Goal: Task Accomplishment & Management: Use online tool/utility

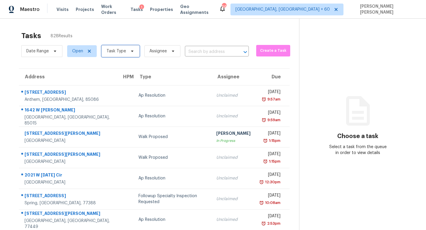
click at [133, 50] on icon at bounding box center [132, 51] width 5 height 5
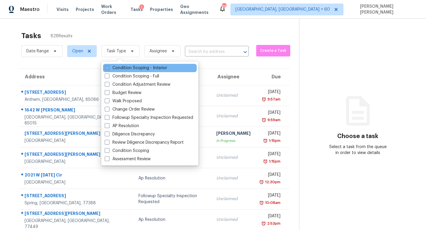
click at [122, 71] on label "Condition Scoping - Interior" at bounding box center [136, 68] width 62 height 6
click at [109, 69] on input "Condition Scoping - Interior" at bounding box center [107, 67] width 4 height 4
checkbox input "true"
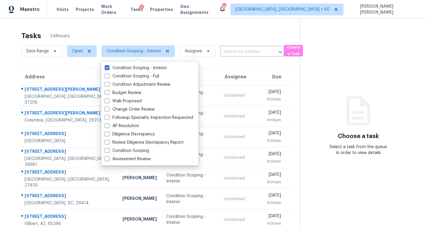
click at [164, 32] on div "Tasks 54 Results" at bounding box center [160, 35] width 278 height 15
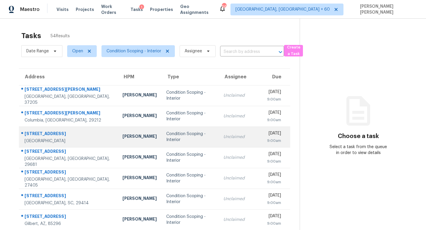
scroll to position [78, 0]
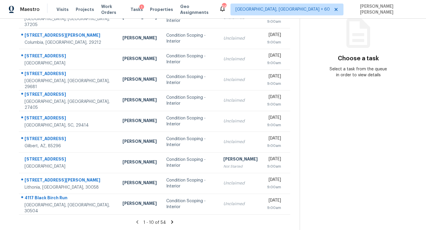
click at [170, 221] on icon at bounding box center [172, 222] width 5 height 5
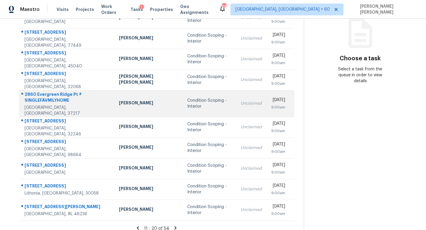
scroll to position [0, 0]
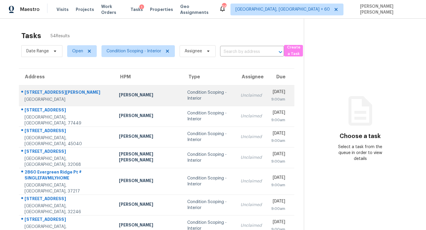
click at [194, 96] on div "Condition Scoping - Interior" at bounding box center [209, 96] width 44 height 12
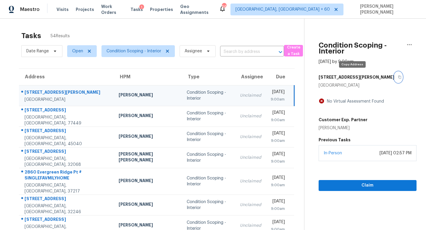
click at [398, 77] on icon "button" at bounding box center [400, 77] width 4 height 4
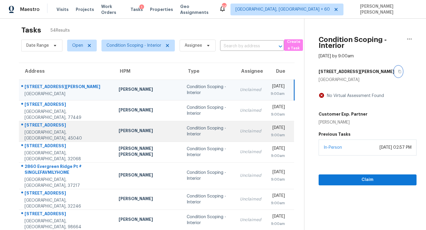
scroll to position [7, 0]
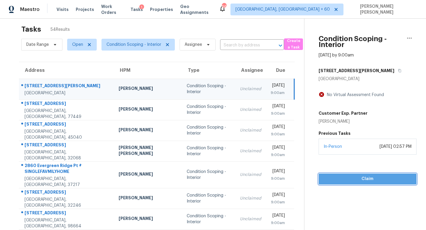
click at [331, 179] on span "Claim" at bounding box center [367, 178] width 88 height 7
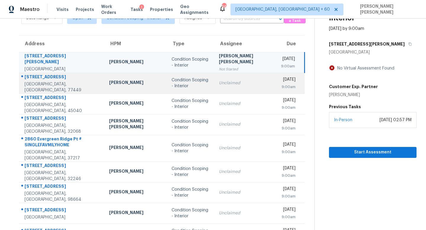
scroll to position [40, 0]
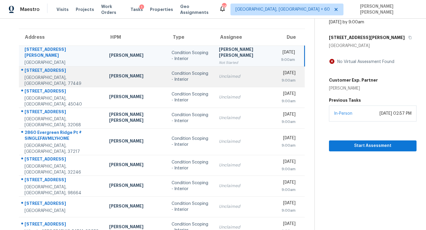
click at [228, 83] on td "Unclaimed" at bounding box center [245, 76] width 62 height 21
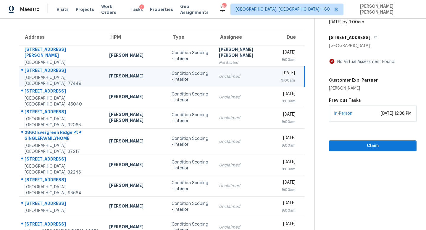
click at [375, 38] on div "6747 Cypress Glades Dr" at bounding box center [373, 37] width 88 height 11
click at [374, 38] on icon "button" at bounding box center [376, 38] width 4 height 4
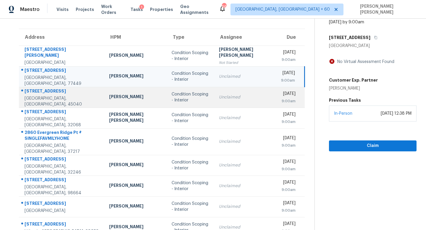
click at [222, 101] on td "Unclaimed" at bounding box center [245, 97] width 62 height 21
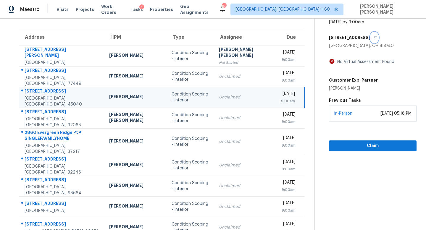
click at [374, 37] on icon "button" at bounding box center [376, 38] width 4 height 4
click at [378, 140] on div "Claim" at bounding box center [373, 137] width 88 height 30
click at [377, 145] on span "Claim" at bounding box center [373, 145] width 78 height 7
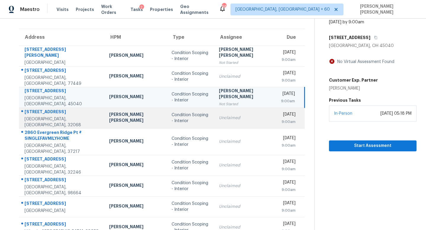
click at [226, 123] on td "Unclaimed" at bounding box center [245, 118] width 62 height 21
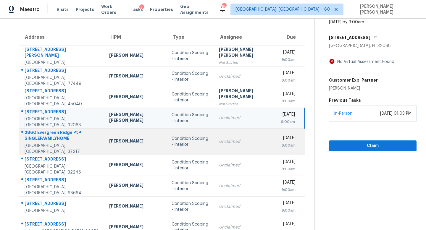
click at [208, 138] on div "Condition Scoping - Interior" at bounding box center [191, 142] width 38 height 12
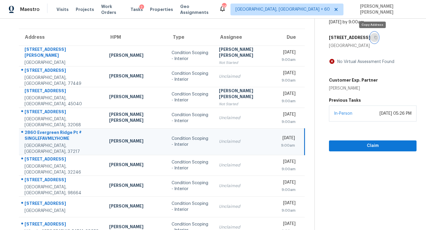
click at [375, 36] on icon "button" at bounding box center [376, 37] width 3 height 3
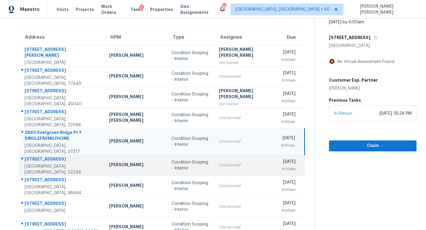
click at [281, 159] on div "[DATE]" at bounding box center [288, 162] width 15 height 7
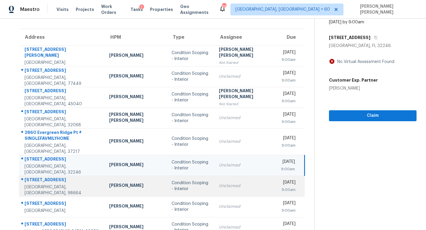
click at [208, 180] on div "Condition Scoping - Interior" at bounding box center [191, 186] width 38 height 12
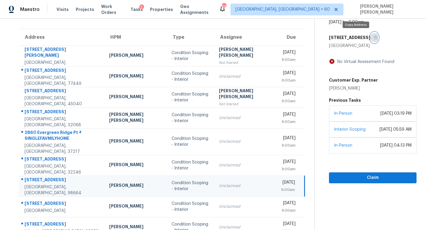
click at [374, 37] on icon "button" at bounding box center [376, 38] width 4 height 4
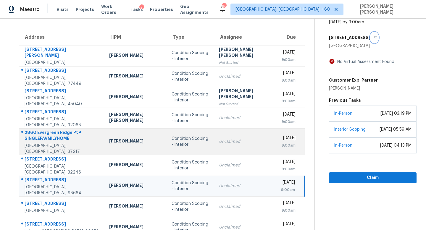
scroll to position [78, 0]
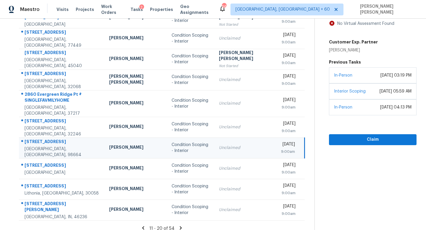
click at [167, 142] on td "Condition Scoping - Interior" at bounding box center [190, 148] width 47 height 21
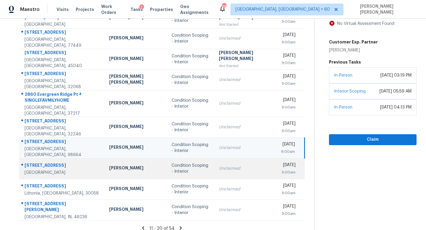
click at [177, 166] on div "Condition Scoping - Interior" at bounding box center [191, 169] width 38 height 12
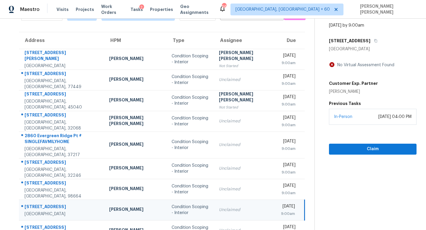
scroll to position [25, 0]
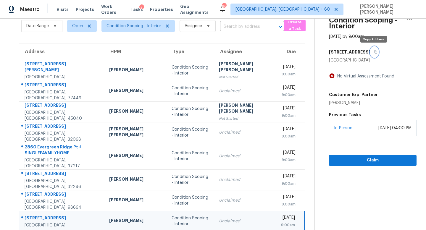
click at [374, 51] on icon "button" at bounding box center [376, 52] width 4 height 4
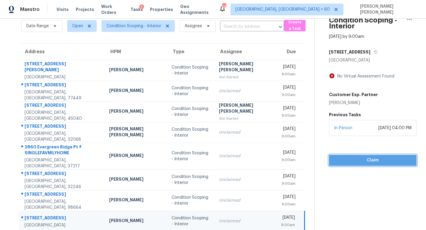
click at [366, 162] on span "Claim" at bounding box center [373, 160] width 78 height 7
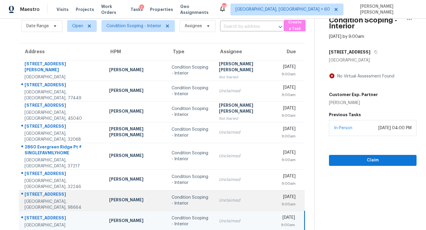
scroll to position [78, 0]
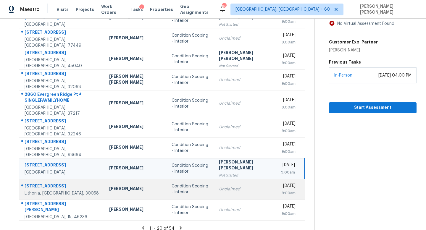
click at [127, 186] on div "Ryan Fogarty" at bounding box center [135, 189] width 53 height 7
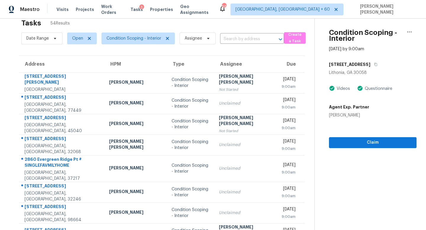
scroll to position [0, 0]
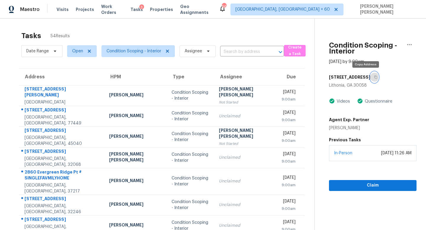
click at [374, 76] on icon "button" at bounding box center [376, 77] width 4 height 4
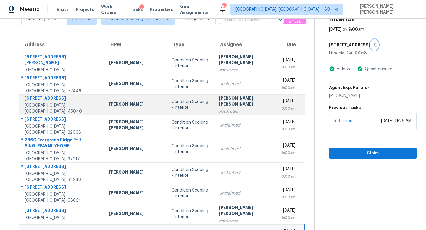
scroll to position [78, 0]
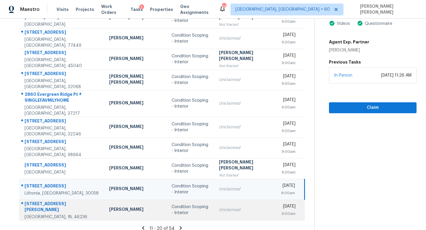
click at [217, 207] on td "Unclaimed" at bounding box center [245, 210] width 62 height 21
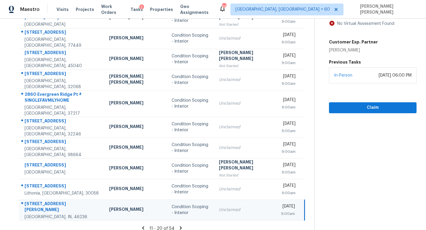
scroll to position [32, 0]
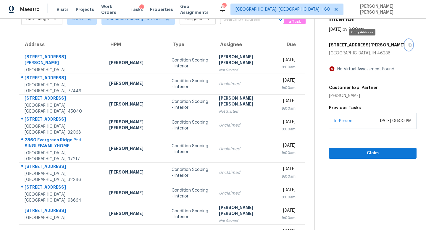
click at [408, 45] on icon "button" at bounding box center [410, 45] width 4 height 4
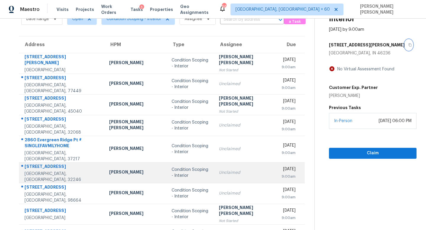
scroll to position [78, 0]
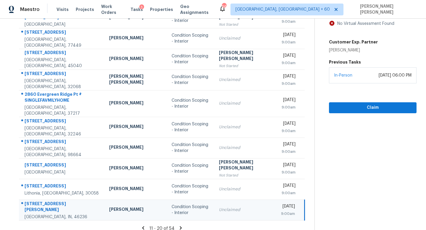
click at [178, 226] on icon at bounding box center [180, 228] width 5 height 5
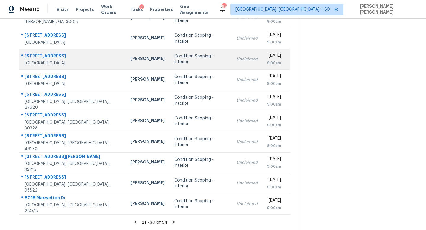
scroll to position [0, 0]
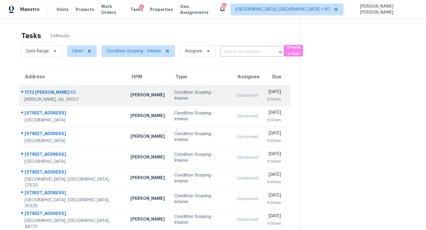
click at [201, 93] on td "Condition Scoping - Interior" at bounding box center [201, 95] width 62 height 21
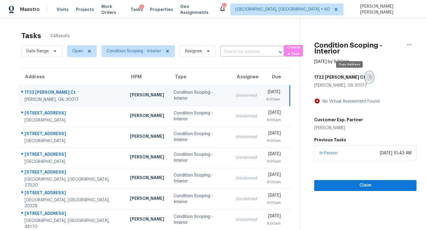
click at [366, 75] on button "button" at bounding box center [370, 77] width 8 height 11
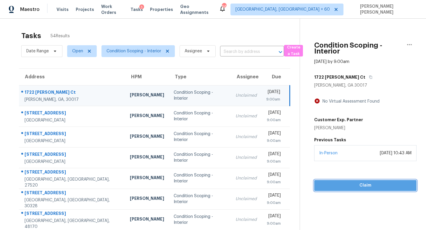
click at [376, 184] on span "Claim" at bounding box center [365, 185] width 93 height 7
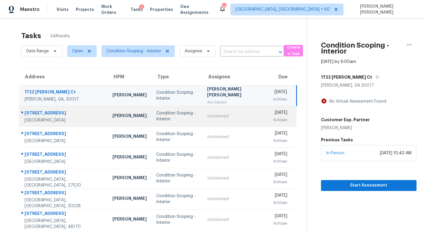
click at [180, 121] on td "Condition Scoping - Interior" at bounding box center [177, 116] width 51 height 21
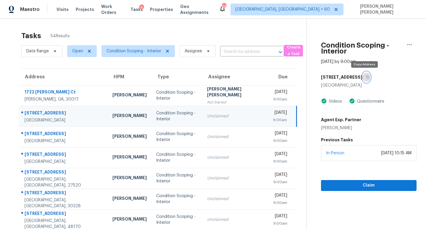
click at [366, 78] on icon "button" at bounding box center [368, 77] width 4 height 4
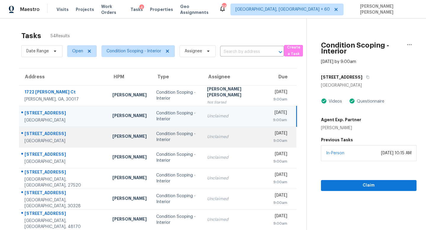
click at [230, 142] on td "Unclaimed" at bounding box center [235, 137] width 66 height 21
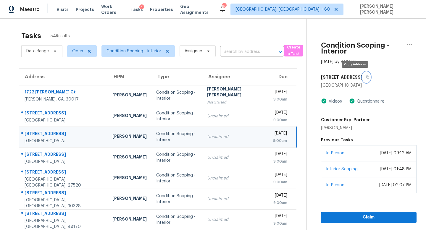
click at [366, 77] on icon "button" at bounding box center [368, 77] width 4 height 4
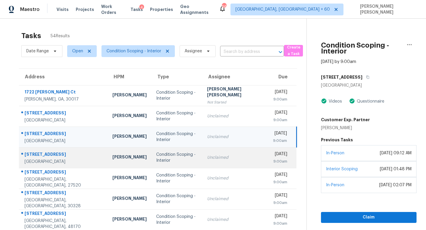
click at [202, 157] on td "Unclaimed" at bounding box center [235, 157] width 66 height 21
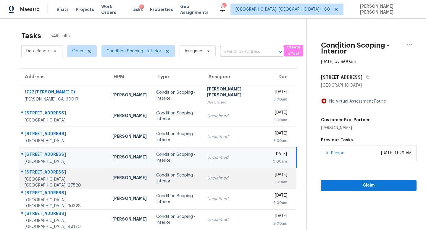
scroll to position [0, 0]
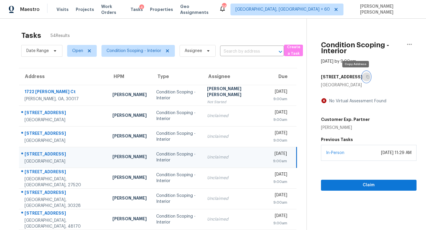
click at [366, 78] on icon "button" at bounding box center [368, 77] width 4 height 4
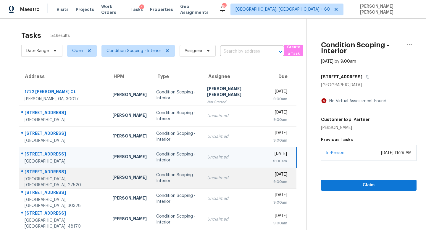
click at [225, 182] on td "Unclaimed" at bounding box center [235, 178] width 66 height 21
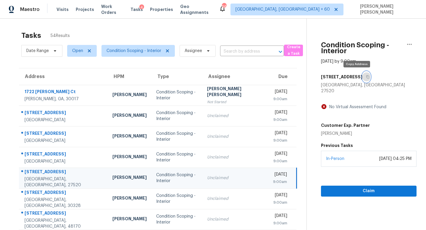
click at [366, 77] on icon "button" at bounding box center [368, 77] width 4 height 4
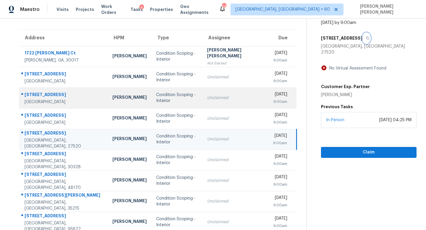
scroll to position [78, 0]
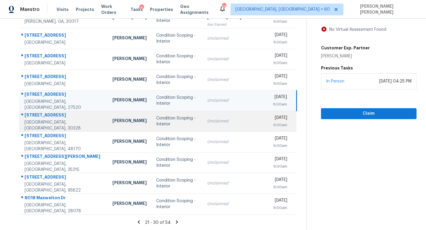
click at [212, 121] on div "Unclaimed" at bounding box center [235, 121] width 57 height 6
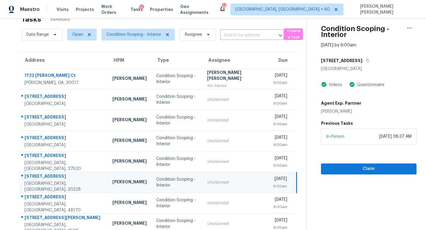
scroll to position [9, 0]
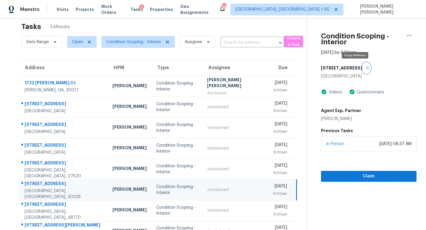
click at [366, 69] on icon "button" at bounding box center [368, 68] width 4 height 4
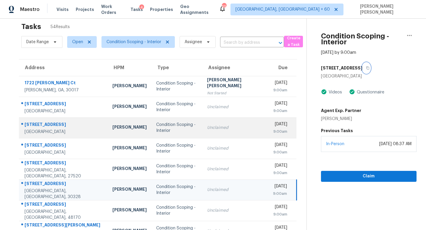
scroll to position [78, 0]
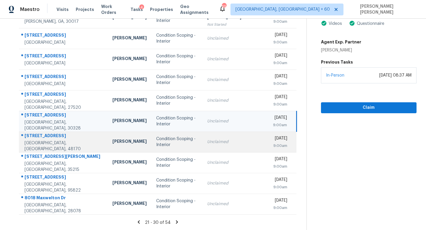
click at [223, 142] on div "Unclaimed" at bounding box center [235, 142] width 57 height 6
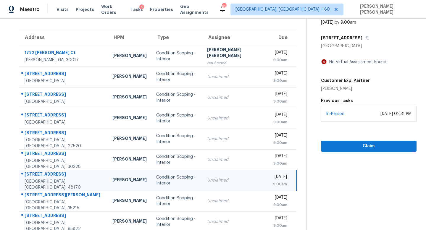
scroll to position [36, 0]
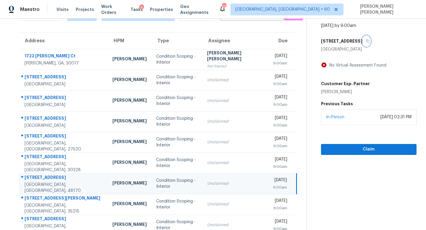
click at [366, 40] on icon "button" at bounding box center [367, 41] width 3 height 3
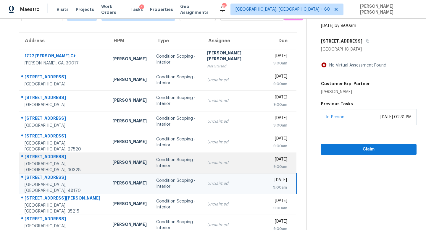
click at [167, 158] on td "Condition Scoping - Interior" at bounding box center [177, 163] width 51 height 21
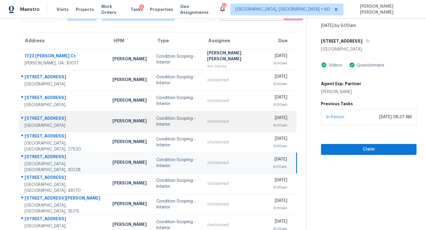
scroll to position [78, 0]
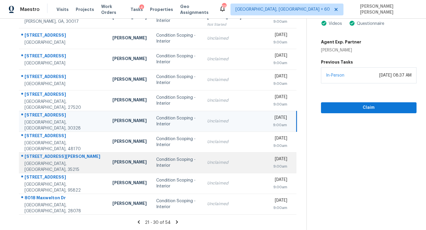
click at [193, 160] on div "Condition Scoping - Interior" at bounding box center [176, 163] width 41 height 12
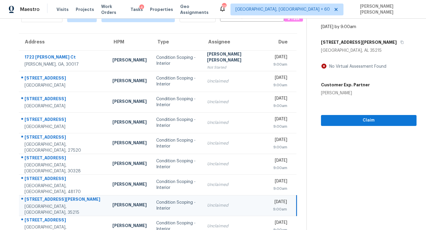
scroll to position [22, 0]
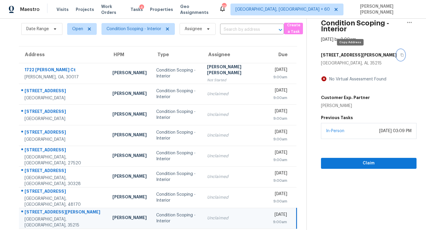
click at [397, 54] on button "button" at bounding box center [401, 55] width 8 height 11
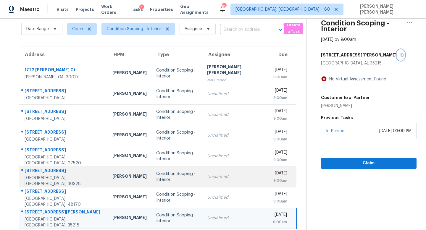
scroll to position [78, 0]
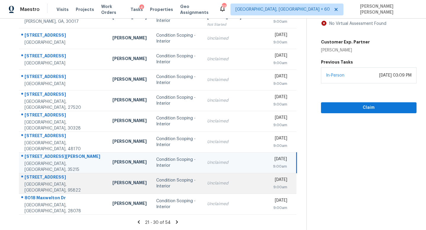
click at [181, 188] on td "Condition Scoping - Interior" at bounding box center [177, 183] width 51 height 21
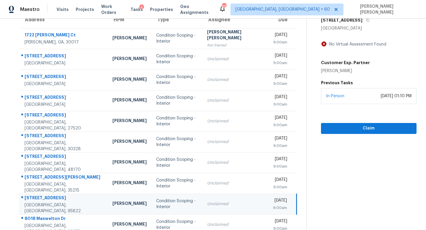
scroll to position [44, 0]
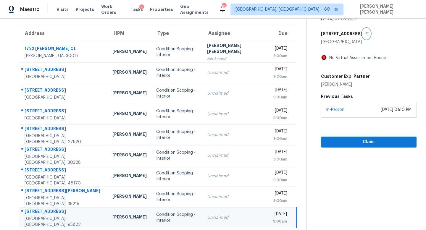
click at [366, 32] on icon "button" at bounding box center [368, 34] width 4 height 4
click at [350, 141] on span "Claim" at bounding box center [369, 142] width 86 height 7
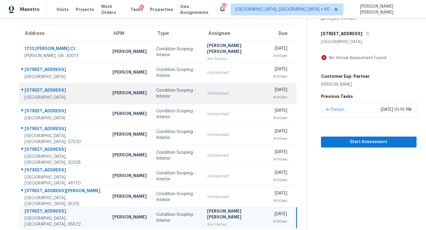
scroll to position [0, 0]
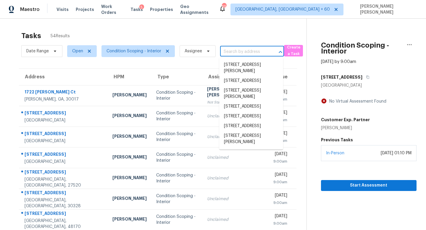
click at [247, 56] on input "text" at bounding box center [243, 51] width 47 height 9
paste input "85 Morgan Way, Monroe Township, NJ 08831"
type input "85 Morgan Way, Monroe Township, NJ 08831"
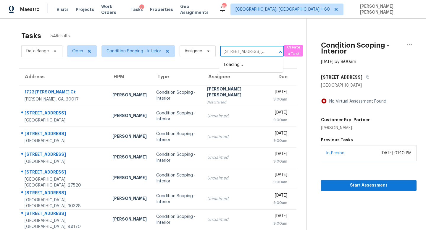
scroll to position [0, 42]
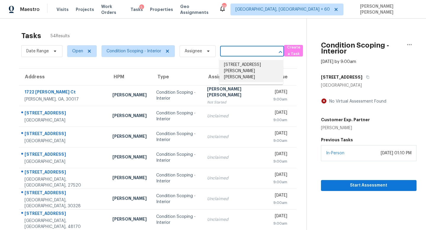
click at [251, 65] on li "85 Morgan Way, Monroe Township, NJ 08831" at bounding box center [251, 71] width 64 height 22
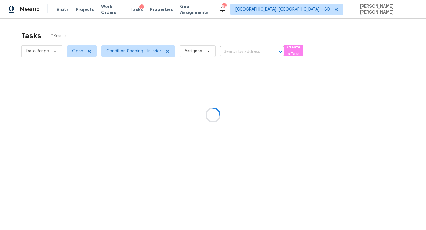
type input "85 Morgan Way, Monroe Township, NJ 08831"
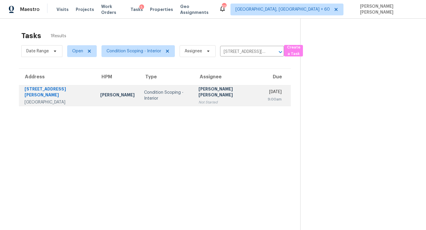
click at [212, 99] on div "Not Started" at bounding box center [229, 102] width 60 height 6
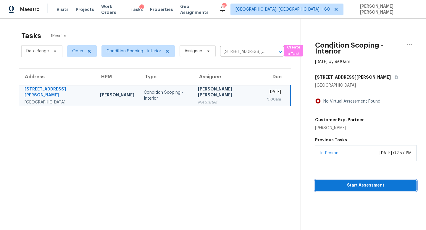
click at [377, 188] on span "Start Assessment" at bounding box center [366, 185] width 92 height 7
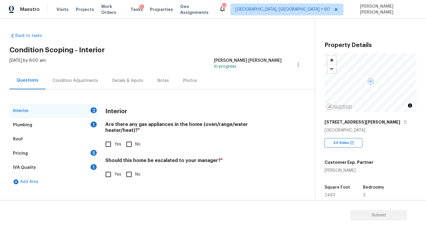
click at [110, 138] on input "Yes" at bounding box center [108, 144] width 12 height 12
checkbox input "true"
click at [72, 120] on div "Plumbing 1" at bounding box center [53, 125] width 89 height 14
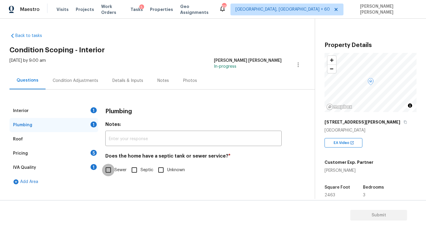
click at [106, 175] on input "Sewer" at bounding box center [108, 170] width 12 height 12
checkbox input "true"
click at [74, 107] on div "Interior 1" at bounding box center [53, 111] width 89 height 14
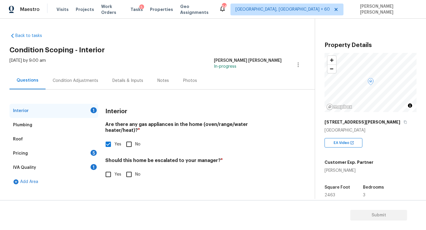
click at [139, 172] on span "No" at bounding box center [137, 175] width 5 height 6
click at [135, 169] on input "No" at bounding box center [129, 174] width 12 height 12
checkbox input "true"
click at [84, 152] on div "Pricing 5" at bounding box center [53, 153] width 89 height 14
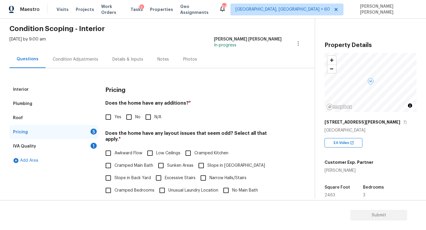
scroll to position [31, 0]
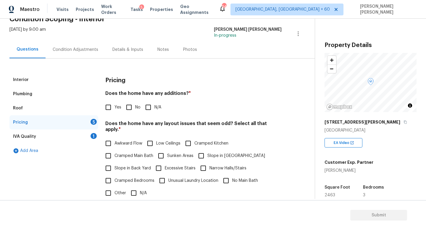
click at [129, 106] on input "No" at bounding box center [129, 107] width 12 height 12
checkbox input "true"
click at [136, 189] on input "N/A" at bounding box center [134, 193] width 12 height 12
checkbox input "true"
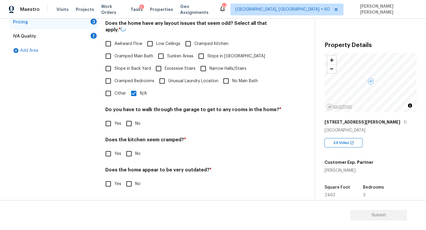
scroll to position [125, 0]
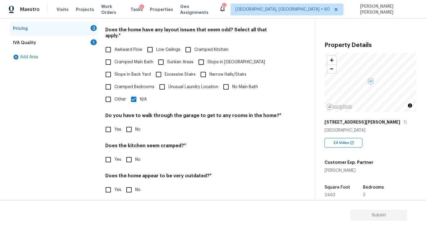
click at [128, 126] on input "No" at bounding box center [129, 129] width 12 height 12
checkbox input "true"
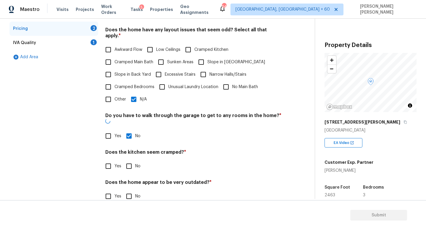
click at [129, 166] on div "Pricing Does the home have any additions? * Yes No N/A Does the home have any l…" at bounding box center [193, 94] width 176 height 231
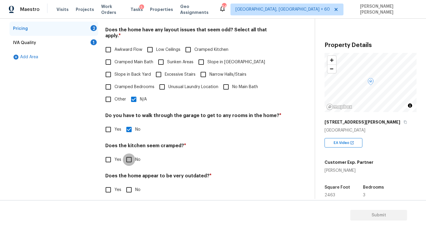
click at [129, 154] on input "No" at bounding box center [129, 160] width 12 height 12
checkbox input "true"
click at [128, 186] on input "No" at bounding box center [129, 190] width 12 height 12
checkbox input "true"
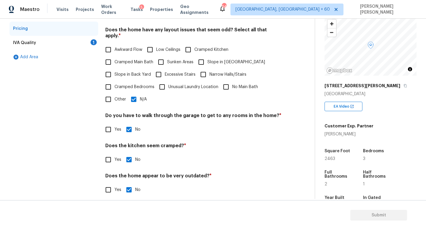
scroll to position [82, 0]
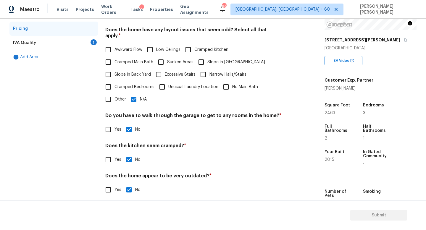
click at [73, 45] on div "IVA Quality 1" at bounding box center [53, 43] width 89 height 14
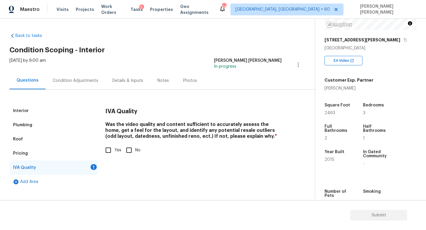
scroll to position [0, 0]
click at [110, 153] on input "Yes" at bounding box center [108, 150] width 12 height 12
checkbox input "true"
click at [77, 79] on div "Condition Adjustments" at bounding box center [76, 81] width 46 height 6
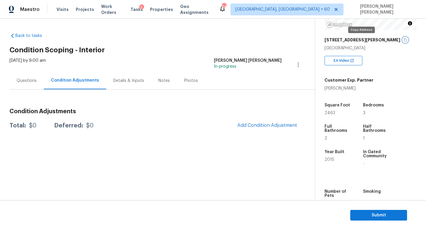
click at [404, 41] on icon "button" at bounding box center [406, 40] width 4 height 4
click at [288, 128] on button "Add Condition Adjustment" at bounding box center [267, 125] width 67 height 12
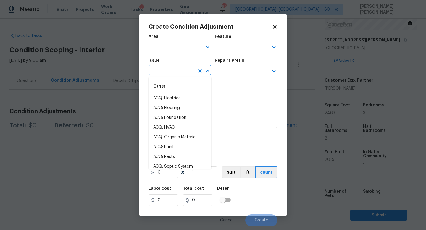
click at [182, 71] on input "text" at bounding box center [172, 70] width 46 height 9
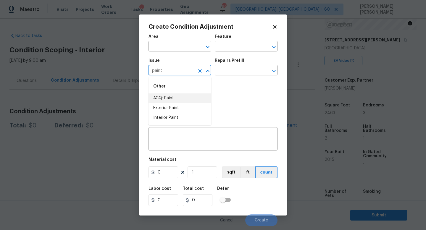
drag, startPoint x: 193, startPoint y: 103, endPoint x: 200, endPoint y: 99, distance: 7.8
click at [200, 99] on ul "ACQ: Paint Exterior Paint Interior Paint" at bounding box center [180, 108] width 63 height 29
click at [200, 99] on li "ACQ: Paint" at bounding box center [180, 99] width 63 height 10
type input "ACQ: Paint"
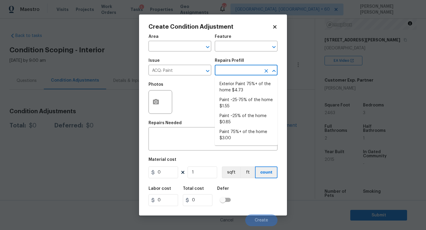
click at [242, 68] on input "text" at bounding box center [238, 70] width 46 height 9
click at [246, 115] on li "Paint ~25% of the home $0.85" at bounding box center [246, 119] width 63 height 16
type input "Acquisition"
type textarea "Acquisition Scope: ~25% of the home needs interior paint"
type input "0.85"
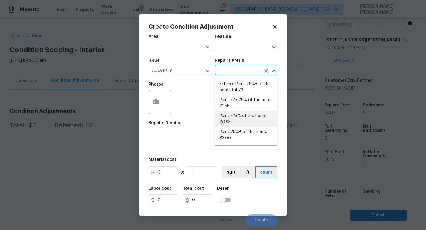
type input "0.85"
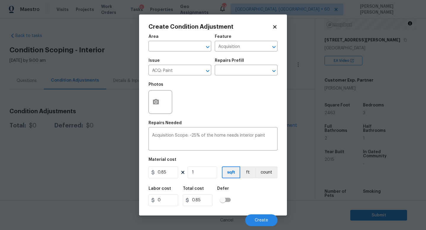
click at [206, 179] on figure "Material cost 0.85 1 sqft ft count" at bounding box center [213, 169] width 129 height 22
click at [206, 169] on input "1" at bounding box center [203, 173] width 30 height 12
type input "0"
type input "2"
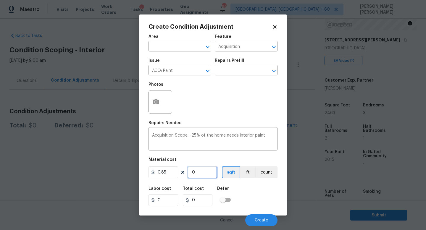
type input "1.7"
type input "24"
type input "20.4"
type input "246"
type input "209.1"
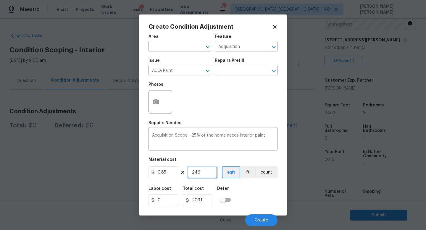
type input "2463"
type input "2093.55"
type input "2463"
click at [257, 218] on button "Create" at bounding box center [261, 221] width 32 height 12
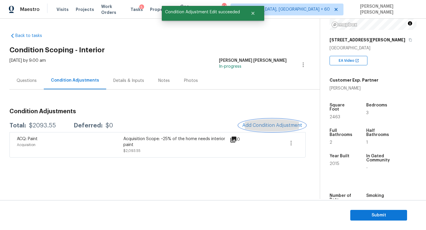
click at [278, 126] on span "Add Condition Adjustment" at bounding box center [272, 125] width 60 height 5
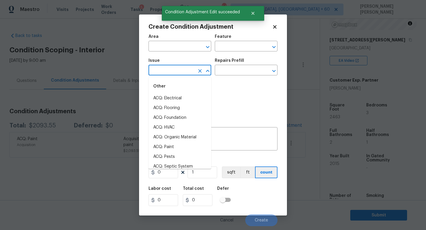
click at [181, 71] on input "text" at bounding box center [172, 70] width 46 height 9
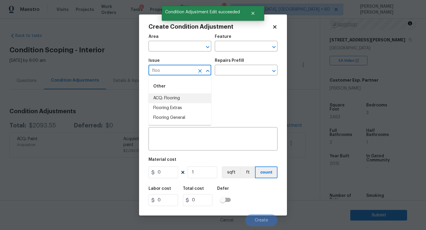
click at [183, 101] on li "ACQ: Flooring" at bounding box center [180, 99] width 63 height 10
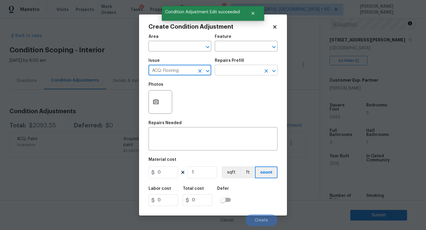
type input "ACQ: Flooring"
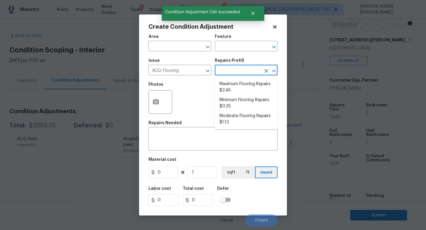
click at [241, 71] on input "text" at bounding box center [238, 70] width 46 height 9
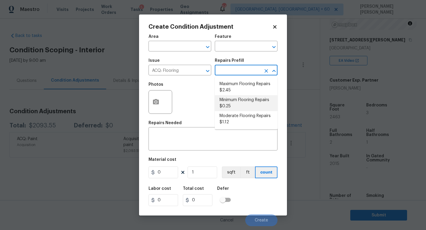
click at [241, 98] on li "Minimum Flooring Repairs $0.25" at bounding box center [246, 103] width 63 height 16
type input "Acquisition"
type textarea "Acquisition Scope: Minimum flooring repairs"
type input "0.25"
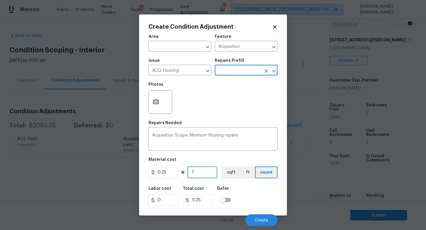
click at [200, 176] on input "1" at bounding box center [203, 173] width 30 height 12
type input "0"
type input "2"
type input "0.5"
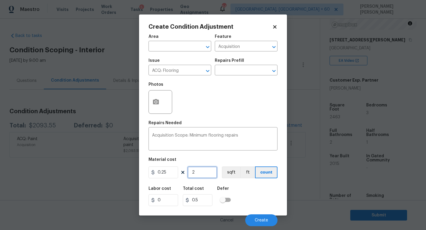
type input "24"
type input "6"
type input "246"
type input "61.5"
type input "2463"
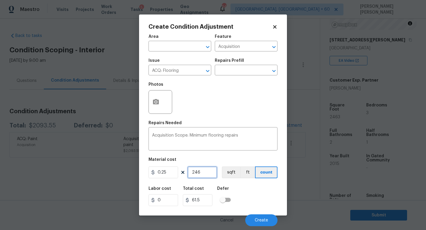
type input "615.75"
type input "2463"
click at [260, 219] on span "Create" at bounding box center [261, 220] width 13 height 4
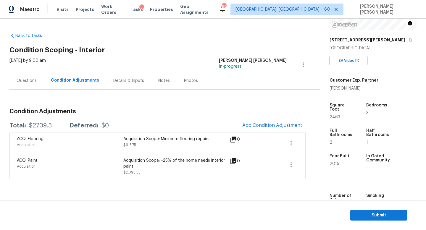
click at [18, 78] on div "Questions" at bounding box center [27, 81] width 20 height 6
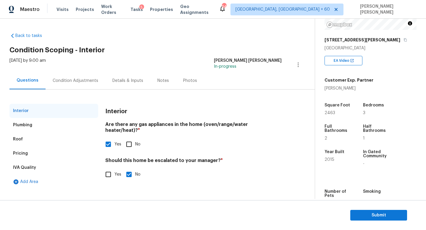
click at [79, 79] on div "Condition Adjustments" at bounding box center [76, 81] width 46 height 6
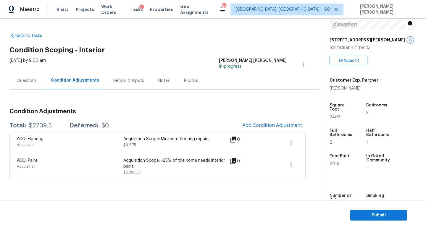
click at [409, 40] on icon "button" at bounding box center [411, 40] width 4 height 4
click at [27, 81] on div "Questions" at bounding box center [27, 81] width 20 height 6
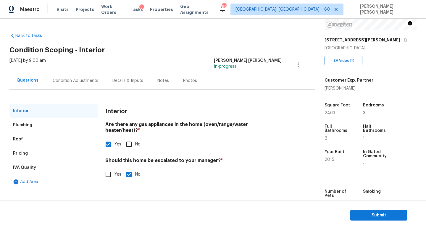
click at [70, 84] on div "Condition Adjustments" at bounding box center [76, 80] width 60 height 17
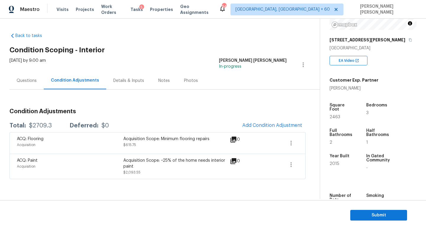
click at [101, 96] on div "Condition Adjustments Total: $2709.3 Deferred: $0 Add Condition Adjustment ACQ:…" at bounding box center [157, 135] width 296 height 90
click at [367, 218] on span "Submit" at bounding box center [378, 215] width 47 height 7
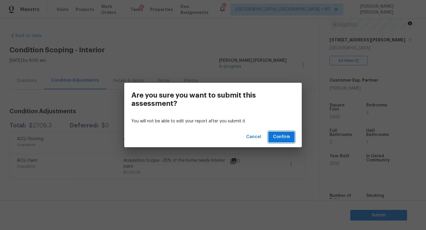
click at [283, 134] on span "Confirm" at bounding box center [281, 136] width 17 height 7
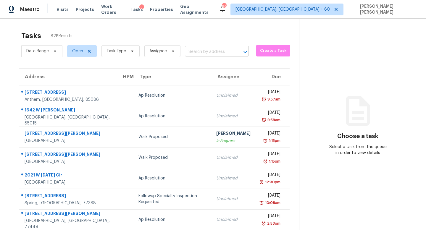
click at [194, 54] on input "text" at bounding box center [208, 51] width 47 height 9
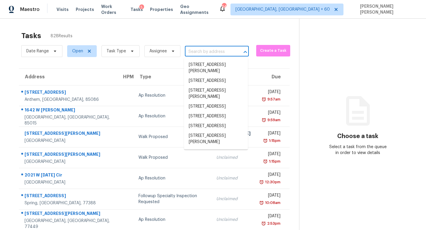
paste input "3843 Thorngate Dr, Mason, OH 45040"
type input "3843 Thorngate Dr, Mason, OH 45040"
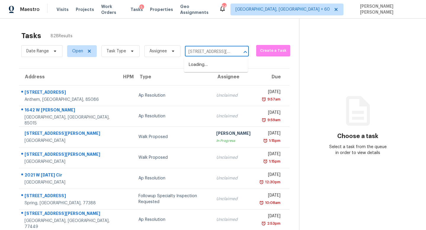
scroll to position [0, 30]
click at [211, 66] on li "3843 Thorngate Dr, Mason, OH 45040" at bounding box center [216, 68] width 64 height 16
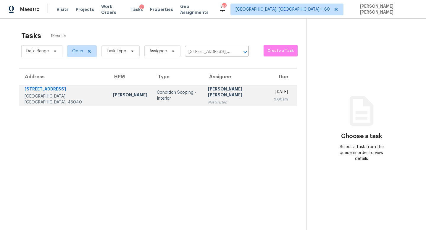
click at [209, 89] on div "[PERSON_NAME] [PERSON_NAME]" at bounding box center [236, 92] width 57 height 13
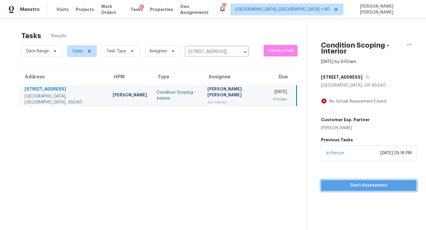
click at [366, 182] on span "Start Assessment" at bounding box center [369, 185] width 86 height 7
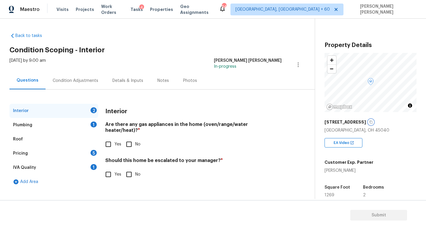
click at [369, 123] on icon "button" at bounding box center [371, 122] width 4 height 4
click at [113, 144] on input "Yes" at bounding box center [108, 144] width 12 height 12
checkbox input "true"
click at [88, 116] on div "Interior 1" at bounding box center [53, 111] width 89 height 14
click at [86, 125] on div "Plumbing 1" at bounding box center [53, 125] width 89 height 14
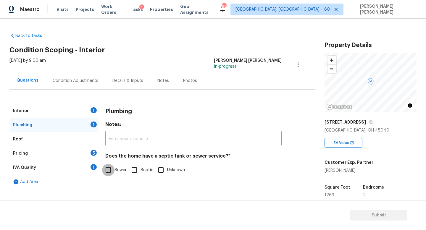
click at [110, 174] on input "Sewer" at bounding box center [108, 170] width 12 height 12
checkbox input "true"
click at [54, 154] on div "Pricing 5" at bounding box center [53, 153] width 89 height 14
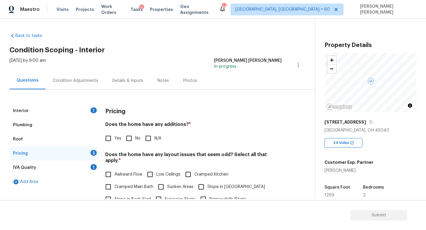
click at [135, 133] on label "No" at bounding box center [132, 138] width 18 height 12
click at [135, 133] on input "No" at bounding box center [129, 138] width 12 height 12
checkbox input "true"
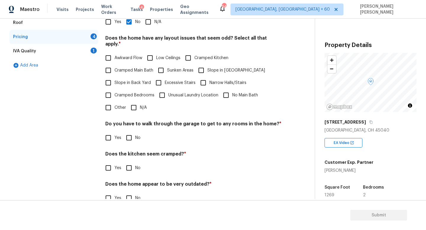
scroll to position [125, 0]
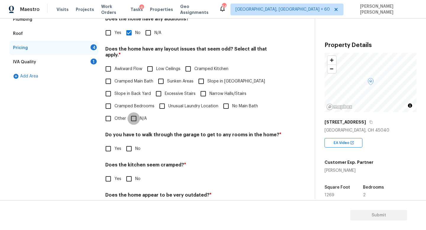
click at [135, 112] on input "N/A" at bounding box center [134, 118] width 12 height 12
checkbox input "true"
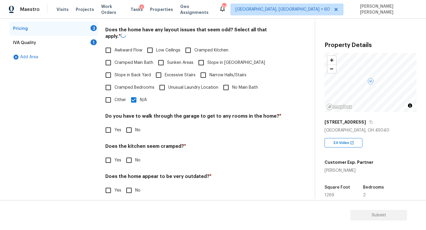
click at [125, 125] on input "No" at bounding box center [129, 130] width 12 height 12
checkbox input "true"
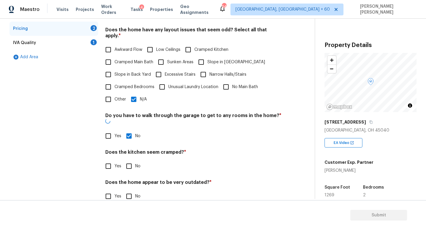
click at [126, 160] on input "No" at bounding box center [129, 166] width 12 height 12
checkbox input "true"
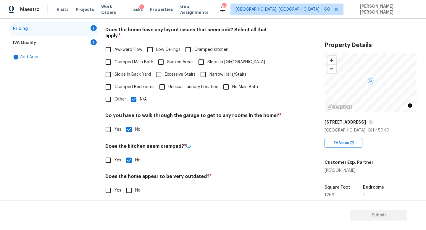
click at [126, 184] on input "No" at bounding box center [129, 190] width 12 height 12
checkbox input "true"
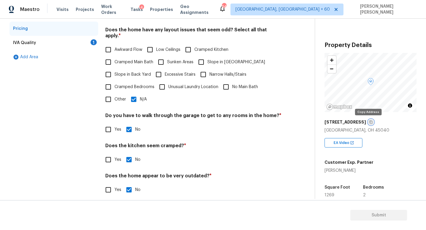
click at [369, 122] on icon "button" at bounding box center [371, 122] width 4 height 4
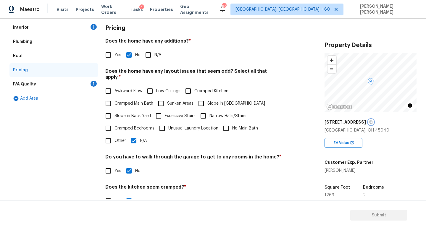
scroll to position [80, 0]
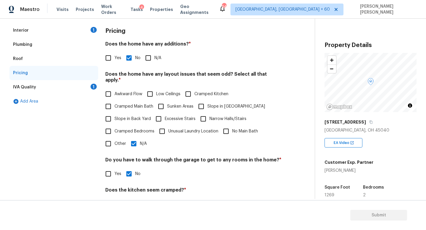
click at [76, 81] on div "IVA Quality 1" at bounding box center [53, 87] width 89 height 14
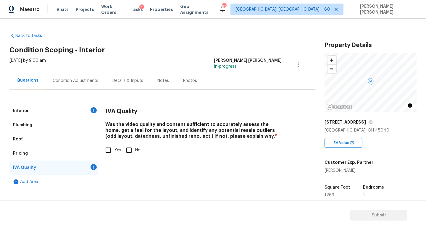
click at [106, 157] on div "IVA Quality Was the video quality and content sufficient to accurately assess t…" at bounding box center [193, 134] width 176 height 60
click at [108, 148] on input "Yes" at bounding box center [108, 150] width 12 height 12
checkbox input "true"
click at [70, 86] on div "Condition Adjustments" at bounding box center [76, 80] width 60 height 17
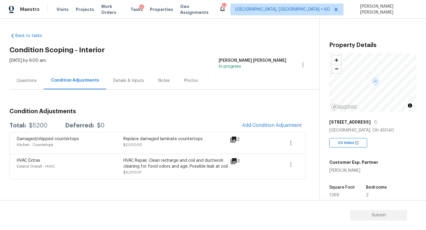
click at [259, 137] on span at bounding box center [270, 143] width 23 height 14
click at [270, 118] on div "Condition Adjustments Total: $5200 Deferred: $0 Add Condition Adjustment Damage…" at bounding box center [157, 141] width 296 height 75
click at [264, 122] on button "Add Condition Adjustment" at bounding box center [272, 125] width 67 height 12
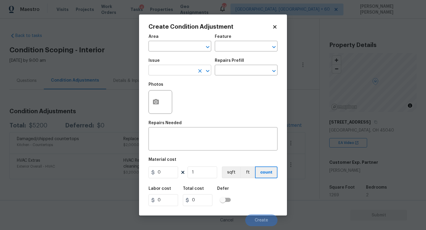
click at [178, 73] on input "text" at bounding box center [172, 70] width 46 height 9
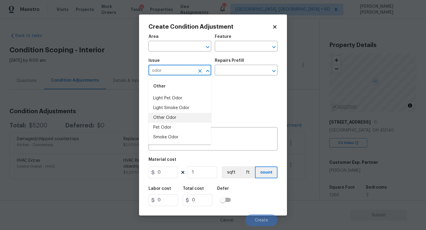
click at [175, 119] on li "Other Odor" at bounding box center [180, 118] width 63 height 10
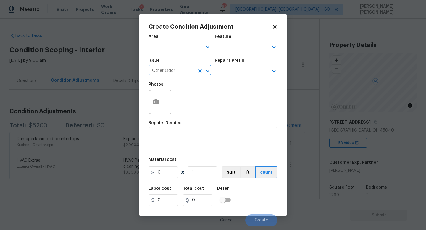
type input "Other Odor"
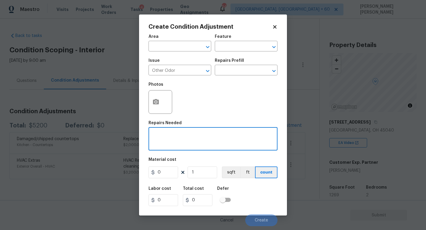
click at [191, 143] on textarea at bounding box center [213, 139] width 122 height 12
type textarea "Cooking odor"
click at [172, 172] on input "0" at bounding box center [164, 173] width 30 height 12
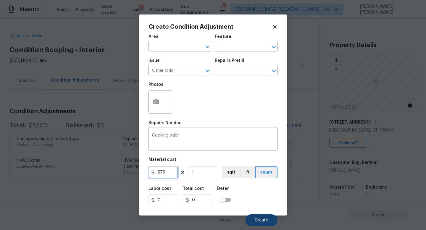
type input "575"
click at [260, 221] on span "Create" at bounding box center [261, 220] width 13 height 4
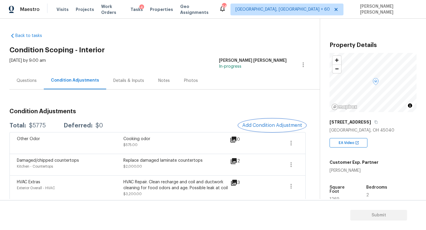
scroll to position [4, 0]
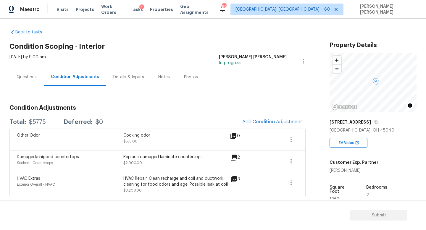
click at [284, 129] on div "Other Odor Cooking odor $575.00 0" at bounding box center [157, 140] width 296 height 22
click at [277, 123] on span "Add Condition Adjustment" at bounding box center [272, 121] width 60 height 5
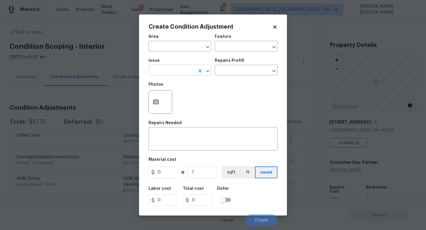
click at [171, 69] on input "text" at bounding box center [172, 70] width 46 height 9
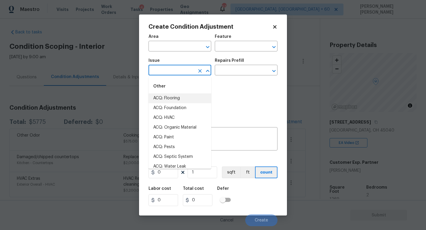
click at [175, 96] on li "ACQ: Flooring" at bounding box center [180, 99] width 63 height 10
type input "ACQ: Flooring"
click at [231, 72] on input "text" at bounding box center [238, 70] width 46 height 9
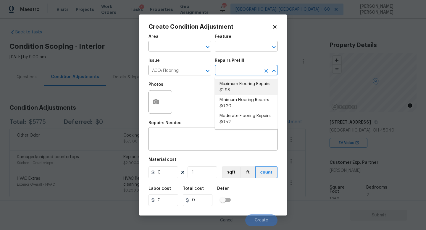
click at [234, 93] on li "Maximum Flooring Repairs $1.98" at bounding box center [246, 87] width 63 height 16
type input "Acquisition"
type textarea "Acquisition Scope: Maximum flooring repairs"
type input "1.98"
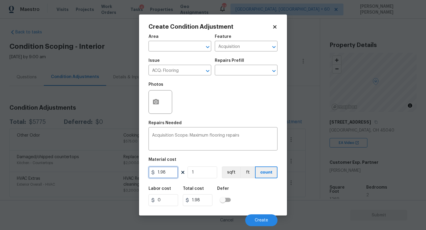
drag, startPoint x: 172, startPoint y: 170, endPoint x: 105, endPoint y: 170, distance: 67.2
click at [125, 170] on div "Create Condition Adjustment Area ​ Feature Acquisition ​ Issue ACQ: Flooring ​ …" at bounding box center [213, 115] width 426 height 230
type input "2.37"
click at [196, 175] on input "1" at bounding box center [203, 173] width 30 height 12
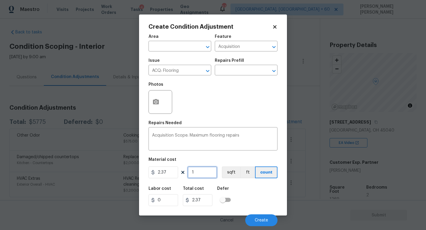
type input "12"
type input "28.44"
type input "126"
type input "298.62"
type input "1269"
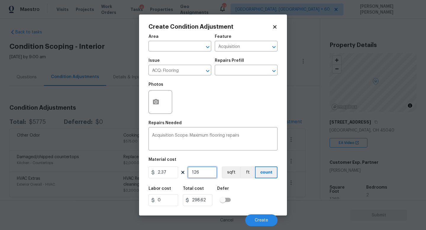
type input "3007.53"
type input "1269"
click at [161, 97] on button "button" at bounding box center [156, 102] width 14 height 23
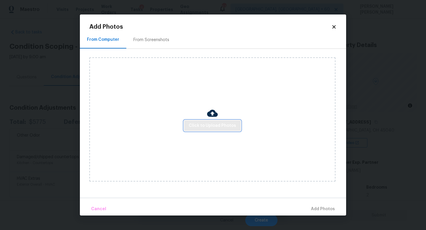
click at [212, 125] on span "Click to Upload Photos" at bounding box center [212, 125] width 47 height 7
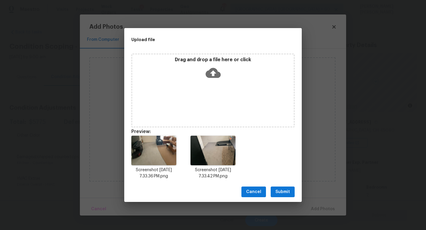
click at [286, 190] on span "Submit" at bounding box center [283, 192] width 15 height 7
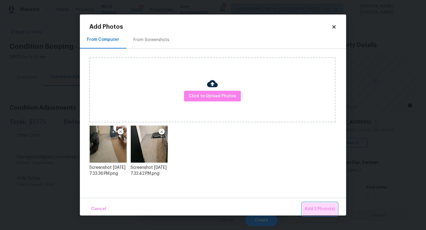
click at [336, 212] on button "Add 2 Photo(s)" at bounding box center [319, 209] width 35 height 13
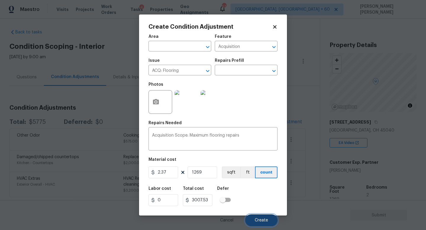
click at [262, 220] on span "Create" at bounding box center [261, 220] width 13 height 4
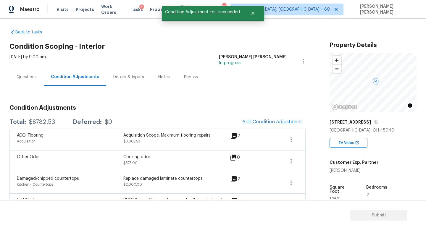
click at [267, 129] on div "ACQ: Flooring Acquisition Acquisition Scope: Maximum flooring repairs $3,007.53…" at bounding box center [157, 140] width 296 height 22
click at [269, 120] on span "Add Condition Adjustment" at bounding box center [272, 121] width 60 height 5
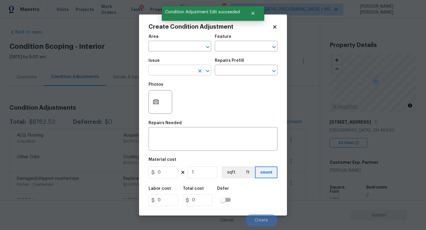
click at [171, 71] on input "text" at bounding box center [172, 70] width 46 height 9
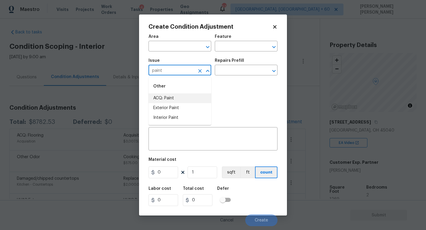
click at [168, 94] on li "ACQ: Paint" at bounding box center [180, 99] width 63 height 10
type input "ACQ: Paint"
click at [228, 69] on input "text" at bounding box center [238, 70] width 46 height 9
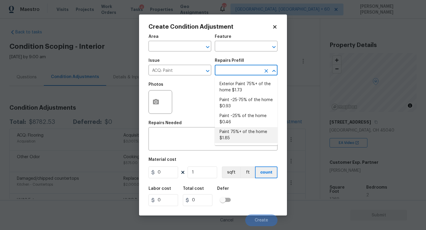
click at [235, 133] on li "Paint 75%+ of the home $1.85" at bounding box center [246, 135] width 63 height 16
type input "Acquisition"
type textarea "Acquisition Scope: 75%+ of the home will likely require interior paint"
type input "1.85"
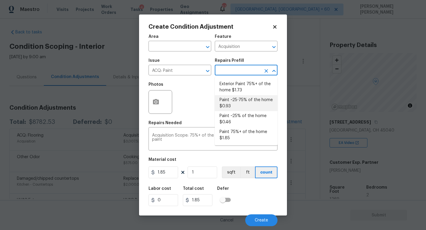
click at [248, 102] on li "Paint ~25-75% of the home $0.93" at bounding box center [246, 103] width 63 height 16
type textarea "Acquisition Scope: ~25 - 75% of the home needs interior paint"
type input "0.93"
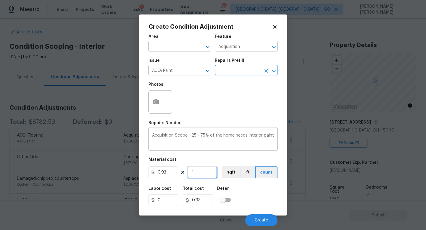
click at [205, 168] on input "1" at bounding box center [203, 173] width 30 height 12
type input "0"
type input "1"
type input "0.93"
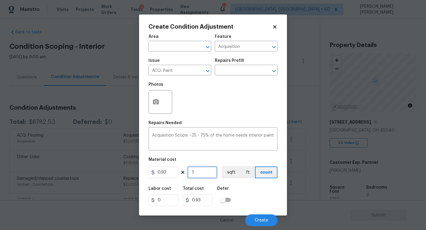
type input "12"
type input "11.16"
type input "126"
type input "117.18"
type input "1269"
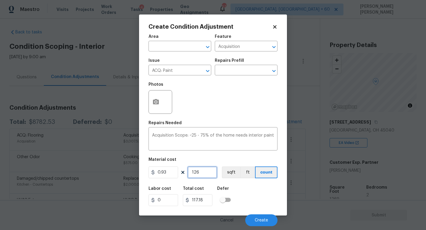
type input "1180.17"
type input "1269"
click at [144, 99] on div "Create Condition Adjustment Area ​ Feature Acquisition ​ Issue ACQ: Paint ​ Rep…" at bounding box center [213, 115] width 148 height 201
click at [152, 99] on icon "button" at bounding box center [155, 102] width 7 height 7
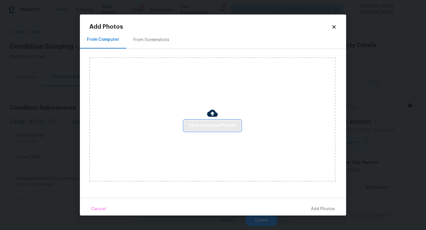
click at [210, 125] on span "Click to Upload Photos" at bounding box center [212, 125] width 47 height 7
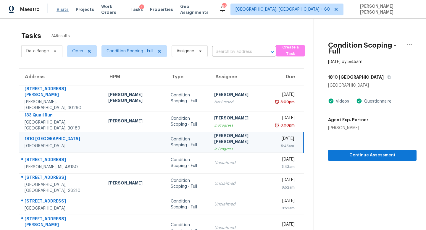
click at [63, 10] on span "Visits" at bounding box center [63, 10] width 12 height 6
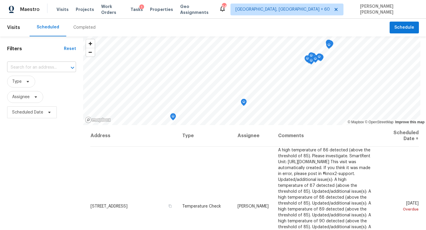
click at [34, 66] on input "text" at bounding box center [33, 67] width 52 height 9
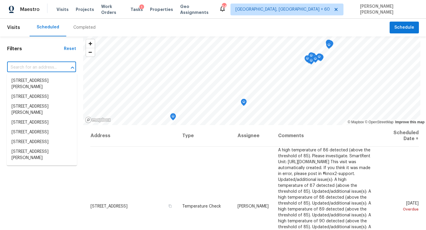
click at [84, 22] on div "Completed" at bounding box center [84, 28] width 36 height 18
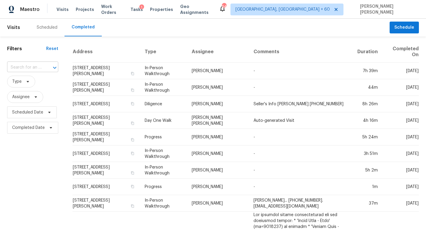
click at [23, 68] on input "text" at bounding box center [24, 67] width 35 height 9
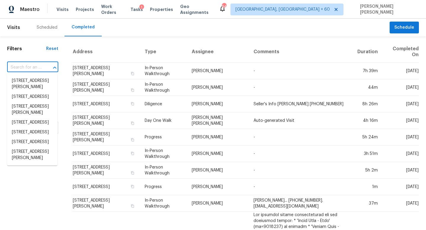
paste input "85 Morgan Way, Monroe Township, NJ 08831"
type input "85 Morgan Way, Monroe Township, NJ 08831"
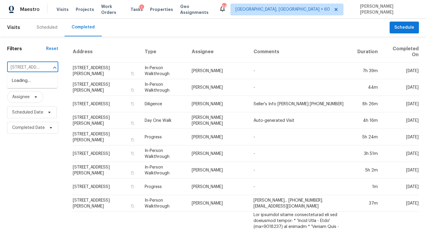
scroll to position [0, 56]
click at [44, 81] on li "85 Morgan Way, Monroe Township, NJ 08831" at bounding box center [32, 87] width 50 height 22
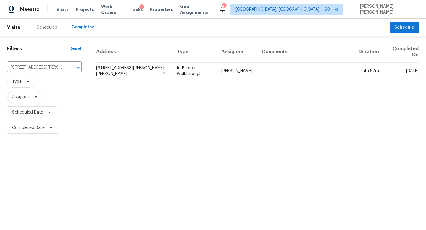
click at [205, 68] on td "In-Person Walkthrough" at bounding box center [194, 71] width 44 height 17
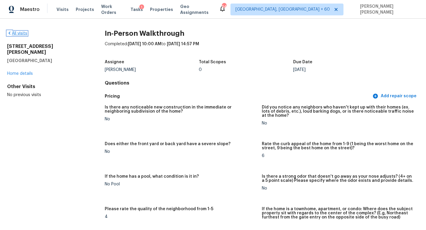
click at [19, 35] on link "All visits" at bounding box center [17, 33] width 20 height 4
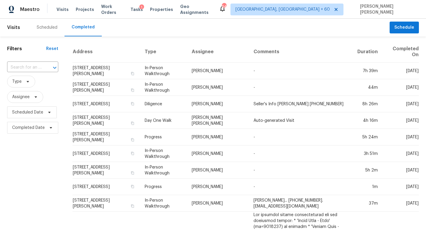
click at [45, 67] on div at bounding box center [50, 68] width 15 height 8
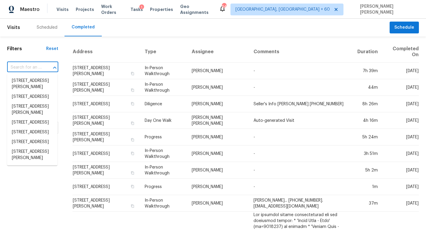
paste input "6747 Cypress Glades Dr, Katy, TX 77449"
type input "6747 Cypress Glades Dr, Katy, TX 77449"
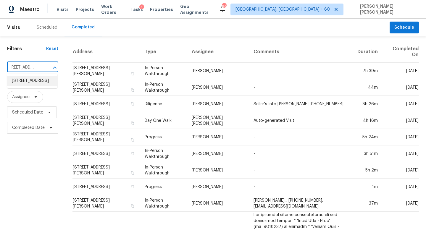
click at [44, 80] on li "6747 Cypress Glades Dr, Katy, TX 77449" at bounding box center [32, 81] width 50 height 10
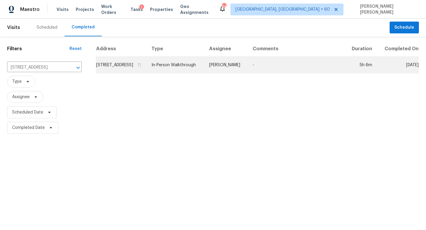
click at [237, 73] on td "Joseph Wolfe" at bounding box center [227, 65] width 44 height 17
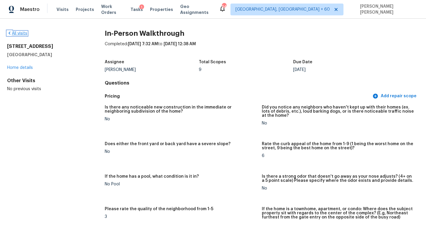
click at [21, 33] on link "All visits" at bounding box center [17, 33] width 20 height 4
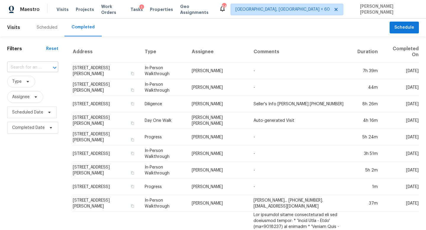
click at [38, 67] on input "text" at bounding box center [24, 67] width 35 height 9
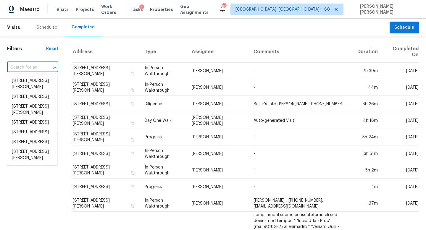
paste input "3843 Thorngate Dr, Mason, OH 45040"
type input "3843 Thorngate Dr, Mason, OH 45040"
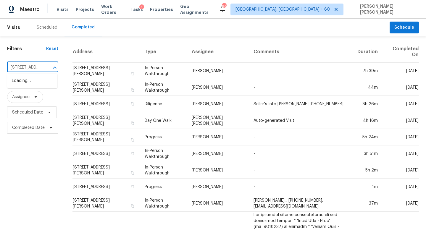
scroll to position [0, 44]
click at [51, 85] on li "3843 Thorngate Dr, Mason, OH 45040" at bounding box center [32, 84] width 50 height 16
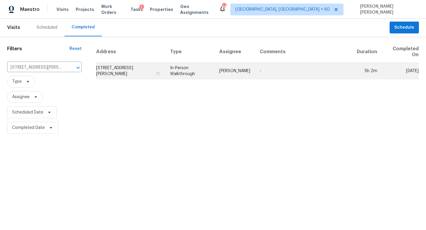
click at [234, 74] on td "[PERSON_NAME]" at bounding box center [235, 71] width 41 height 17
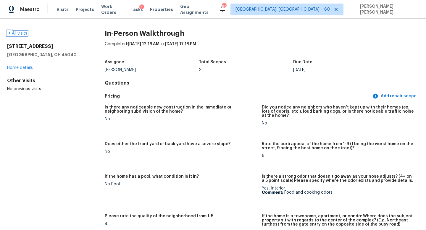
click at [21, 33] on link "All visits" at bounding box center [17, 33] width 20 height 4
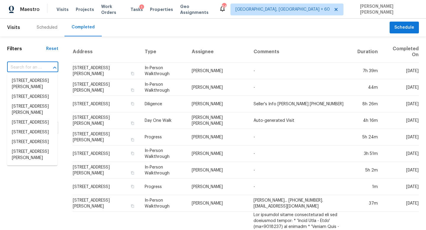
click at [41, 68] on input "text" at bounding box center [24, 67] width 35 height 9
paste input "2860 Evergreen Ridge Pt # SINGLEFAVMILYHOME, Nashville, TN 37217"
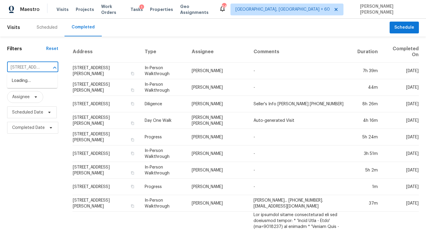
scroll to position [0, 104]
type input "2860 Evergreen Ridge Pt # SINGLEFAVMILYHOME, Nashville, TN 37217"
click at [36, 63] on input "text" at bounding box center [24, 67] width 35 height 9
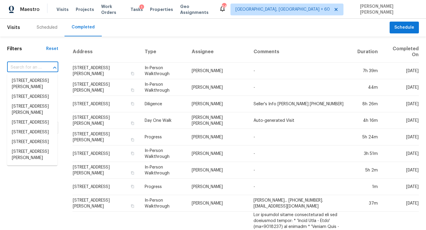
paste input "2860 Evergreen Ridge Pt # SINGLEFAVMILYHOME, Nashville, TN 37217"
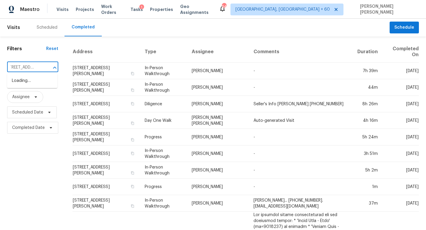
type input "2860 Evergreen Ridge"
click at [25, 96] on li "2860 Evergreen Ridge Pt # SINGLEFAVMILYHOME, Nashville, TN 37217" at bounding box center [32, 91] width 50 height 10
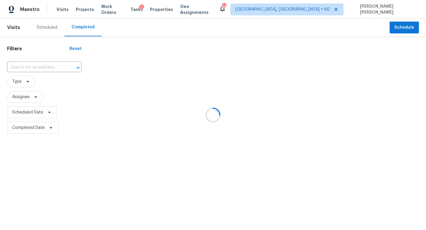
type input "2860 Evergreen Ridge Pt # SINGLEFAVMILYHOME, Nashville, TN 37217"
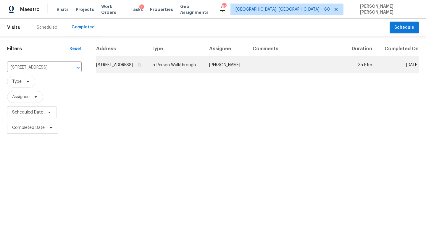
click at [274, 73] on td "-" at bounding box center [296, 65] width 97 height 17
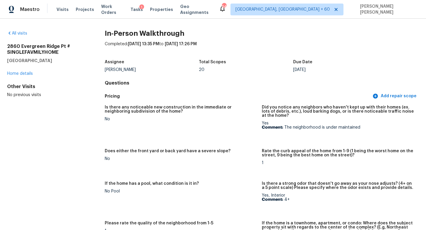
click at [16, 37] on div "All visits 2860 Evergreen Ridge Pt # SINGLEFAVMILYHOME Nashville, TN 37217 Home…" at bounding box center [46, 63] width 79 height 67
click at [20, 34] on link "All visits" at bounding box center [17, 33] width 20 height 4
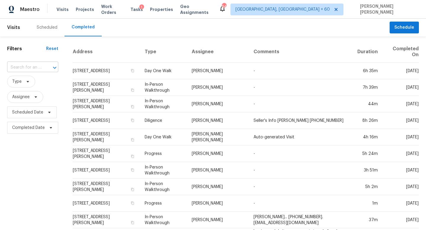
click at [34, 71] on input "text" at bounding box center [24, 67] width 35 height 9
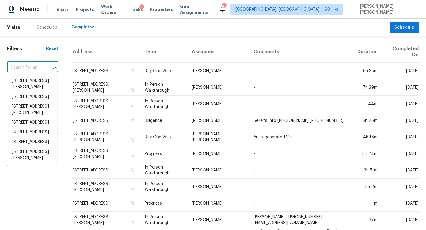
paste input "6860 Upland Heights Ave, Las Vegas, NV 89142"
type input "6860 Upland Heights Ave, Las Vegas, NV 89142"
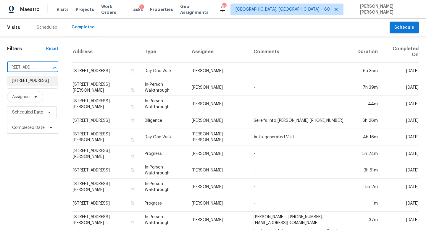
click at [39, 84] on li "6860 Upland Heights Ave, Las Vegas, NV 89142" at bounding box center [32, 81] width 50 height 10
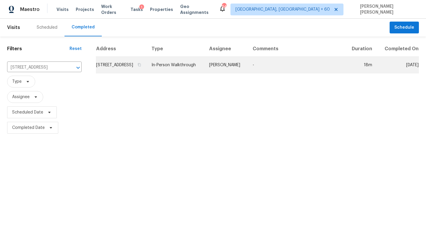
click at [147, 71] on td "6860 Upland Heights Ave, Las Vegas, NV 89142" at bounding box center [121, 65] width 51 height 17
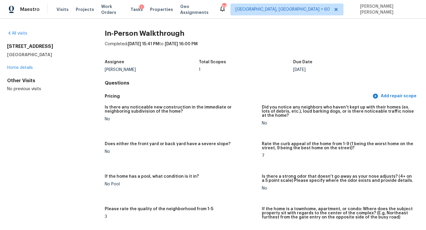
click at [11, 30] on div "All visits 6860 Upland Heights Ave Las Vegas, NV 89142 Home details Other Visit…" at bounding box center [213, 125] width 426 height 212
click at [22, 37] on div "All visits 6860 Upland Heights Ave Las Vegas, NV 89142 Home details Other Visit…" at bounding box center [46, 61] width 79 height 62
click at [23, 30] on div "All visits 6860 Upland Heights Ave Las Vegas, NV 89142 Home details Other Visit…" at bounding box center [213, 125] width 426 height 212
click at [20, 33] on link "All visits" at bounding box center [17, 33] width 20 height 4
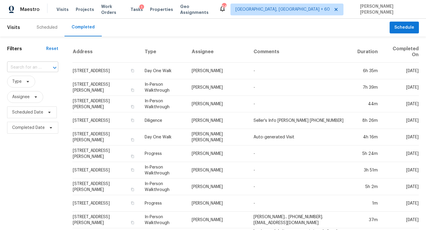
click at [30, 69] on input "text" at bounding box center [24, 67] width 35 height 9
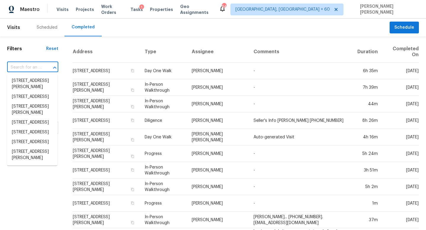
paste input "6935 Timbers East Ln, Lithonia, GA 30058"
type input "6935 Timbers East Ln, Lithonia, GA 30058"
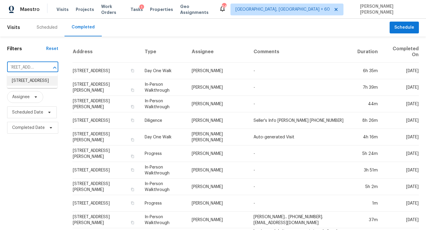
click at [37, 83] on li "6935 Timbers East Ln, Lithonia, GA 30058" at bounding box center [32, 81] width 50 height 10
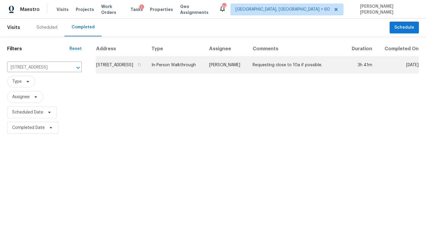
click at [205, 73] on td "In-Person Walkthrough" at bounding box center [176, 65] width 58 height 17
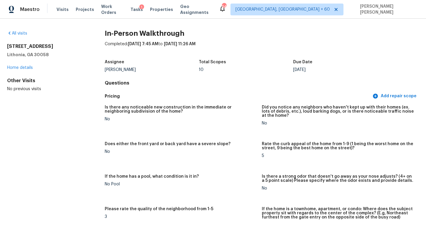
click at [19, 36] on div "All visits" at bounding box center [46, 33] width 79 height 6
click at [20, 33] on link "All visits" at bounding box center [17, 33] width 20 height 4
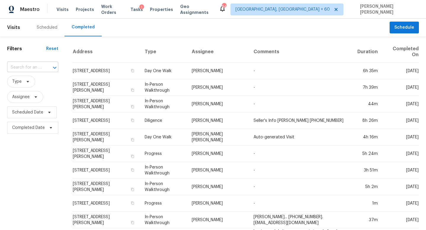
click at [33, 63] on input "text" at bounding box center [24, 67] width 35 height 9
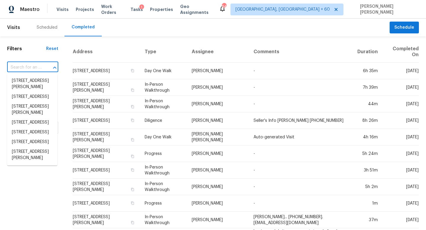
paste input "12231 Geist Cove Dr, Indianapolis, IN 46236"
type input "12231 Geist Cove Dr, Indianapolis, IN 46236"
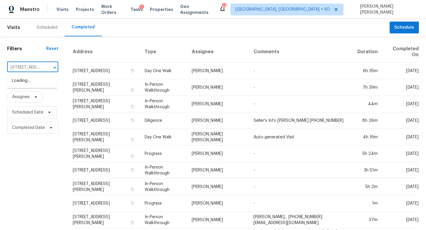
scroll to position [0, 53]
click at [42, 82] on li "12231 Geist Cove Dr, Indianapolis, IN 46236" at bounding box center [32, 84] width 50 height 16
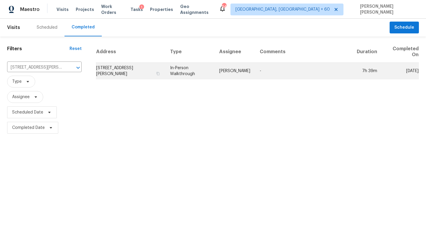
click at [209, 72] on td "In-Person Walkthrough" at bounding box center [189, 71] width 49 height 17
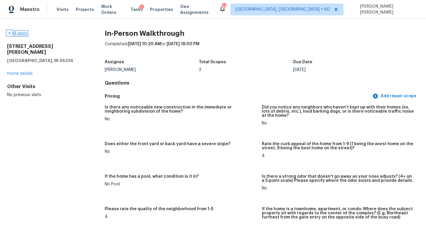
click at [22, 34] on link "All visits" at bounding box center [17, 33] width 20 height 4
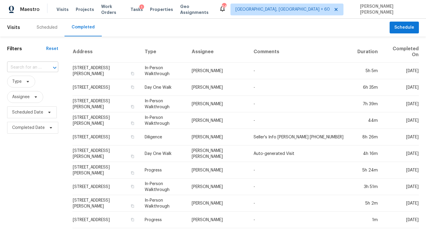
click at [24, 64] on input "text" at bounding box center [24, 67] width 35 height 9
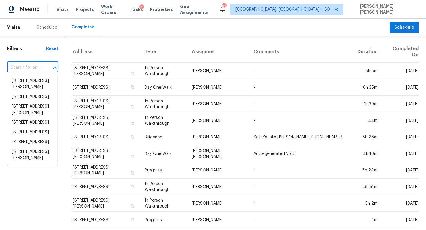
paste input "1722 [PERSON_NAME] Ct, [PERSON_NAME], GA 30017"
type input "1722 [PERSON_NAME] Ct, [PERSON_NAME], GA 30017"
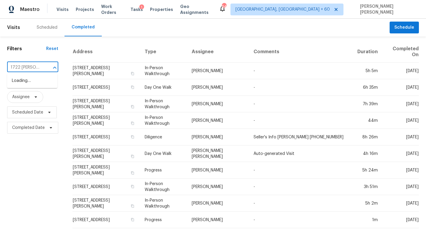
scroll to position [0, 38]
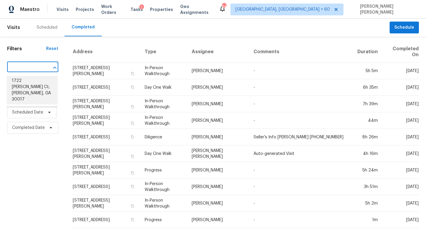
click at [47, 80] on li "1722 [PERSON_NAME] Ct, [PERSON_NAME], GA 30017" at bounding box center [32, 90] width 50 height 28
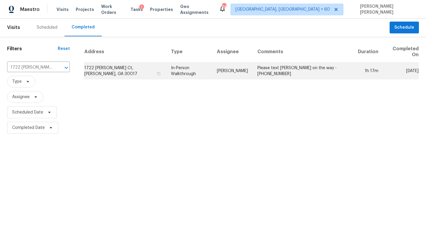
click at [212, 67] on td "In-Person Walkthrough" at bounding box center [189, 71] width 46 height 17
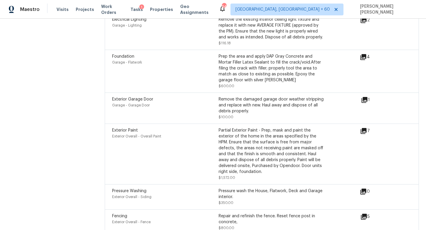
scroll to position [1919, 0]
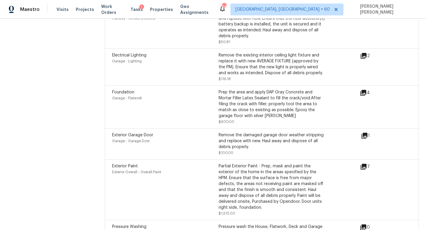
click at [368, 89] on div "4" at bounding box center [374, 92] width 29 height 7
click at [367, 89] on icon at bounding box center [363, 92] width 7 height 7
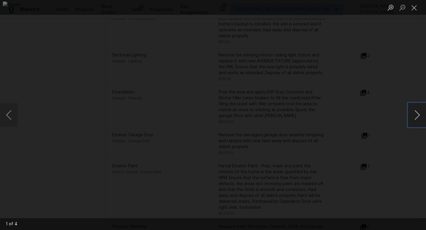
click at [421, 114] on button "Next image" at bounding box center [417, 115] width 18 height 24
click at [398, 73] on div "Lightbox" at bounding box center [213, 115] width 426 height 230
click at [393, 73] on div "Lightbox" at bounding box center [213, 115] width 426 height 230
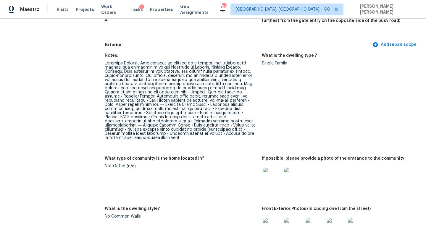
scroll to position [0, 0]
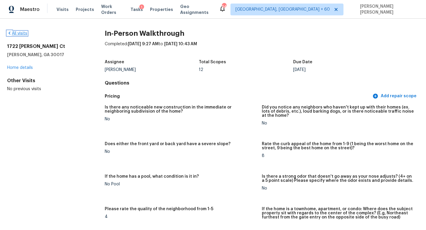
click at [17, 33] on link "All visits" at bounding box center [17, 33] width 20 height 4
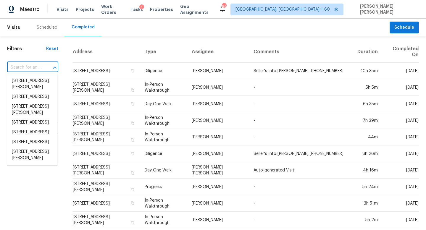
click at [36, 63] on input "text" at bounding box center [24, 67] width 35 height 9
paste input "4112 Cherrydale Ct NW, Albuquerque, NM 87107"
type input "4112 Cherrydale Ct NW, Albuquerque, NM 87107"
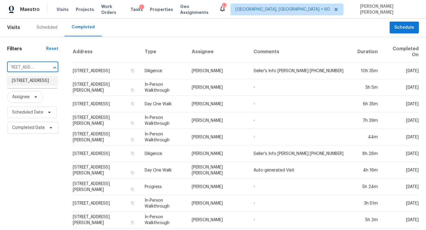
click at [43, 86] on li "4112 Cherrydale Ct NW, Albuquerque, NM 87107" at bounding box center [32, 81] width 50 height 10
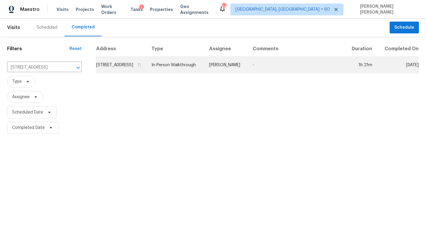
click at [205, 73] on td "In-Person Walkthrough" at bounding box center [176, 65] width 58 height 17
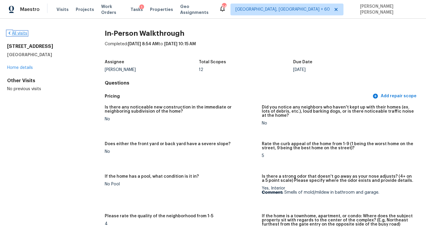
click at [16, 33] on link "All visits" at bounding box center [17, 33] width 20 height 4
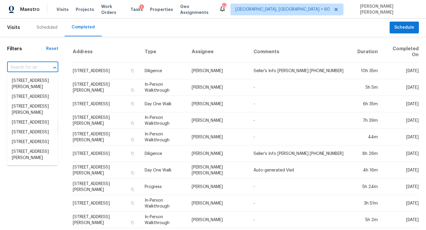
click at [32, 69] on input "text" at bounding box center [24, 67] width 35 height 9
paste input "24988 Powers Ave, Dearborn Heights, MI 48125"
type input "24988 Powers Ave, Dearborn Heights, MI 48125"
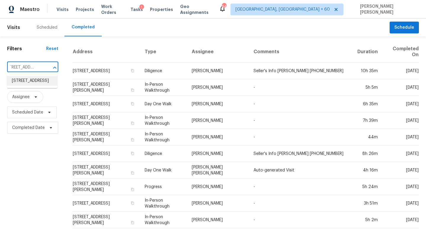
click at [45, 82] on li "24988 Powers Ave, Dearborn Heights, MI 48125" at bounding box center [32, 81] width 50 height 10
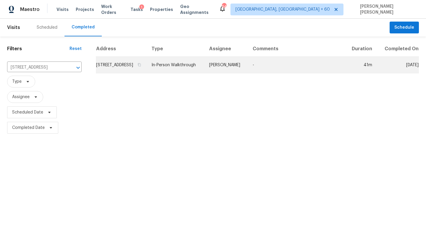
click at [205, 72] on td "In-Person Walkthrough" at bounding box center [176, 65] width 58 height 17
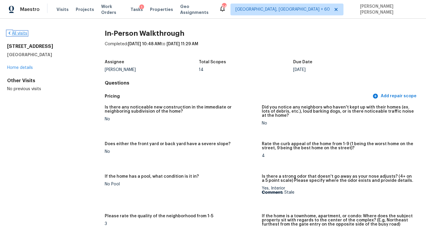
click at [19, 33] on link "All visits" at bounding box center [17, 33] width 20 height 4
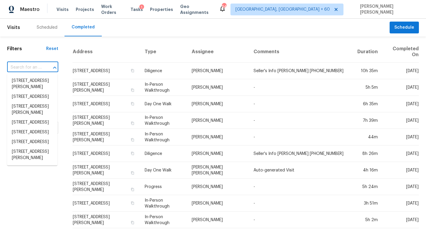
click at [29, 66] on input "text" at bounding box center [24, 67] width 35 height 9
paste input "3501 Willowtree Ln, Clayton, NC 27520"
type input "3501 Willowtree Ln, Clayton, NC 27520"
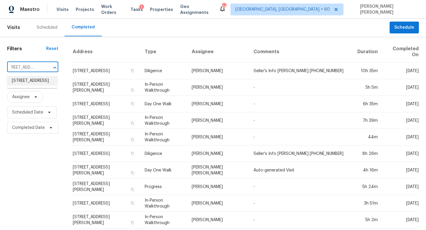
click at [41, 81] on li "3501 Willowtree Ln, Clayton, NC 27520" at bounding box center [32, 81] width 50 height 10
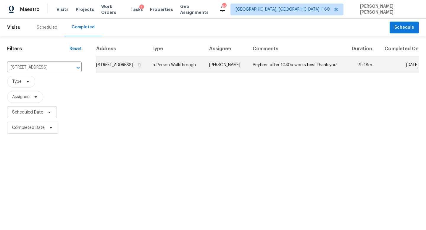
click at [239, 72] on td "Amanda Horton" at bounding box center [227, 65] width 44 height 17
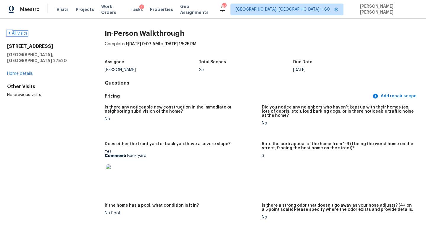
click at [17, 32] on link "All visits" at bounding box center [17, 33] width 20 height 4
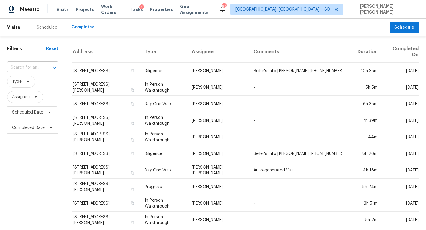
click at [46, 68] on div at bounding box center [50, 68] width 15 height 8
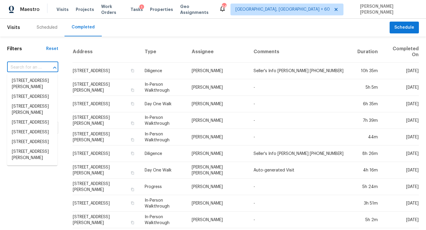
paste input "6816 Glenridge Dr Apt H, Atlanta, GA 30328"
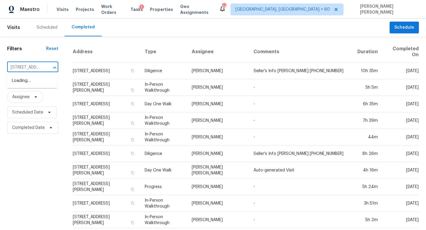
scroll to position [0, 54]
type input "6816 Glenridge Dr Apt H, Atlanta, GA 30328"
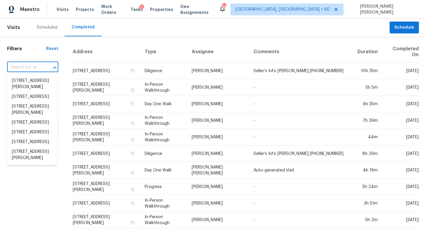
click at [30, 67] on input "text" at bounding box center [24, 67] width 35 height 9
paste input "6816 Glenridge Dr Apt H, Atlanta, GA 30328"
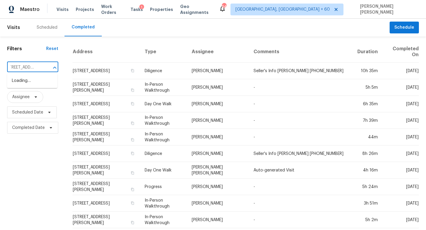
scroll to position [0, 0]
type input "6816 Glenridge"
click at [39, 85] on li "6816 Glenridge Dr Apt H, Atlanta, GA 30328" at bounding box center [32, 84] width 50 height 16
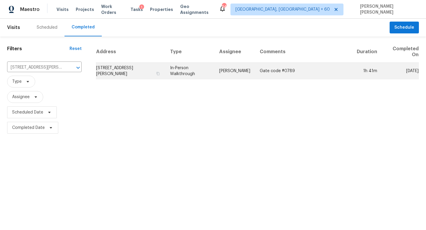
click at [215, 76] on td "In-Person Walkthrough" at bounding box center [189, 71] width 49 height 17
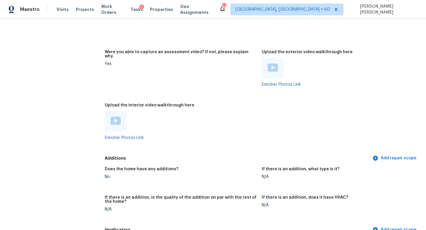
scroll to position [1156, 0]
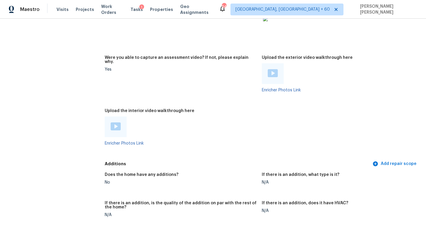
click at [115, 123] on img at bounding box center [116, 127] width 10 height 8
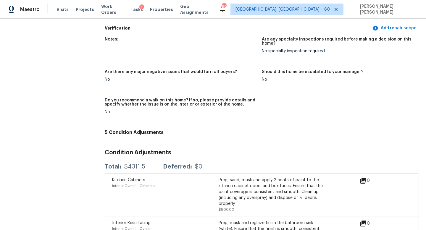
scroll to position [1471, 0]
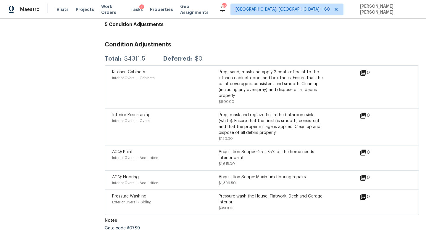
click at [363, 113] on icon at bounding box center [363, 116] width 6 height 6
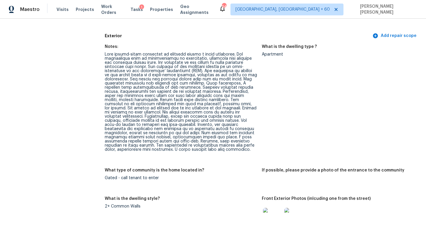
scroll to position [0, 0]
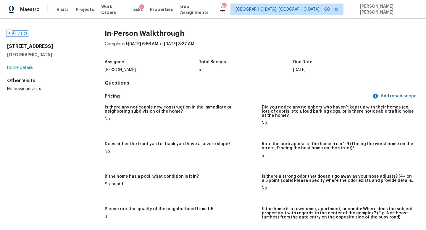
click at [16, 32] on link "All visits" at bounding box center [17, 33] width 20 height 4
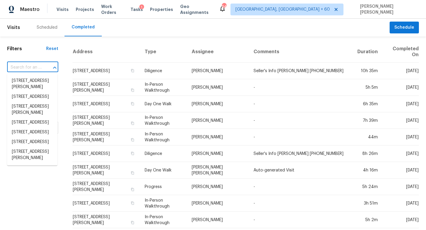
click at [36, 68] on input "text" at bounding box center [24, 67] width 35 height 9
paste input "1137 Linwood St, Birmingham, AL 35215"
type input "1137 Linwood St, Birmingham, AL 35215"
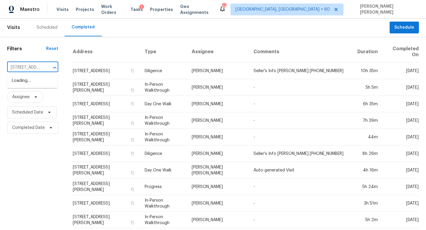
scroll to position [0, 46]
click at [45, 86] on li "1137 Linwood St, Birmingham, AL 35215" at bounding box center [32, 84] width 50 height 16
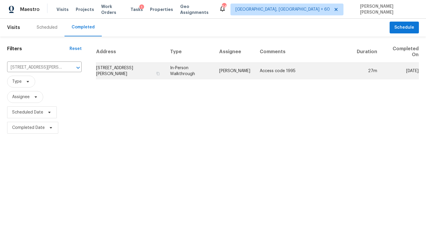
click at [264, 74] on td "Access code 1995" at bounding box center [303, 71] width 97 height 17
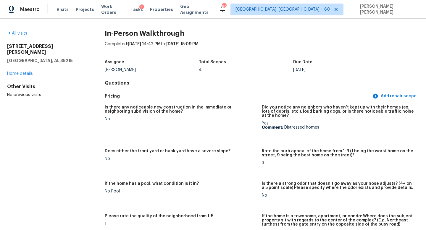
click at [12, 30] on div "All visits" at bounding box center [46, 33] width 79 height 6
click at [17, 32] on link "All visits" at bounding box center [17, 33] width 20 height 4
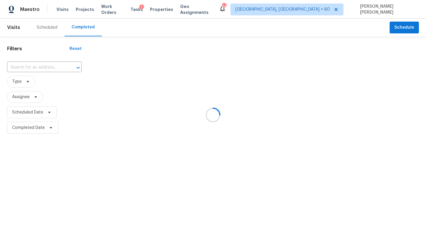
click at [57, 64] on div at bounding box center [213, 115] width 426 height 230
click at [51, 66] on div at bounding box center [213, 115] width 426 height 230
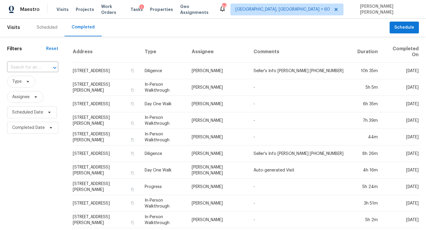
click at [51, 66] on icon "Open" at bounding box center [54, 67] width 7 height 7
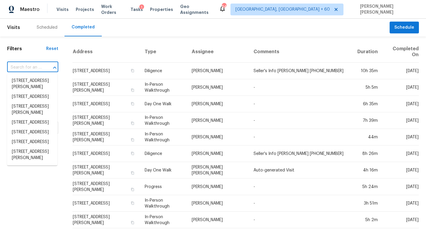
click at [51, 66] on icon "Close" at bounding box center [54, 67] width 7 height 7
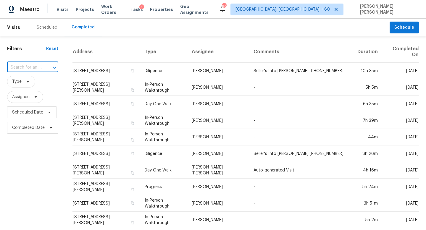
click at [51, 66] on icon "Open" at bounding box center [54, 67] width 7 height 7
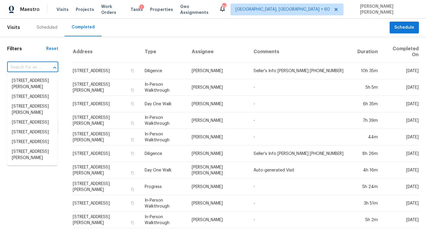
paste input "7525 Muirfield Way, Sacramento, CA 95822"
type input "7525 Muirfield Way, Sacramento, CA 95822"
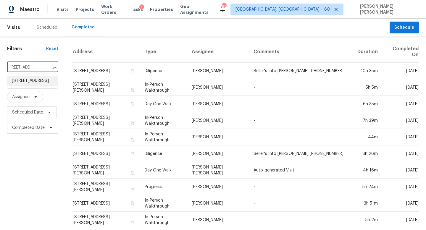
click at [49, 81] on li "7525 Muirfield Way, Sacramento, CA 95822" at bounding box center [32, 81] width 50 height 10
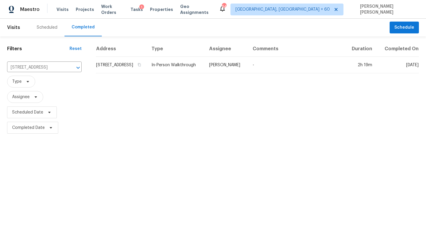
click at [257, 67] on td "-" at bounding box center [296, 65] width 97 height 17
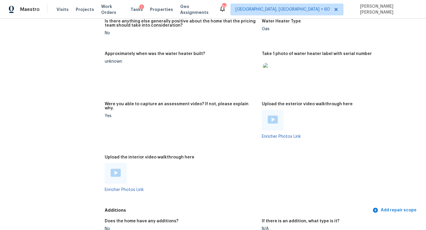
scroll to position [1106, 0]
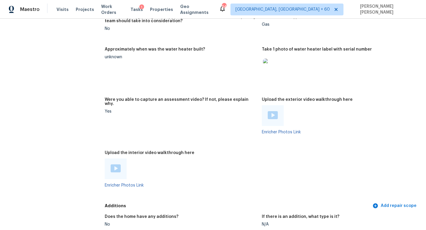
click at [115, 165] on img at bounding box center [116, 169] width 10 height 8
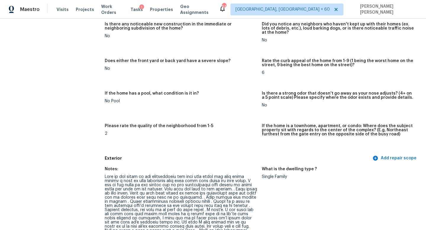
scroll to position [0, 0]
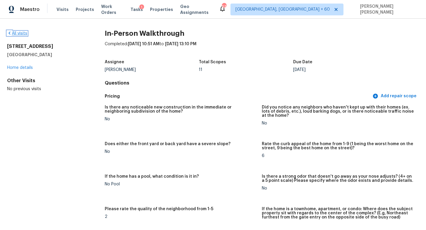
click at [16, 33] on link "All visits" at bounding box center [17, 33] width 20 height 4
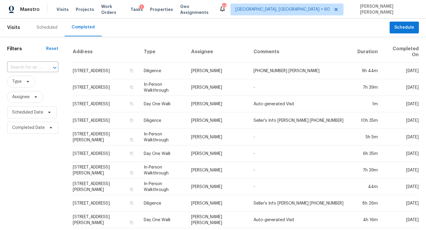
click at [43, 67] on div at bounding box center [50, 68] width 15 height 8
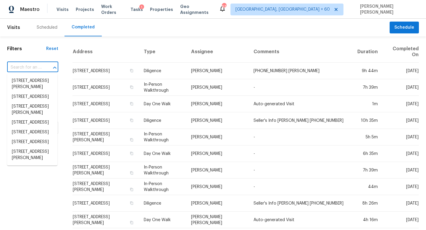
paste input "85 Morgan Way, Monroe Township, NJ 08831"
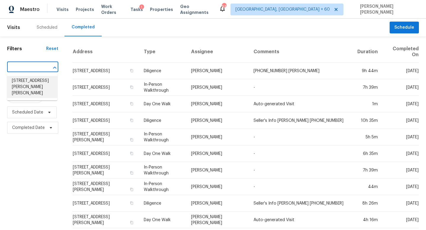
type input "85 Morgan Way, Monroe Township, NJ 08831"
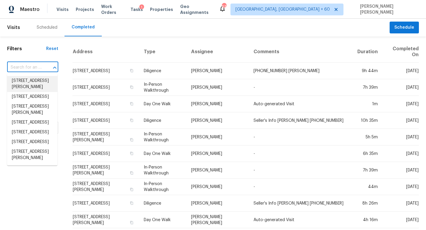
click at [31, 69] on input "text" at bounding box center [24, 67] width 35 height 9
paste input "85 Morgan Way, Monroe Township, NJ 08831"
type input "85 Morgan Way, Monroe Township, NJ 08831"
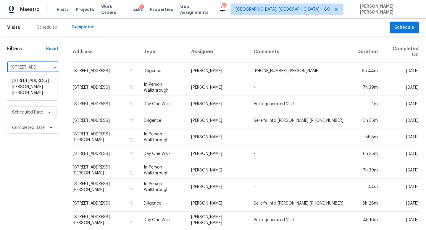
scroll to position [0, 56]
click at [36, 81] on li "85 Morgan Way, Monroe Township, NJ 08831" at bounding box center [32, 87] width 50 height 22
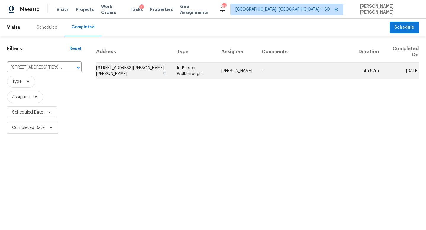
click at [217, 75] on td "In-Person Walkthrough" at bounding box center [194, 71] width 44 height 17
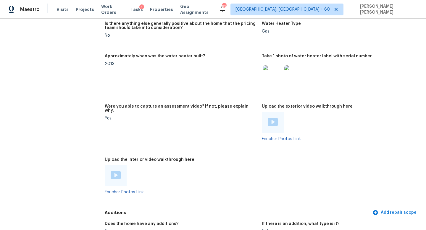
scroll to position [1134, 0]
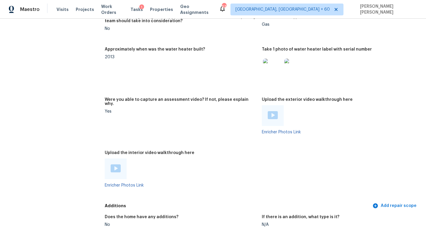
click at [117, 165] on img at bounding box center [116, 169] width 10 height 8
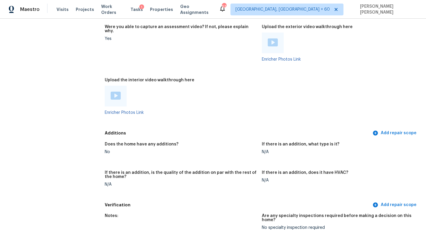
scroll to position [925, 0]
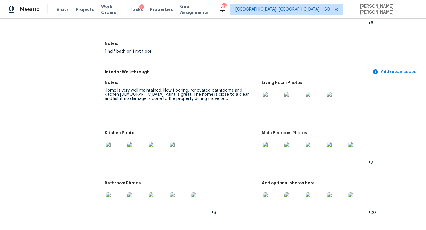
scroll to position [575, 0]
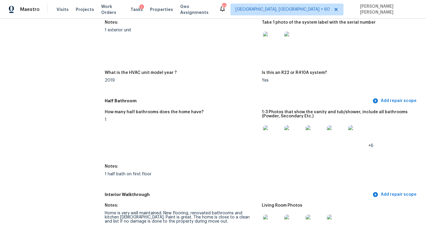
click at [102, 135] on div "All visits 85 Morgan Way Monroe Township, NJ 08831 Home details Other Visits No…" at bounding box center [213, 226] width 412 height 1541
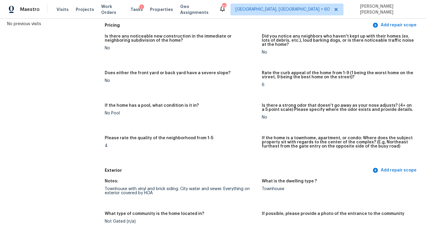
scroll to position [0, 0]
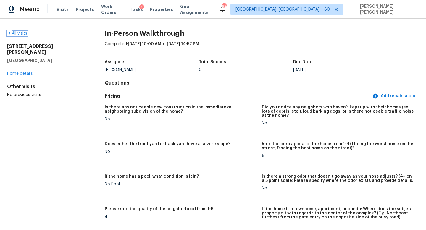
click at [21, 33] on link "All visits" at bounding box center [17, 33] width 20 height 4
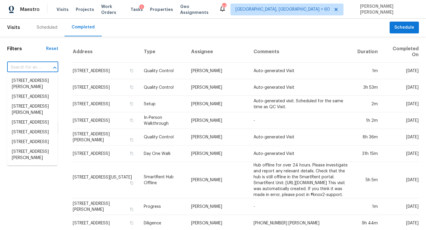
click at [23, 63] on input "text" at bounding box center [24, 67] width 35 height 9
paste input "3843 Thorngate Dr, Mason, OH 45040"
type input "3843 Thorngate Dr, Mason, OH 45040"
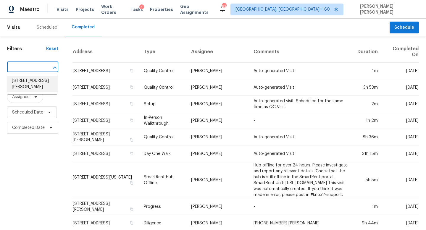
click at [23, 87] on li "3843 Thorngate Dr, Mason, OH 45040" at bounding box center [32, 84] width 50 height 16
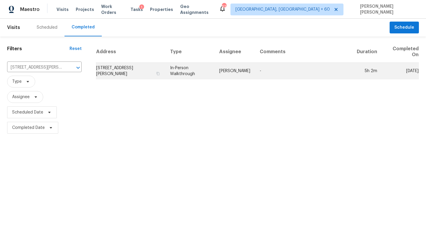
click at [231, 77] on td "Robert Carl" at bounding box center [235, 71] width 41 height 17
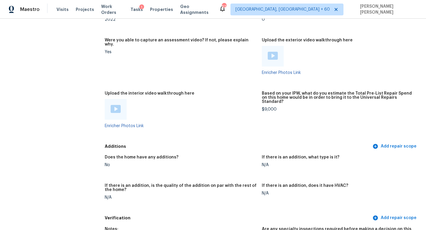
scroll to position [967, 0]
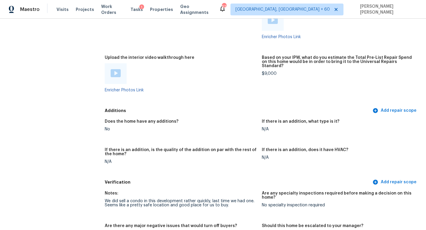
click at [118, 69] on img at bounding box center [116, 73] width 10 height 8
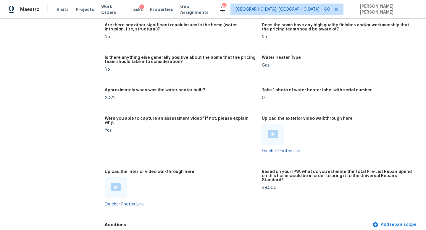
scroll to position [1115, 0]
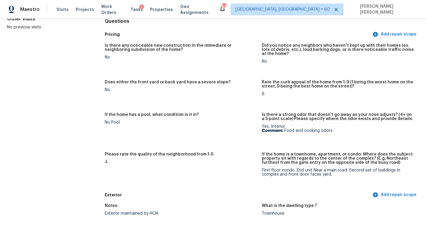
scroll to position [0, 0]
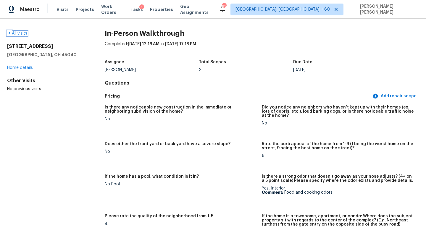
click at [20, 32] on link "All visits" at bounding box center [17, 33] width 20 height 4
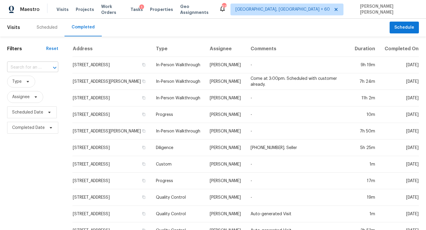
click at [33, 67] on input "text" at bounding box center [24, 67] width 35 height 9
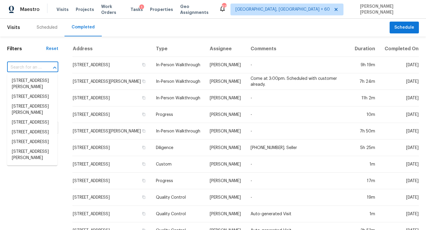
paste input "6860 Upland Heights Ave, Las Vegas, NV 89142"
type input "6860 Upland Heights Ave, Las Vegas, NV 89142"
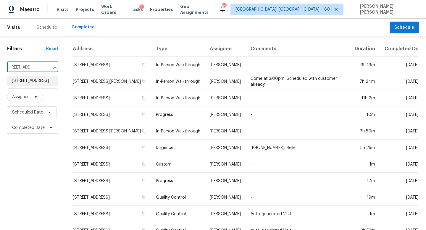
click at [36, 85] on li "6860 Upland Heights Ave, Las Vegas, NV 89142" at bounding box center [32, 81] width 50 height 10
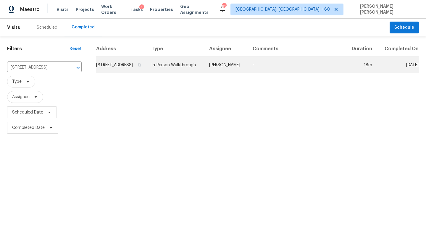
click at [225, 73] on td "Julian Murray" at bounding box center [227, 65] width 44 height 17
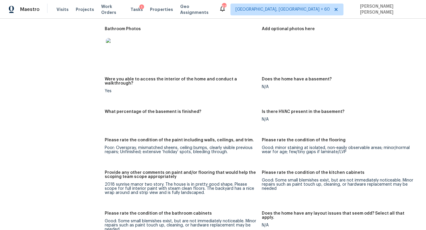
scroll to position [728, 0]
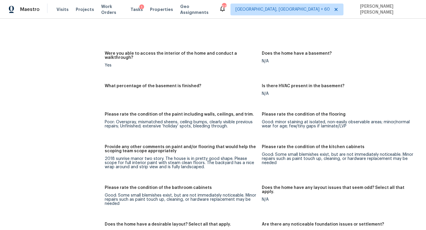
click at [86, 67] on div "All visits 6860 Upland Heights Ave Las Vegas, NV 89142 Home details Other Visit…" at bounding box center [213, 18] width 412 height 1433
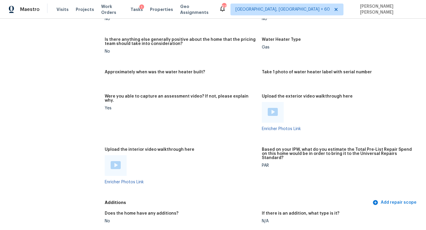
scroll to position [996, 0]
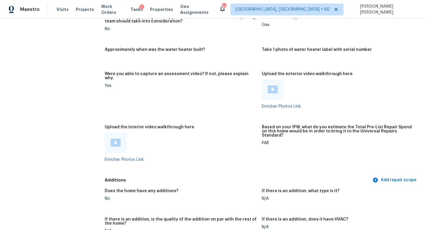
click at [117, 139] on img at bounding box center [116, 143] width 10 height 8
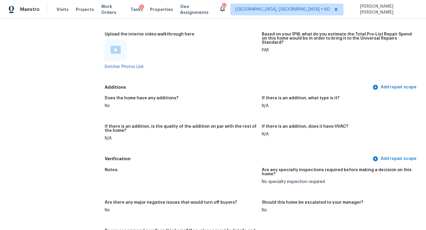
scroll to position [52, 0]
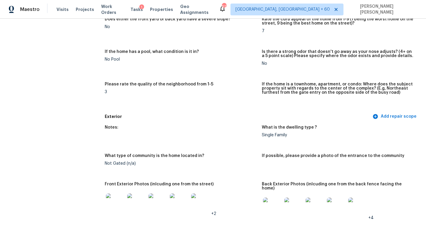
scroll to position [0, 0]
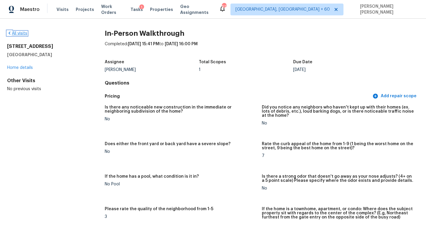
click at [19, 31] on link "All visits" at bounding box center [17, 33] width 20 height 4
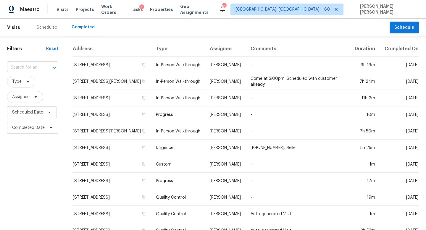
click at [43, 65] on div at bounding box center [50, 68] width 15 height 8
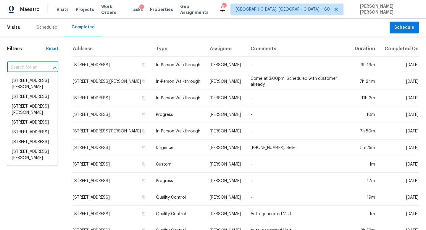
paste input "1722 [PERSON_NAME] Ct, [PERSON_NAME], GA 30017"
type input "1722 [PERSON_NAME] Ct, [PERSON_NAME], GA 30017"
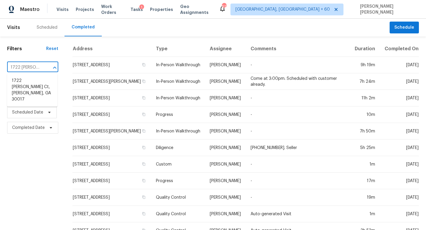
scroll to position [0, 38]
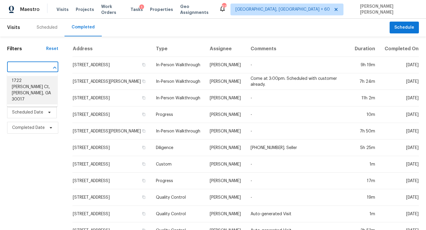
click at [38, 85] on li "1722 [PERSON_NAME] Ct, [PERSON_NAME], GA 30017" at bounding box center [32, 90] width 50 height 28
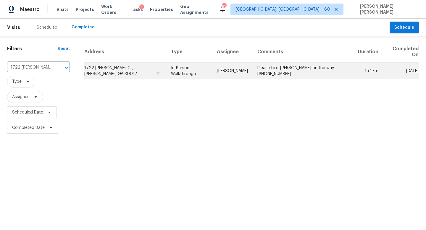
click at [170, 70] on td "In-Person Walkthrough" at bounding box center [189, 71] width 46 height 17
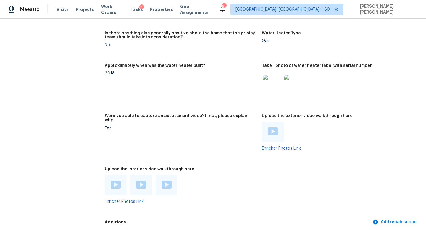
scroll to position [1313, 0]
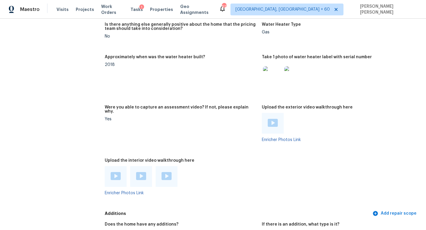
click at [115, 166] on div at bounding box center [116, 176] width 22 height 21
click at [115, 172] on img at bounding box center [116, 176] width 10 height 8
click at [141, 172] on img at bounding box center [141, 176] width 10 height 8
click at [166, 172] on img at bounding box center [167, 176] width 10 height 8
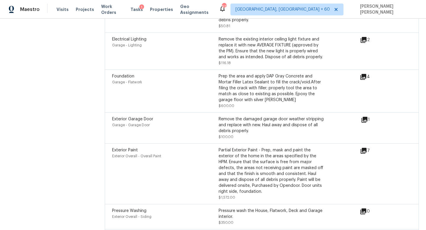
scroll to position [1919, 0]
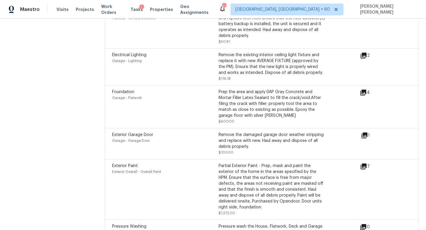
click at [365, 89] on icon at bounding box center [363, 92] width 7 height 7
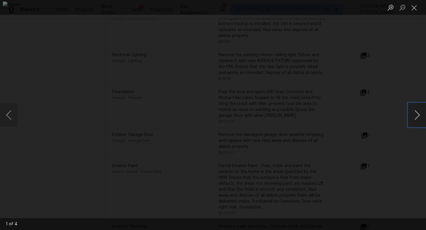
click at [418, 114] on button "Next image" at bounding box center [417, 115] width 18 height 24
click at [20, 100] on div "Lightbox" at bounding box center [213, 115] width 426 height 230
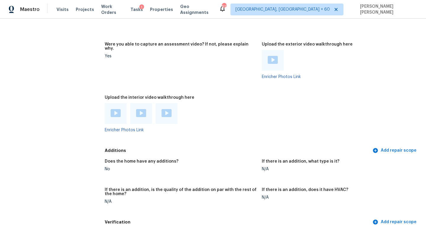
scroll to position [52, 0]
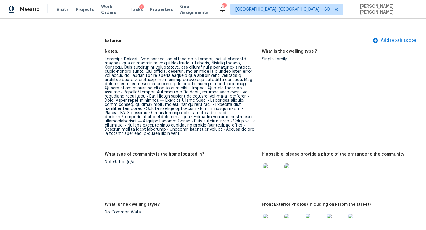
scroll to position [0, 0]
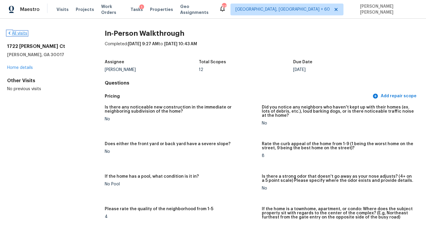
click at [19, 33] on link "All visits" at bounding box center [17, 33] width 20 height 4
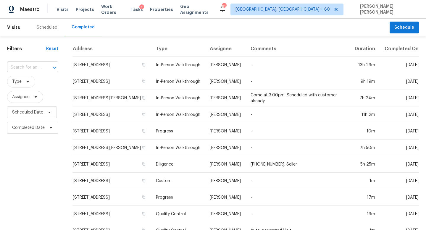
click at [34, 68] on input "text" at bounding box center [24, 67] width 35 height 9
paste input "[STREET_ADDRESS]"
type input "[STREET_ADDRESS]"
click at [37, 84] on li "[STREET_ADDRESS]" at bounding box center [32, 81] width 50 height 10
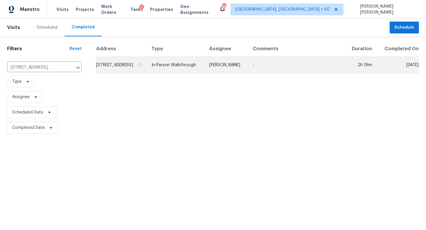
click at [244, 69] on td "[PERSON_NAME]" at bounding box center [227, 65] width 44 height 17
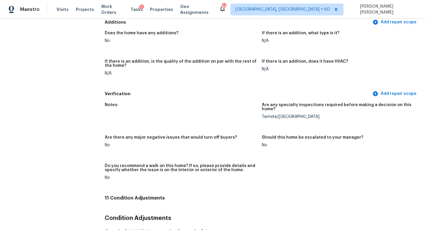
scroll to position [1173, 0]
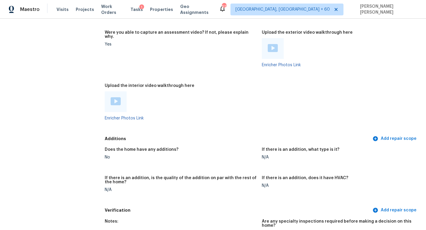
click at [115, 97] on img at bounding box center [116, 101] width 10 height 8
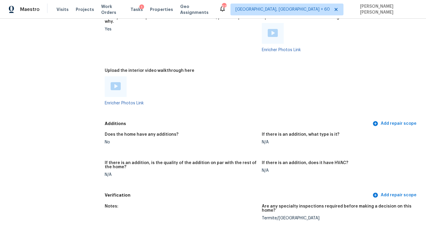
scroll to position [926, 0]
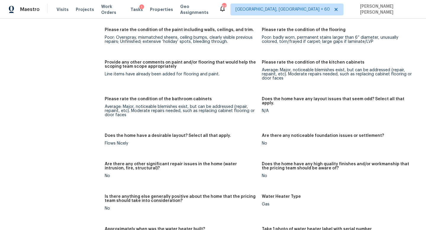
click at [66, 55] on div "All visits 7525 Muirfield Way Sacramento, CA 95822 Home details Other Visits No…" at bounding box center [46, 97] width 79 height 1985
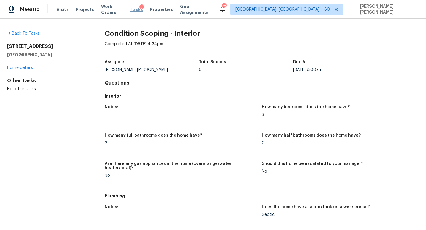
click at [135, 9] on span "Tasks" at bounding box center [137, 9] width 12 height 4
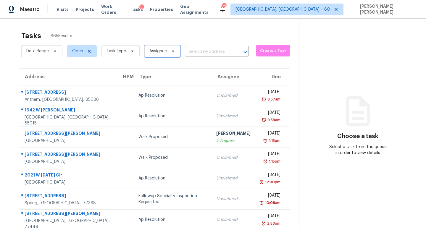
click at [171, 52] on icon at bounding box center [173, 51] width 5 height 5
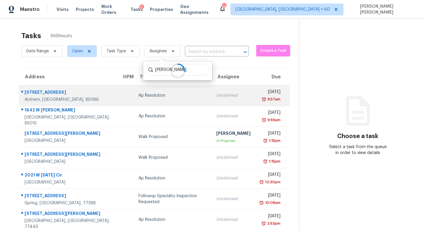
type input "jishnu"
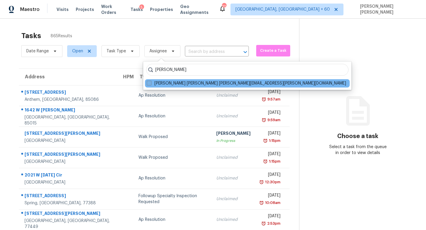
click at [209, 86] on label "Jishnu Manoj jishnu.manoj@opendoor.com" at bounding box center [246, 83] width 199 height 6
click at [151, 84] on input "Jishnu Manoj jishnu.manoj@opendoor.com" at bounding box center [149, 82] width 4 height 4
checkbox input "true"
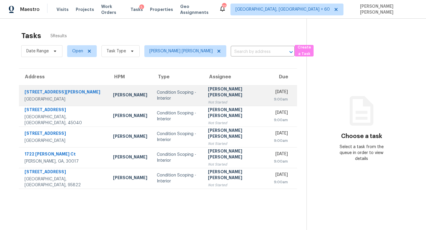
click at [171, 99] on td "Condition Scoping - Interior" at bounding box center [177, 95] width 51 height 21
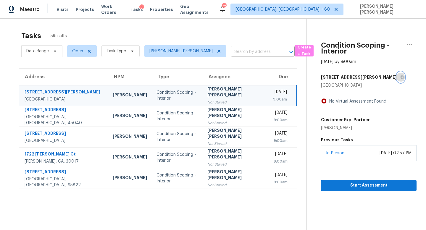
click at [401, 76] on icon "button" at bounding box center [402, 77] width 3 height 3
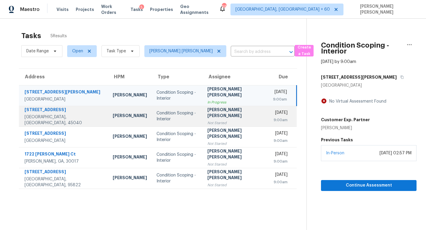
click at [203, 109] on td "Jishnu Manoj Not Started" at bounding box center [236, 116] width 66 height 21
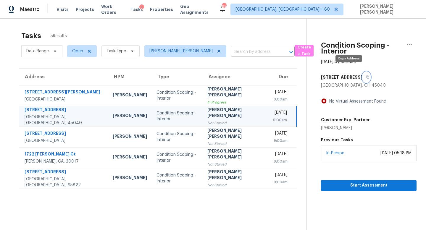
click at [366, 75] on icon "button" at bounding box center [368, 77] width 4 height 4
click at [184, 118] on div "Condition Scoping - Interior" at bounding box center [177, 116] width 41 height 12
click at [366, 75] on icon "button" at bounding box center [368, 77] width 4 height 4
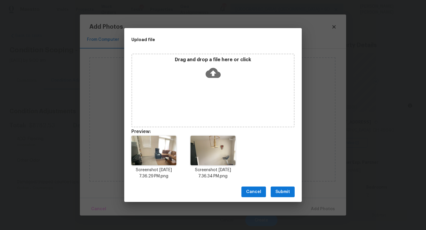
scroll to position [4, 0]
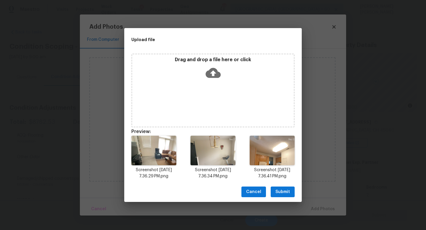
click at [284, 194] on span "Submit" at bounding box center [283, 192] width 15 height 7
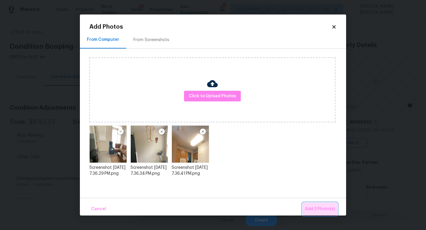
click at [316, 206] on span "Add 3 Photo(s)" at bounding box center [320, 209] width 30 height 7
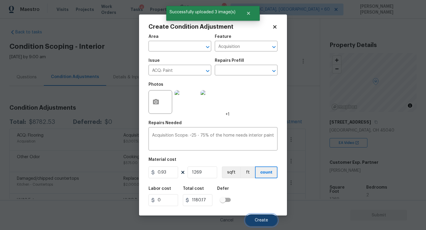
click at [259, 218] on button "Create" at bounding box center [261, 221] width 32 height 12
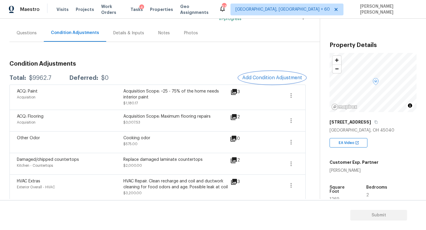
scroll to position [51, 0]
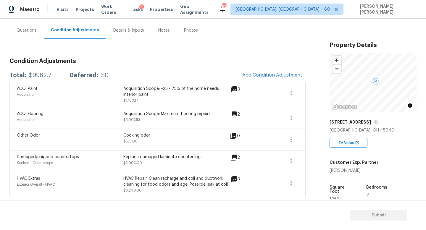
click at [44, 75] on div "$9962.7" at bounding box center [40, 76] width 22 height 6
copy div "$9962.7"
click at [375, 122] on icon "button" at bounding box center [376, 122] width 3 height 3
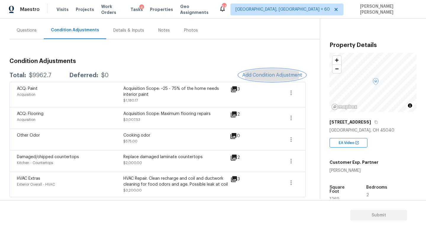
click at [257, 74] on span "Add Condition Adjustment" at bounding box center [272, 75] width 60 height 5
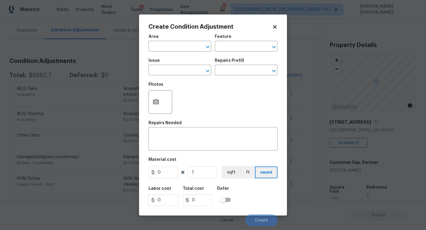
click at [174, 76] on span "Issue ​" at bounding box center [180, 67] width 63 height 24
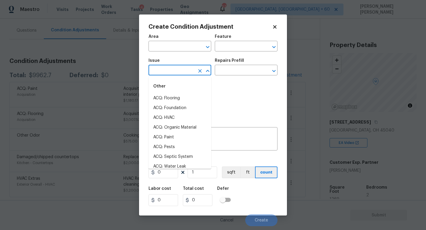
click at [174, 66] on figure "Issue ​" at bounding box center [180, 67] width 63 height 17
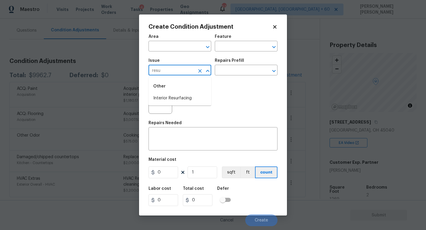
click at [183, 95] on li "Interior Resurfacing" at bounding box center [180, 99] width 63 height 10
type input "Interior Resurfacing"
click at [238, 73] on input "text" at bounding box center [238, 70] width 46 height 9
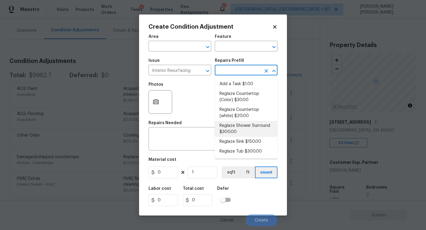
click at [249, 132] on li "Reglaze Shower Surround $300.00" at bounding box center [246, 129] width 63 height 16
type textarea "Prep, mask, clean and reglaze the fiberglass shower surround (white) both on th…"
type input "300"
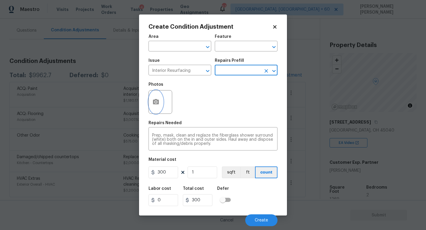
click at [156, 102] on circle "button" at bounding box center [156, 102] width 2 height 2
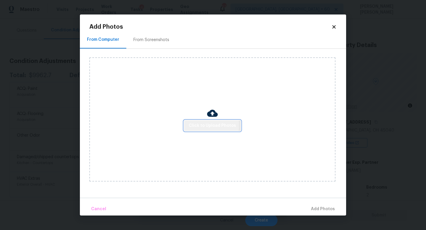
click at [202, 125] on span "Click to Upload Photos" at bounding box center [212, 125] width 47 height 7
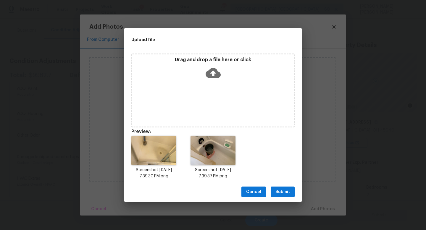
click at [286, 189] on span "Submit" at bounding box center [283, 192] width 15 height 7
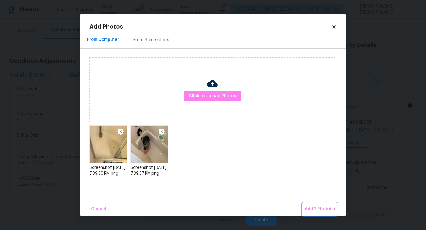
click at [322, 210] on span "Add 2 Photo(s)" at bounding box center [320, 209] width 30 height 7
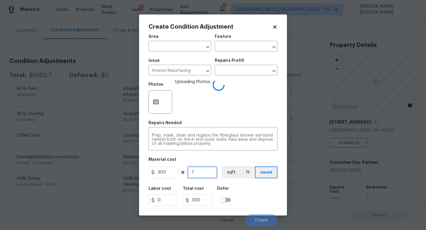
click at [210, 170] on input "1" at bounding box center [203, 173] width 30 height 12
type input "0"
type input "2"
type input "600"
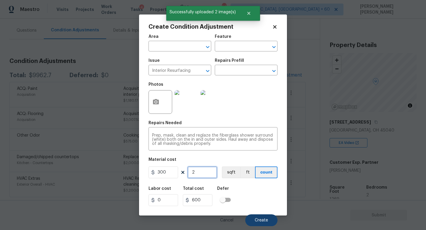
type input "2"
click at [264, 216] on button "Create" at bounding box center [261, 221] width 32 height 12
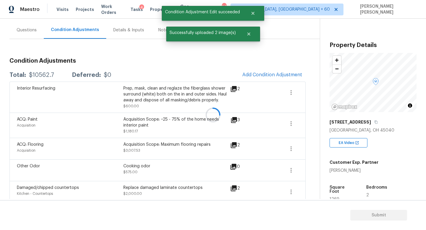
click at [44, 73] on div at bounding box center [213, 115] width 426 height 230
click at [44, 73] on div "$10562.7" at bounding box center [41, 75] width 25 height 6
copy div "$10562.7"
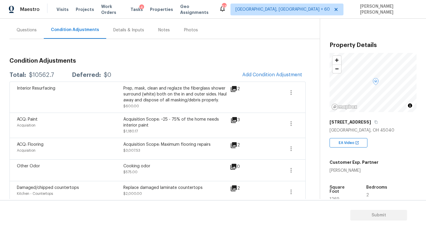
click at [27, 27] on div "Questions" at bounding box center [27, 30] width 20 height 6
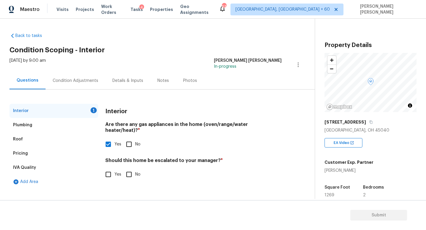
click at [133, 168] on input "No" at bounding box center [129, 174] width 12 height 12
checkbox input "true"
click at [376, 217] on span "Submit" at bounding box center [378, 215] width 47 height 7
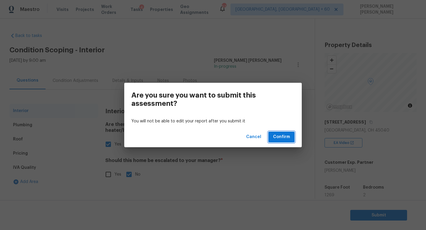
click at [281, 136] on span "Confirm" at bounding box center [281, 136] width 17 height 7
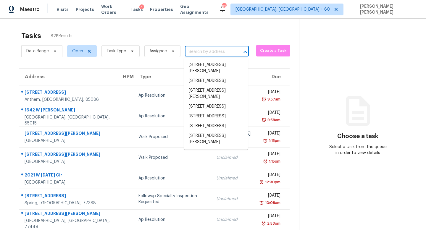
click at [203, 52] on input "text" at bounding box center [208, 51] width 47 height 9
paste input "6860 Upland Heights Ave, Las Vegas, NV 89142"
type input "6860 Upland Heights Ave, Las Vegas, NV 89142"
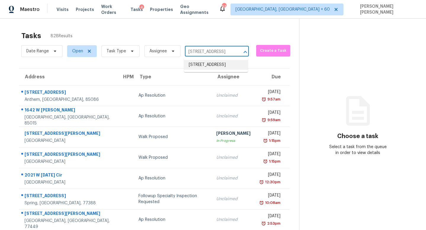
click at [220, 69] on li "6860 Upland Heights Ave, Las Vegas, NV 89142" at bounding box center [216, 65] width 64 height 10
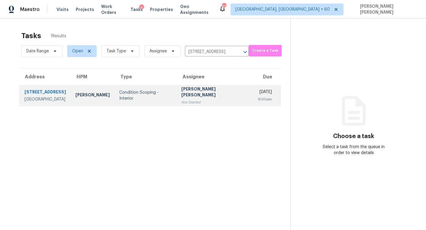
click at [196, 89] on div "[PERSON_NAME] [PERSON_NAME]" at bounding box center [214, 92] width 67 height 13
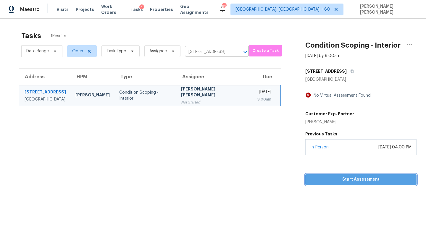
click at [366, 176] on span "Start Assessment" at bounding box center [361, 179] width 102 height 7
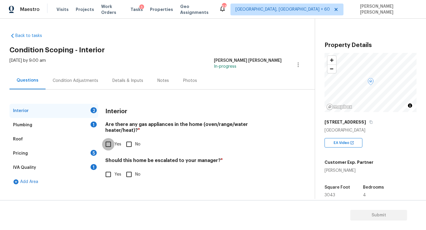
click at [111, 139] on input "Yes" at bounding box center [108, 144] width 12 height 12
checkbox input "true"
click at [128, 168] on input "No" at bounding box center [129, 174] width 12 height 12
checkbox input "true"
click at [80, 128] on div "Plumbing 1" at bounding box center [53, 125] width 89 height 14
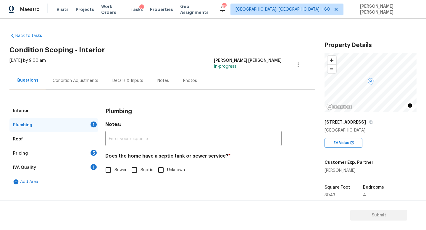
click at [113, 175] on input "Sewer" at bounding box center [108, 170] width 12 height 12
checkbox input "true"
click at [66, 154] on div "Pricing 5" at bounding box center [53, 153] width 89 height 14
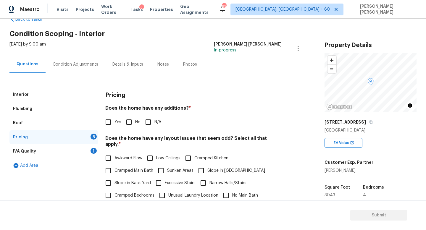
scroll to position [126, 0]
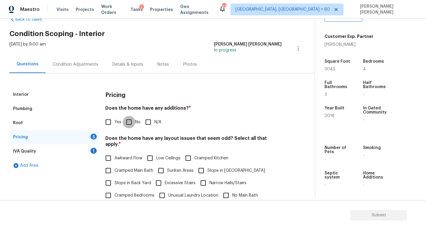
click at [132, 118] on input "No" at bounding box center [129, 122] width 12 height 12
checkbox input "true"
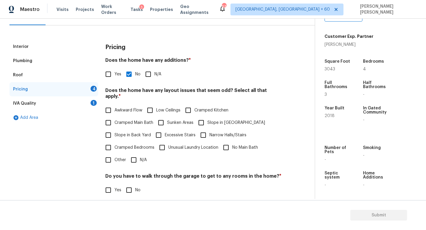
scroll to position [102, 0]
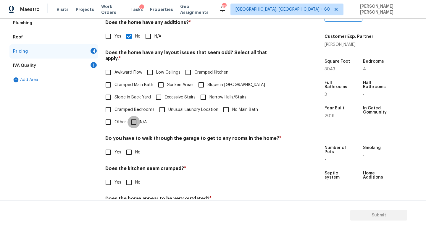
click at [133, 119] on input "N/A" at bounding box center [134, 122] width 12 height 12
click at [133, 119] on input "N/A" at bounding box center [134, 123] width 12 height 12
checkbox input "false"
click at [128, 146] on input "No" at bounding box center [129, 152] width 12 height 12
checkbox input "true"
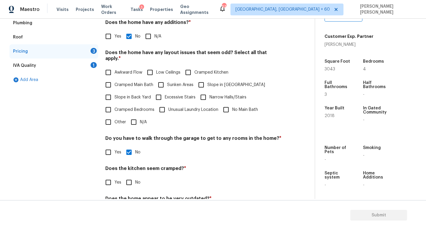
click at [133, 123] on div "Pricing Does the home have any additions? * Yes No N/A Does the home have any l…" at bounding box center [193, 114] width 176 height 224
click at [133, 117] on input "N/A" at bounding box center [134, 122] width 12 height 12
checkbox input "true"
click at [127, 179] on input "No" at bounding box center [129, 183] width 12 height 12
checkbox input "true"
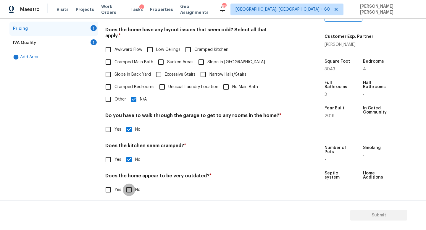
click at [127, 184] on input "No" at bounding box center [129, 190] width 12 height 12
checkbox input "true"
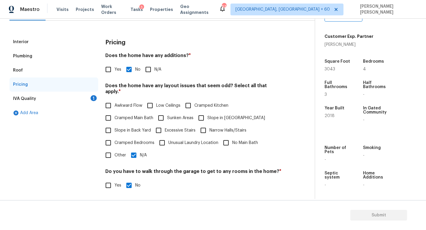
scroll to position [0, 0]
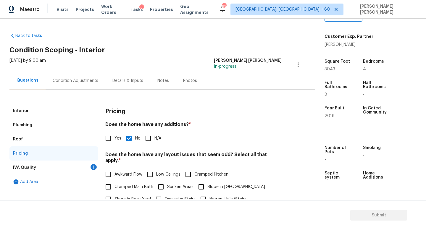
click at [98, 170] on div "IVA Quality 1" at bounding box center [53, 168] width 89 height 14
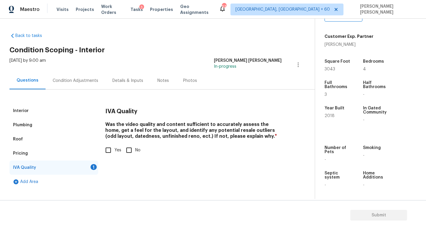
click at [107, 146] on input "Yes" at bounding box center [108, 150] width 12 height 12
checkbox input "true"
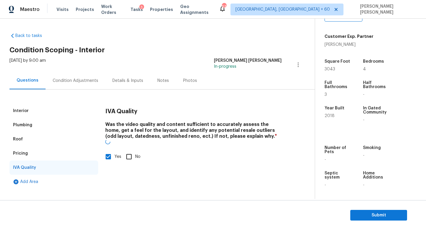
click at [87, 82] on div "Condition Adjustments" at bounding box center [76, 81] width 46 height 6
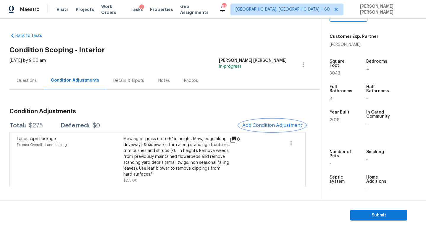
click at [271, 120] on button "Add Condition Adjustment" at bounding box center [272, 125] width 67 height 12
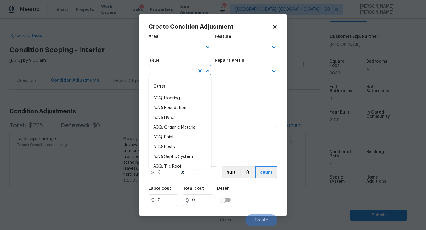
click at [170, 67] on input "text" at bounding box center [172, 70] width 46 height 9
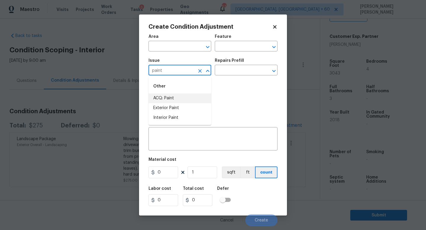
click at [181, 96] on li "ACQ: Paint" at bounding box center [180, 99] width 63 height 10
type input "ACQ: Paint"
click at [236, 72] on input "text" at bounding box center [238, 70] width 46 height 9
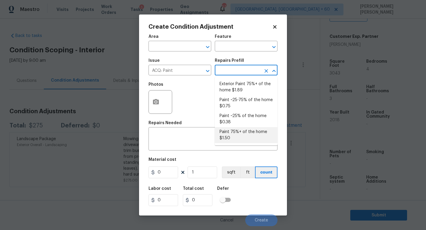
click at [241, 137] on li "Paint 75%+ of the home $1.50" at bounding box center [246, 135] width 63 height 16
type input "Acquisition"
type textarea "Acquisition Scope: 75%+ of the home will likely require interior paint"
type input "1.5"
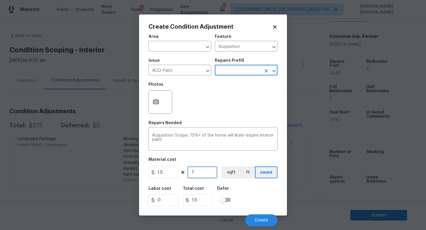
click at [210, 170] on input "1" at bounding box center [203, 173] width 30 height 12
type input "0"
type input "3"
type input "4.5"
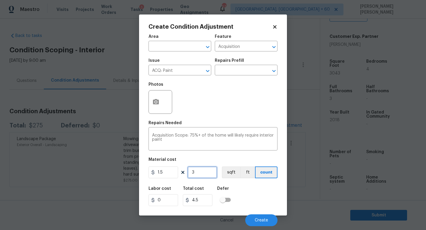
type input "30"
type input "45"
type input "304"
type input "456"
type input "3043"
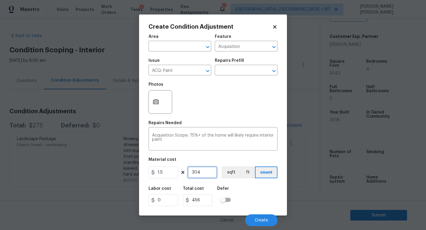
type input "4564.5"
type input "3043"
click at [157, 100] on icon "button" at bounding box center [156, 101] width 6 height 5
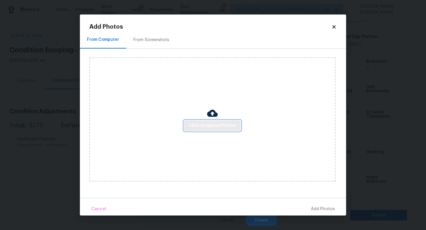
click at [217, 123] on span "Click to Upload Photos" at bounding box center [212, 125] width 47 height 7
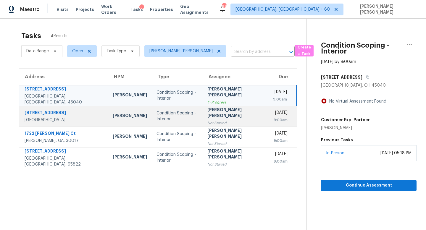
click at [207, 116] on div "[PERSON_NAME] [PERSON_NAME]" at bounding box center [235, 113] width 56 height 13
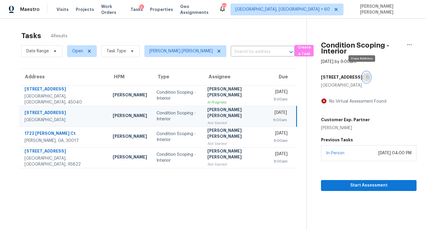
click at [366, 75] on icon "button" at bounding box center [368, 77] width 4 height 4
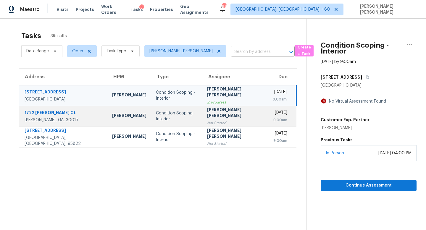
click at [188, 114] on td "Condition Scoping - Interior" at bounding box center [176, 116] width 51 height 21
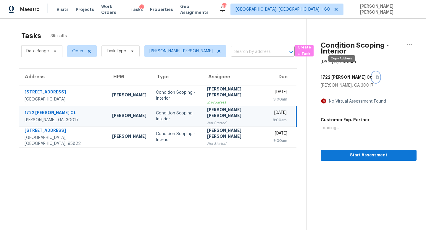
click at [372, 72] on button "button" at bounding box center [376, 77] width 8 height 11
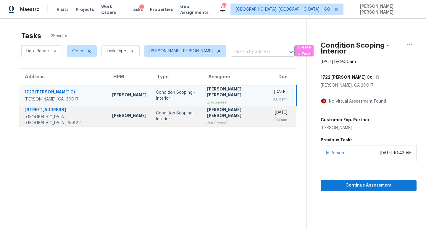
click at [207, 115] on div "[PERSON_NAME] [PERSON_NAME]" at bounding box center [235, 113] width 57 height 13
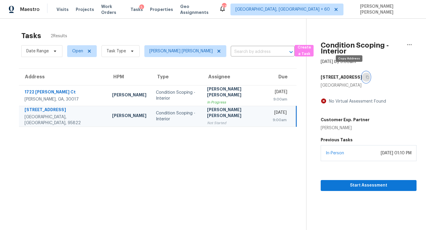
click at [362, 72] on button "button" at bounding box center [366, 77] width 8 height 11
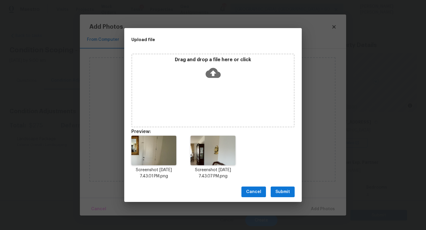
scroll to position [126, 0]
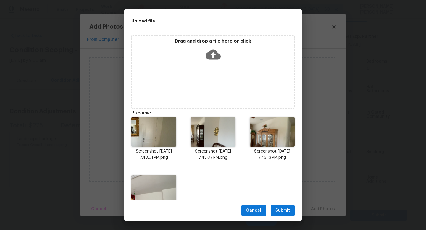
click at [280, 209] on span "Submit" at bounding box center [283, 210] width 15 height 7
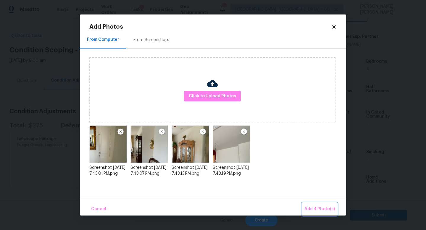
click at [314, 210] on span "Add 4 Photo(s)" at bounding box center [320, 209] width 30 height 7
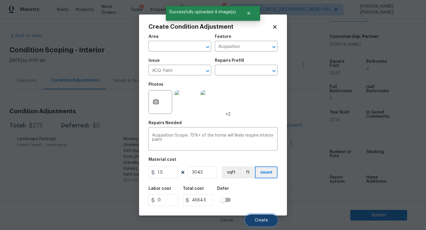
click at [262, 219] on span "Create" at bounding box center [261, 220] width 13 height 4
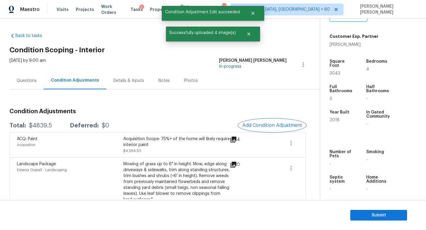
click at [290, 122] on button "Add Condition Adjustment" at bounding box center [272, 125] width 67 height 12
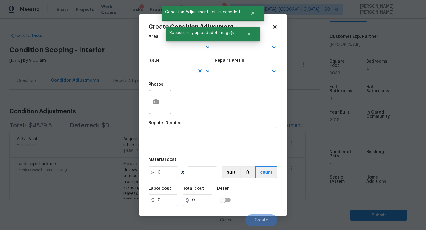
click at [172, 67] on input "text" at bounding box center [172, 70] width 46 height 9
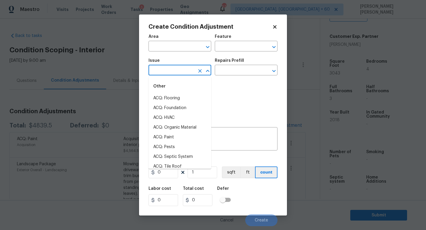
click at [172, 68] on input "text" at bounding box center [172, 70] width 46 height 9
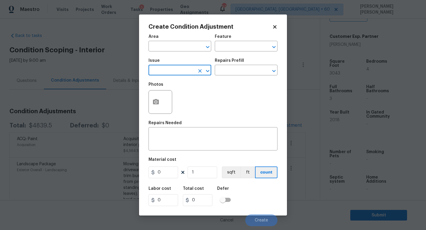
click at [172, 68] on input "text" at bounding box center [172, 70] width 46 height 9
type input "s"
click at [179, 98] on li "Electrical" at bounding box center [180, 99] width 63 height 10
type input "Electrical"
click at [231, 71] on input "text" at bounding box center [238, 70] width 46 height 9
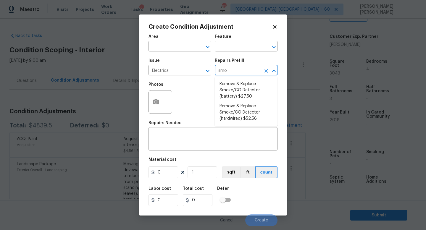
type input "smok"
click at [236, 111] on li "Remove & Replace Smoke/CO Detector (hardwired) $52.56" at bounding box center [246, 113] width 63 height 22
type textarea "Remove the existing smoke/CO detector (hardwired) and replace with new. Ensure …"
type input "52.56"
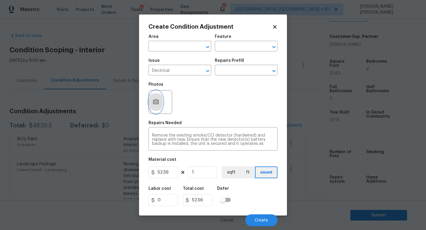
click at [152, 97] on button "button" at bounding box center [156, 102] width 14 height 23
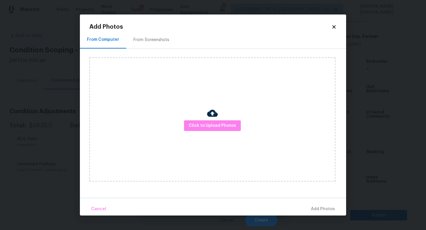
click at [219, 120] on div "Click to Upload Photos" at bounding box center [212, 119] width 246 height 124
click at [218, 127] on span "Click to Upload Photos" at bounding box center [212, 125] width 47 height 7
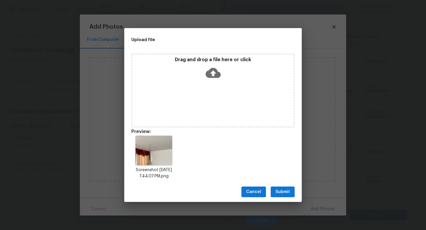
click at [290, 194] on button "Submit" at bounding box center [283, 192] width 24 height 11
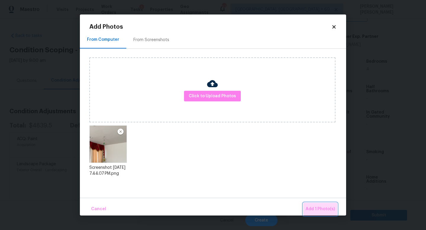
click at [323, 209] on span "Add 1 Photo(s)" at bounding box center [320, 209] width 29 height 7
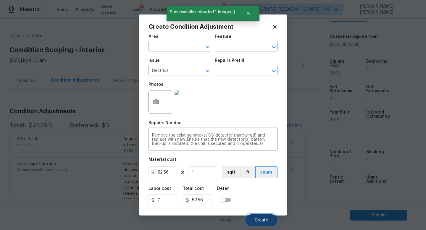
click at [264, 220] on span "Create" at bounding box center [261, 220] width 13 height 4
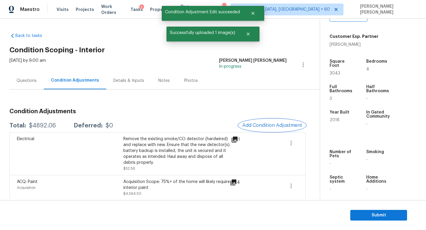
scroll to position [15, 0]
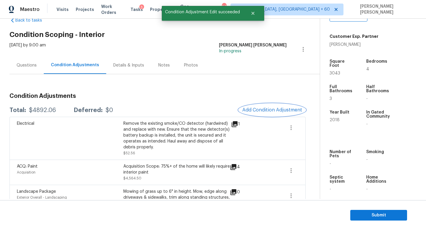
click at [266, 112] on span "Add Condition Adjustment" at bounding box center [272, 109] width 60 height 5
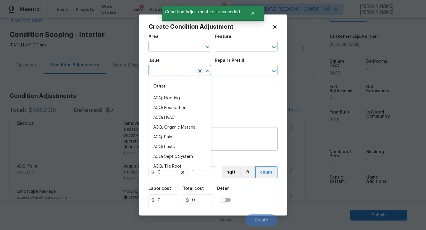
click at [179, 73] on input "text" at bounding box center [172, 70] width 46 height 9
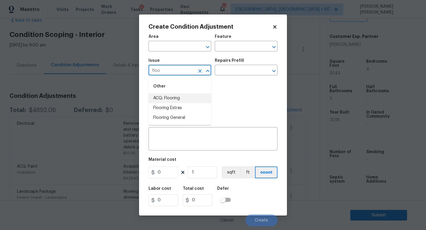
click at [184, 96] on li "ACQ: Flooring" at bounding box center [180, 99] width 63 height 10
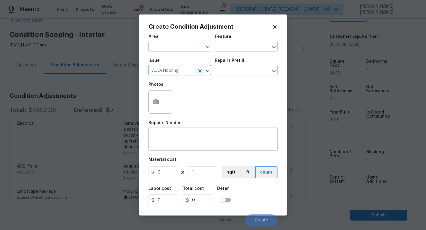
type input "ACQ: Flooring"
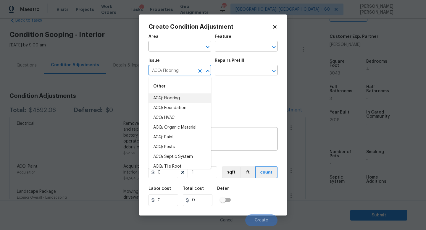
click at [247, 79] on div "Issue ACQ: Flooring ​ Repairs Prefill ​" at bounding box center [213, 67] width 129 height 24
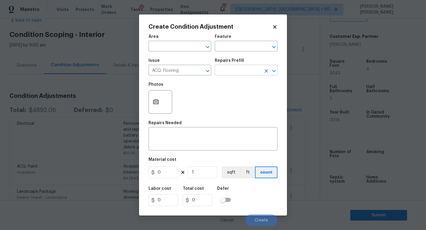
click at [246, 71] on input "text" at bounding box center [238, 70] width 46 height 9
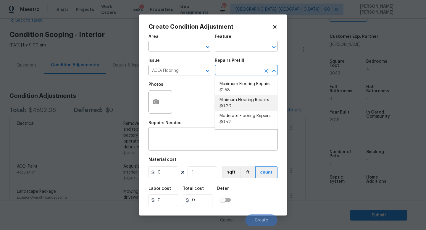
click at [239, 108] on li "Minimum Flooring Repairs $0.20" at bounding box center [246, 103] width 63 height 16
type input "Acquisition"
type textarea "Acquisition Scope: Minimum flooring repairs"
type input "0.2"
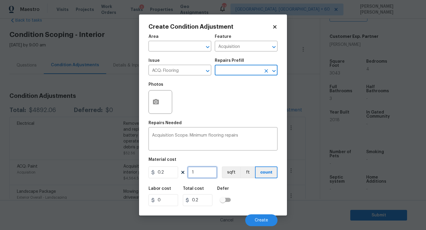
click at [205, 171] on input "1" at bounding box center [203, 173] width 30 height 12
type input "0"
type input "3"
type input "0.6"
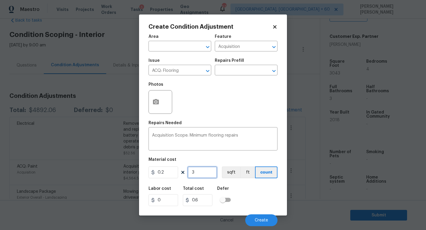
type input "30"
type input "6"
type input "304"
type input "60.8"
type input "3043"
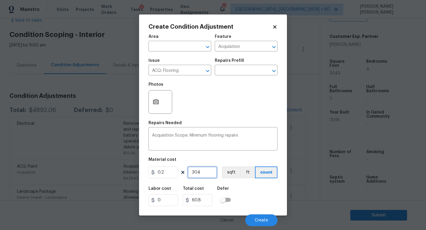
type input "608.6"
type input "3043"
click at [264, 223] on span "Create" at bounding box center [261, 220] width 13 height 4
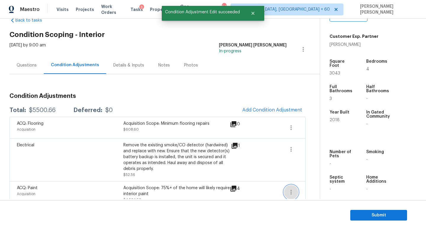
click at [292, 190] on icon "button" at bounding box center [291, 192] width 7 height 7
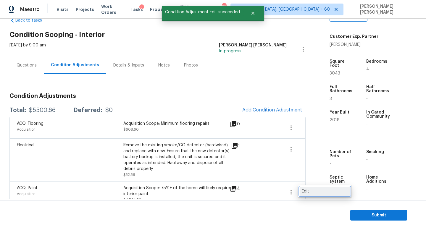
click at [308, 189] on div "Edit" at bounding box center [325, 192] width 46 height 6
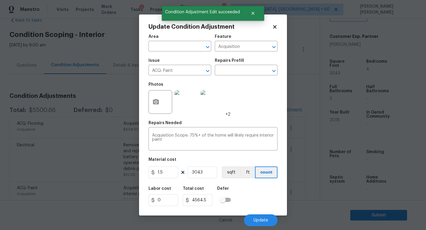
click at [304, 173] on body "Maestro Visits Projects Work Orders Tasks 3 Properties Geo Assignments [GEOGRAP…" at bounding box center [213, 115] width 426 height 230
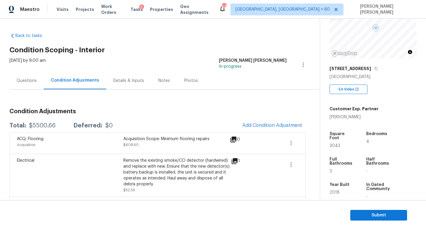
scroll to position [0, 0]
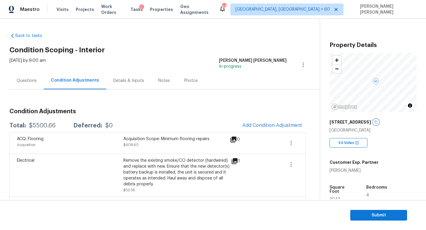
click at [378, 122] on icon "button" at bounding box center [376, 122] width 4 height 4
click at [41, 127] on div "$5500.66" at bounding box center [42, 126] width 27 height 6
copy div "$5500.66"
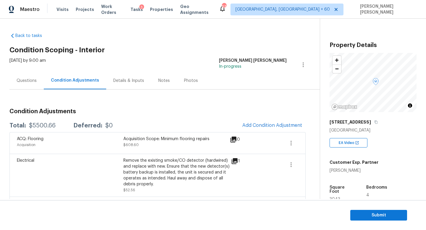
click at [192, 106] on div "Condition Adjustments Total: $5500.66 Deferred: $0 Add Condition Adjustment ACQ…" at bounding box center [157, 190] width 296 height 173
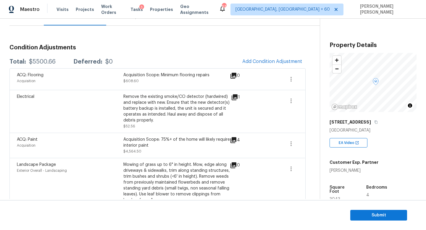
scroll to position [80, 0]
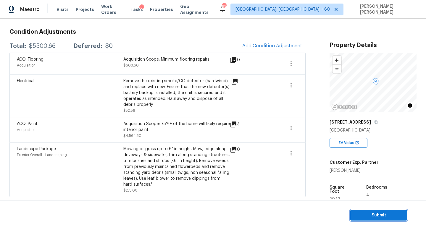
click at [377, 213] on span "Submit" at bounding box center [378, 215] width 47 height 7
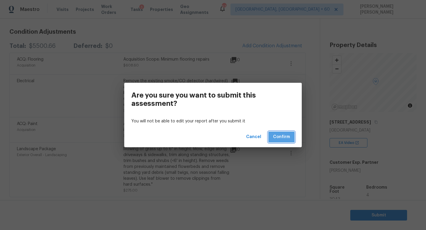
click at [286, 136] on span "Confirm" at bounding box center [281, 136] width 17 height 7
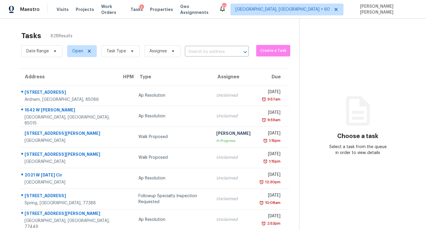
click at [208, 46] on div "Date Range Open Task Type Assignee ​" at bounding box center [135, 51] width 228 height 15
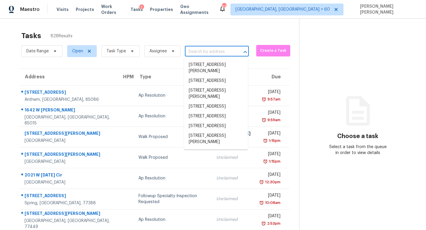
click at [211, 49] on input "text" at bounding box center [208, 51] width 47 height 9
paste input "1722 [PERSON_NAME] Ct, [PERSON_NAME], GA 30017"
type input "1722 [PERSON_NAME] Ct, [PERSON_NAME], GA 30017"
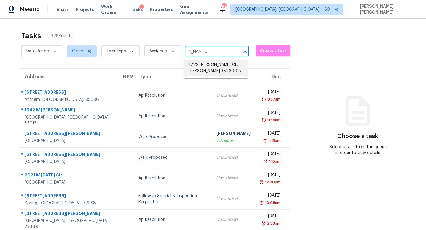
click at [218, 64] on li "1722 [PERSON_NAME] Ct, [PERSON_NAME], GA 30017" at bounding box center [216, 68] width 64 height 16
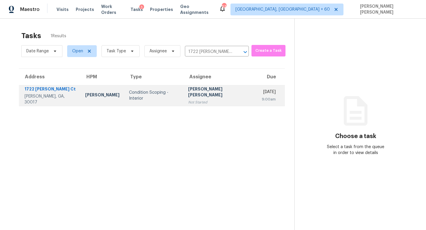
click at [213, 89] on div "[PERSON_NAME] [PERSON_NAME]" at bounding box center [220, 92] width 65 height 13
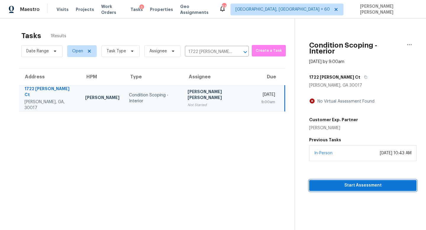
click at [344, 180] on button "Start Assessment" at bounding box center [362, 185] width 107 height 11
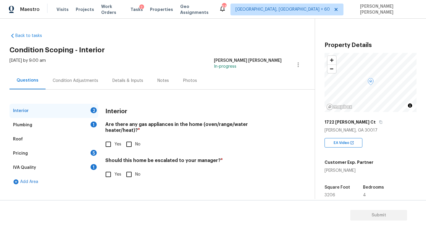
click at [110, 138] on input "Yes" at bounding box center [108, 144] width 12 height 12
checkbox input "true"
click at [106, 168] on input "Yes" at bounding box center [108, 174] width 12 height 12
checkbox input "true"
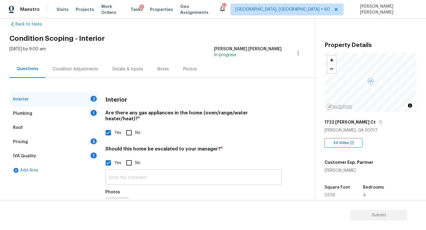
scroll to position [18, 0]
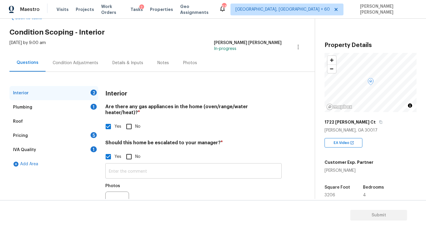
click at [162, 167] on input "text" at bounding box center [193, 172] width 176 height 14
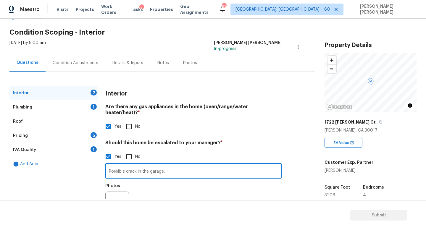
scroll to position [41, 0]
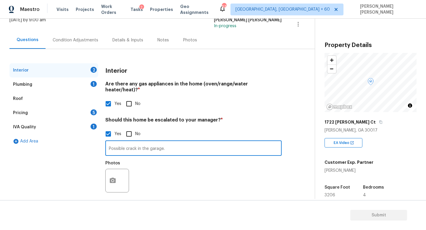
type input "Possible crack in the garage."
click at [121, 177] on div at bounding box center [117, 181] width 24 height 24
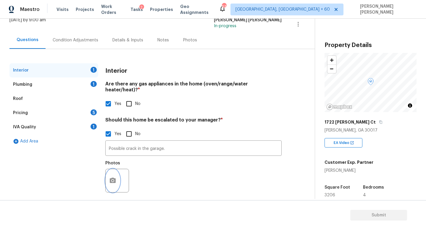
click at [113, 180] on circle "button" at bounding box center [113, 181] width 2 height 2
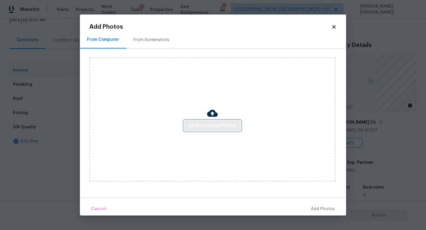
click at [207, 127] on span "Click to Upload Photos" at bounding box center [212, 125] width 47 height 7
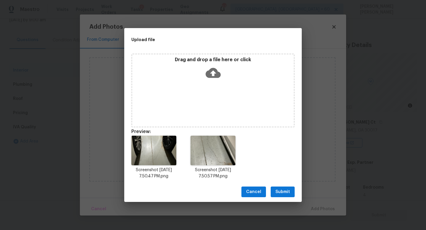
click at [280, 192] on span "Submit" at bounding box center [283, 192] width 15 height 7
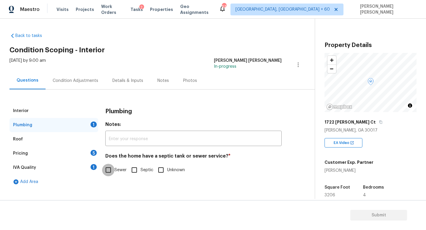
click at [106, 166] on input "Sewer" at bounding box center [108, 170] width 12 height 12
checkbox input "true"
click at [81, 147] on div "Pricing 5" at bounding box center [53, 153] width 89 height 14
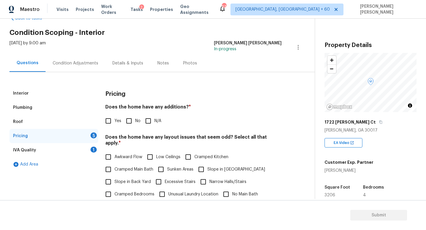
scroll to position [17, 0]
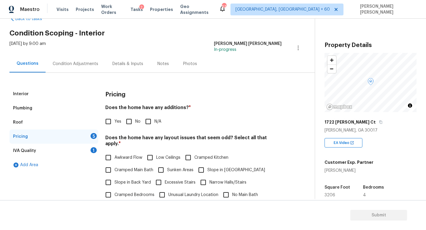
click at [130, 117] on input "No" at bounding box center [129, 121] width 12 height 12
checkbox input "true"
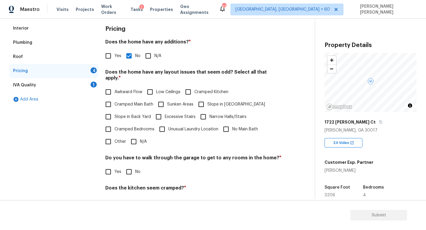
scroll to position [125, 0]
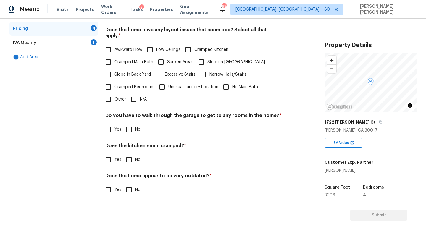
click at [136, 94] on input "N/A" at bounding box center [134, 99] width 12 height 12
checkbox input "true"
click at [113, 94] on input "Other" at bounding box center [108, 99] width 12 height 12
checkbox input "true"
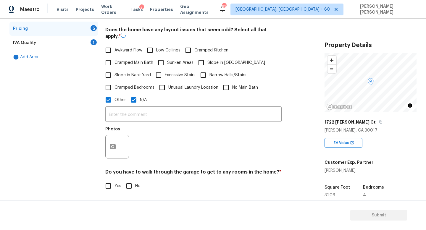
click at [136, 97] on input "N/A" at bounding box center [134, 100] width 12 height 12
checkbox input "false"
click at [136, 117] on div "​ Photos" at bounding box center [193, 134] width 176 height 56
click at [142, 109] on input "text" at bounding box center [193, 114] width 176 height 14
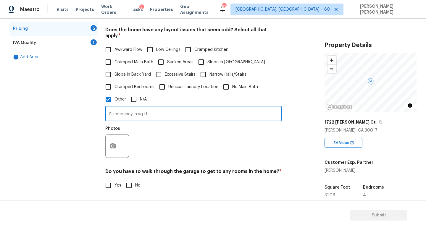
type input "Discrepancy in sq ft"
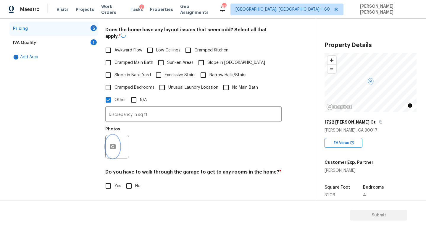
click at [116, 136] on div at bounding box center [117, 147] width 24 height 24
click at [117, 148] on button "button" at bounding box center [113, 146] width 14 height 23
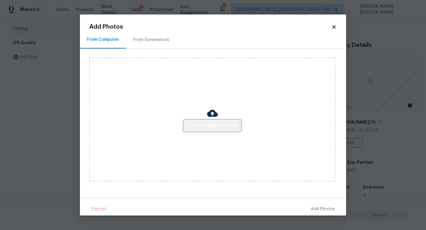
click at [208, 128] on span "Click to Upload Photos" at bounding box center [212, 125] width 47 height 7
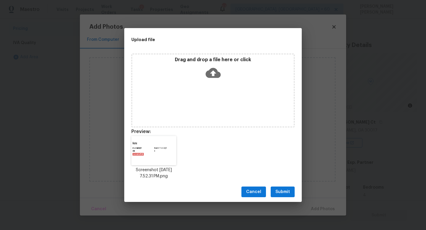
click at [281, 191] on span "Submit" at bounding box center [283, 192] width 15 height 7
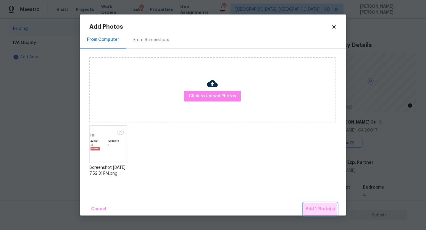
click at [317, 210] on span "Add 1 Photo(s)" at bounding box center [320, 209] width 29 height 7
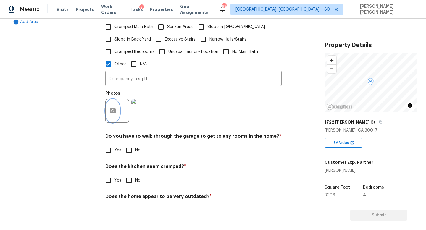
scroll to position [181, 0]
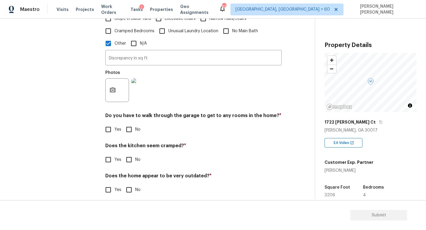
click at [131, 130] on input "No" at bounding box center [129, 129] width 12 height 12
checkbox input "true"
click at [130, 154] on input "No" at bounding box center [129, 160] width 12 height 12
checkbox input "true"
click at [129, 191] on div "Pricing Does the home have any additions? * Yes No N/A Does the home have any l…" at bounding box center [193, 63] width 176 height 281
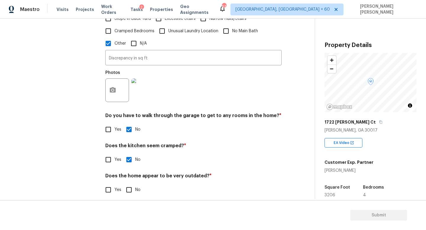
click at [129, 184] on input "No" at bounding box center [129, 190] width 12 height 12
checkbox input "true"
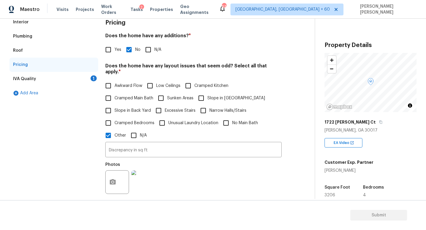
scroll to position [0, 0]
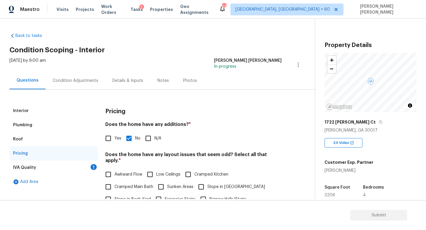
click at [76, 168] on div "IVA Quality 1" at bounding box center [53, 168] width 89 height 14
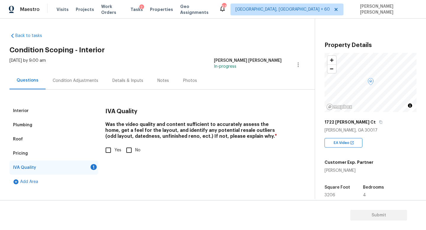
click at [99, 148] on div "Interior Plumbing Roof Pricing IVA Quality 1 Add Area IVA Quality Was the video…" at bounding box center [154, 146] width 291 height 85
click at [114, 148] on input "Yes" at bounding box center [108, 150] width 12 height 12
checkbox input "true"
click at [73, 84] on div "Condition Adjustments" at bounding box center [76, 80] width 60 height 17
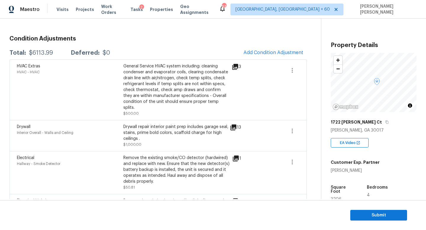
scroll to position [38, 0]
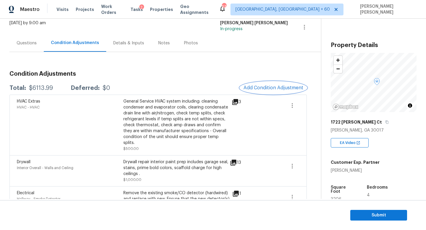
click at [281, 90] on span "Add Condition Adjustment" at bounding box center [274, 87] width 60 height 5
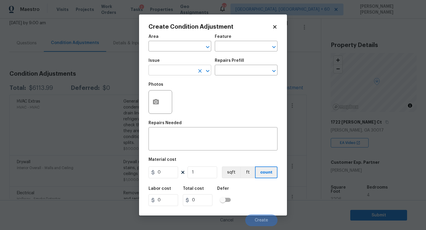
click at [174, 73] on input "text" at bounding box center [172, 70] width 46 height 9
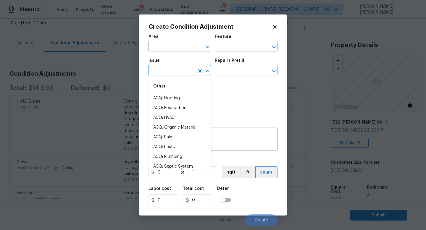
type input "l"
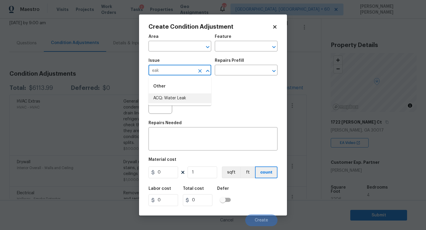
click at [174, 96] on li "ACQ: Water Leak" at bounding box center [180, 99] width 63 height 10
type input "ACQ: Water Leak"
click at [231, 69] on input "text" at bounding box center [238, 70] width 46 height 9
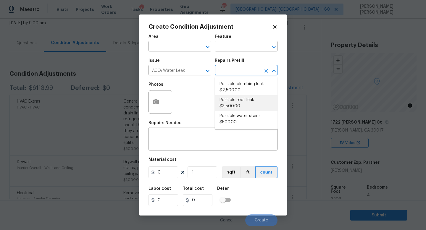
click at [243, 102] on li "Possible roof leak $3,500.00" at bounding box center [246, 103] width 63 height 16
type input "Acquisition"
type textarea "Acquisition Scope: Possible roof leak"
type input "3500"
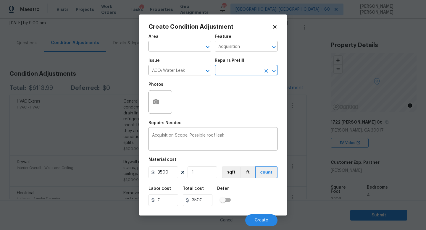
click at [240, 70] on input "text" at bounding box center [238, 70] width 46 height 9
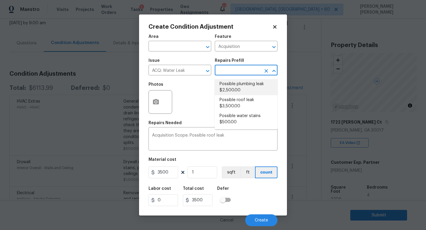
click at [240, 83] on li "Possible plumbing leak $2,500.00" at bounding box center [246, 87] width 63 height 16
type textarea "Acquisition Scope: Possible plumbing leak"
type input "2500"
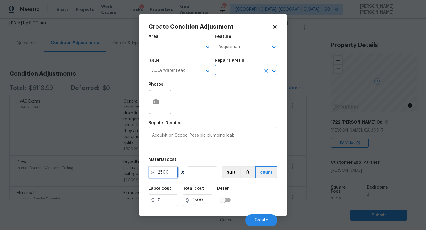
drag, startPoint x: 173, startPoint y: 174, endPoint x: 0, endPoint y: 152, distance: 174.5
click at [21, 154] on div "Create Condition Adjustment Area ​ Feature Acquisition ​ Issue ACQ: Water Leak …" at bounding box center [213, 115] width 426 height 230
type input "2500"
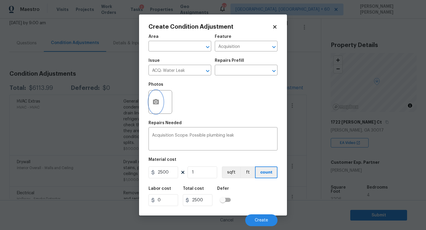
click at [155, 102] on circle "button" at bounding box center [156, 102] width 2 height 2
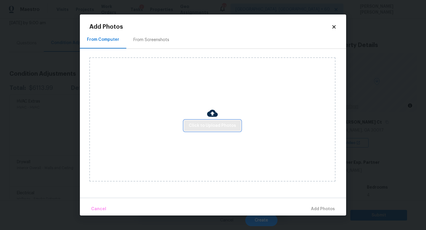
click at [214, 129] on span "Click to Upload Photos" at bounding box center [212, 125] width 47 height 7
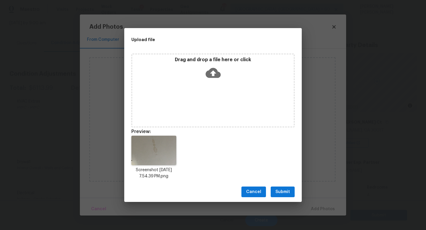
click at [277, 190] on span "Submit" at bounding box center [283, 192] width 15 height 7
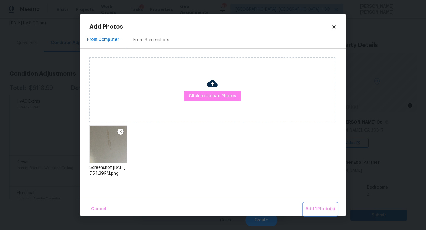
click at [316, 207] on span "Add 1 Photo(s)" at bounding box center [320, 209] width 29 height 7
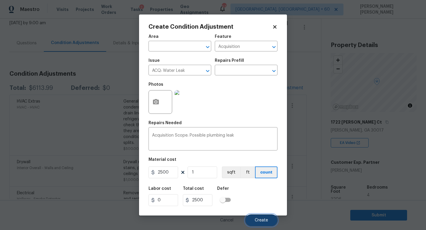
click at [261, 222] on span "Create" at bounding box center [261, 220] width 13 height 4
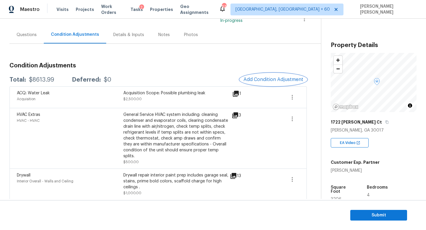
scroll to position [48, 0]
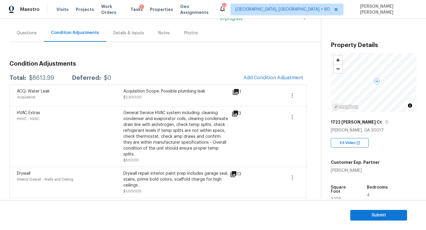
click at [258, 83] on span "Add Condition Adjustment" at bounding box center [273, 78] width 67 height 13
click at [268, 75] on span "Add Condition Adjustment" at bounding box center [274, 77] width 60 height 5
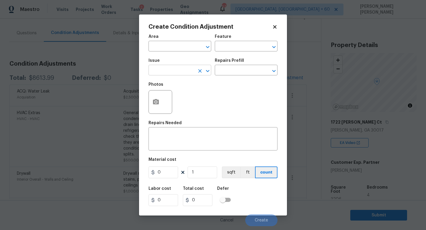
click at [164, 72] on input "text" at bounding box center [172, 70] width 46 height 9
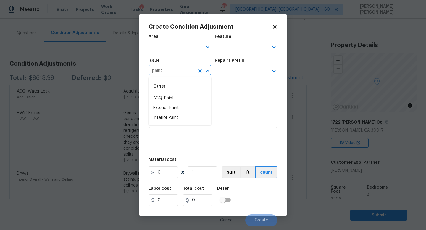
type input "paint"
click at [171, 96] on li "ACQ: Paint" at bounding box center [180, 99] width 63 height 10
type input "ACQ: Paint"
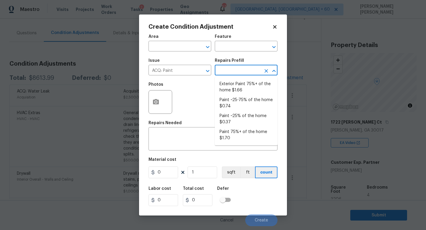
click at [232, 67] on input "text" at bounding box center [238, 70] width 46 height 9
click at [233, 110] on li "Paint ~25-75% of the home $0.74" at bounding box center [246, 103] width 63 height 16
type input "Acquisition"
type textarea "Acquisition Scope: ~25 - 75% of the home needs interior paint"
type input "0.74"
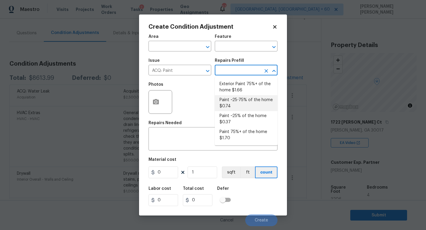
type input "0.74"
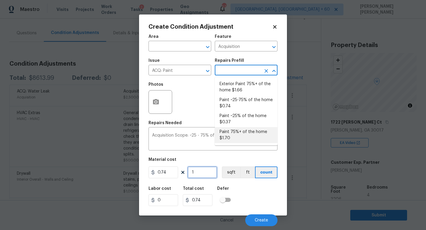
click at [200, 172] on input "1" at bounding box center [203, 173] width 30 height 12
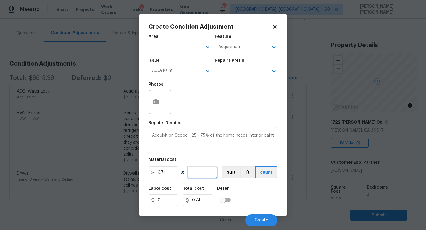
type input "0"
type input "3"
type input "2.22"
type input "32"
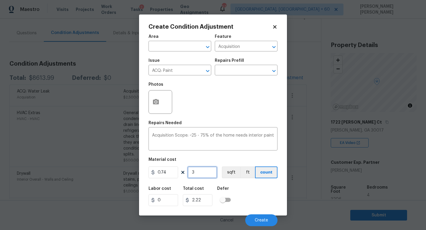
type input "23.68"
type input "320"
type input "236.8"
type input "3200"
type input "2368"
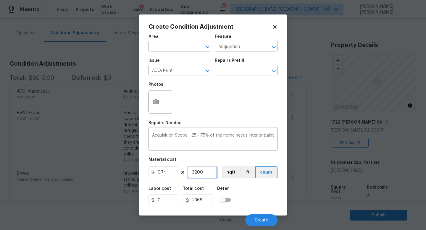
type input "3200"
click at [162, 104] on button "button" at bounding box center [156, 102] width 14 height 23
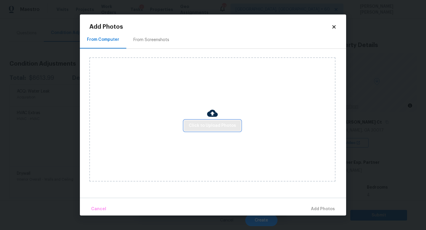
click at [221, 131] on button "Click to Upload Photos" at bounding box center [212, 125] width 57 height 11
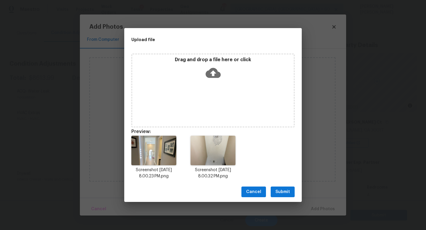
click at [148, 100] on div "Drag and drop a file here or click" at bounding box center [212, 91] width 163 height 74
click at [292, 193] on button "Submit" at bounding box center [283, 192] width 24 height 11
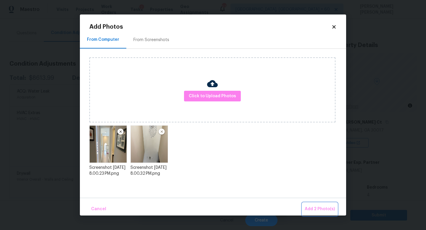
click at [319, 207] on span "Add 2 Photo(s)" at bounding box center [320, 209] width 30 height 7
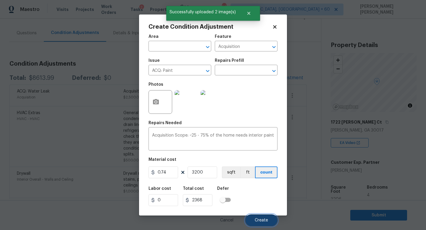
click at [266, 221] on span "Create" at bounding box center [261, 220] width 13 height 4
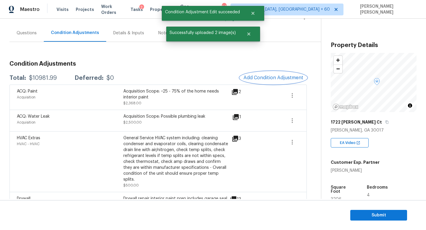
click at [265, 75] on span "Add Condition Adjustment" at bounding box center [274, 77] width 60 height 5
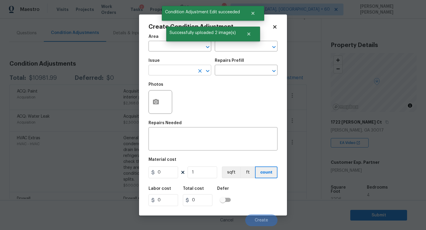
click at [163, 68] on input "text" at bounding box center [172, 70] width 46 height 9
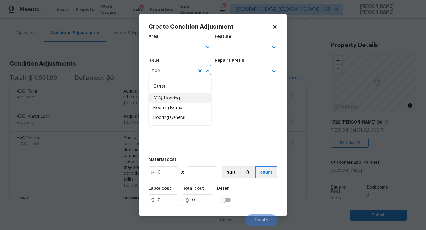
click at [174, 95] on li "ACQ: Flooring" at bounding box center [180, 99] width 63 height 10
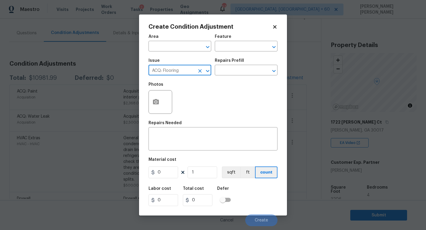
type input "ACQ: Flooring"
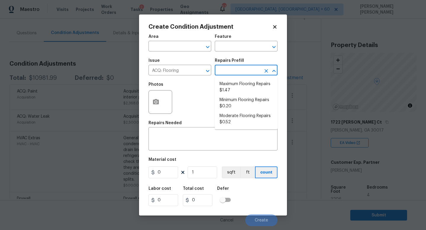
click at [226, 68] on input "text" at bounding box center [238, 70] width 46 height 9
click at [242, 101] on li "Minimum Flooring Repairs $0.20" at bounding box center [246, 103] width 63 height 16
type input "Acquisition"
type textarea "Acquisition Scope: Minimum flooring repairs"
type input "0.2"
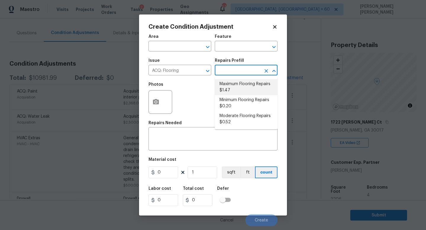
type input "0.2"
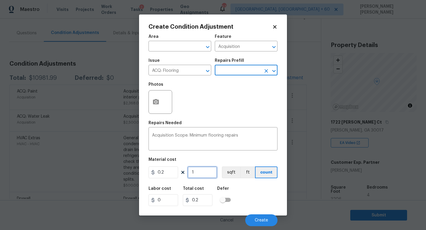
click at [202, 169] on input "1" at bounding box center [203, 173] width 30 height 12
type input "0"
type input "3"
type input "0.6"
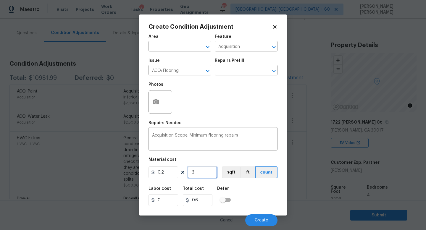
type input "32"
type input "6.4"
type input "320"
type input "64"
type input "3200"
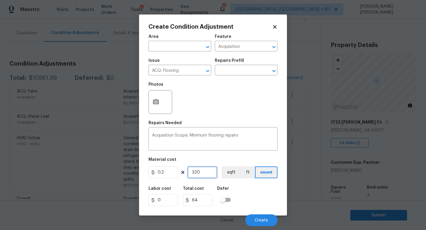
type input "640"
type input "3200"
click at [268, 214] on div "Cancel Create" at bounding box center [213, 218] width 129 height 17
click at [265, 217] on button "Create" at bounding box center [261, 221] width 32 height 12
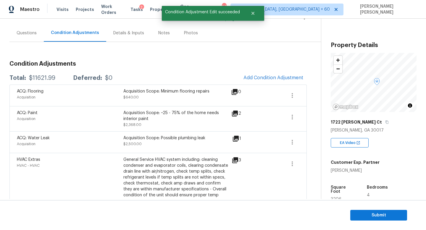
click at [26, 40] on div "Questions" at bounding box center [26, 32] width 34 height 17
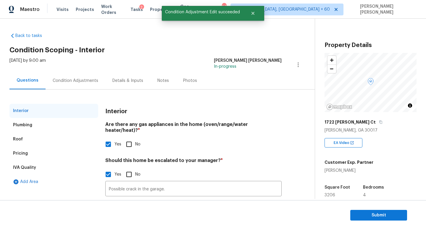
click at [47, 151] on div "Pricing" at bounding box center [53, 153] width 89 height 14
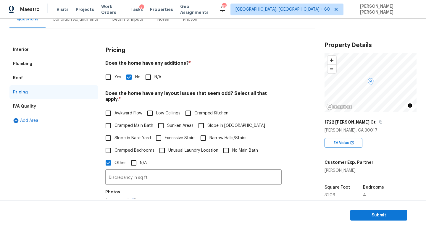
scroll to position [57, 0]
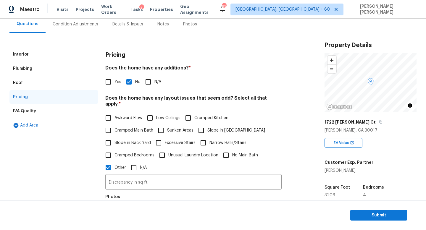
click at [71, 23] on div "Condition Adjustments" at bounding box center [76, 24] width 46 height 6
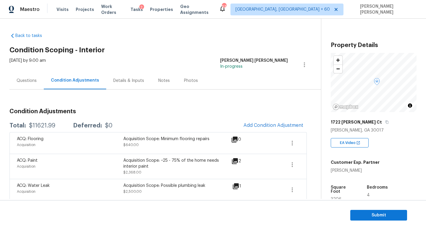
click at [19, 79] on div "Questions" at bounding box center [27, 81] width 20 height 6
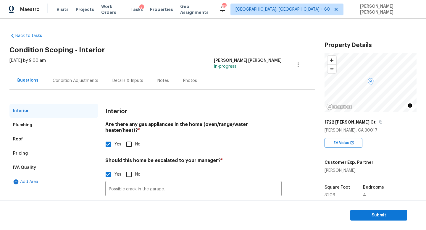
scroll to position [41, 0]
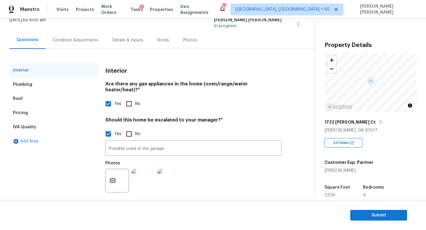
click at [74, 37] on div "Condition Adjustments" at bounding box center [76, 39] width 60 height 17
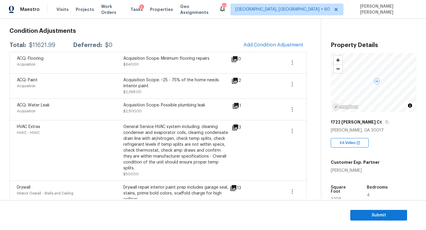
scroll to position [77, 0]
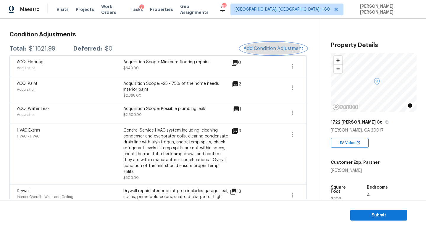
click at [262, 45] on button "Add Condition Adjustment" at bounding box center [273, 48] width 67 height 12
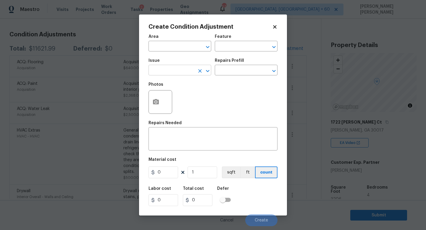
click at [172, 67] on input "text" at bounding box center [172, 70] width 46 height 9
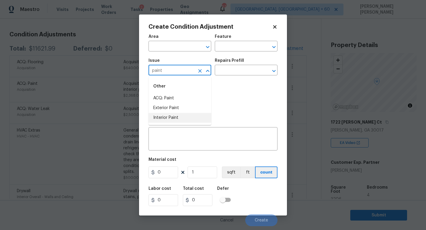
click at [170, 120] on li "Interior Paint" at bounding box center [180, 118] width 63 height 10
type input "Interior Paint"
click at [244, 66] on div "Repairs Prefill" at bounding box center [246, 63] width 63 height 8
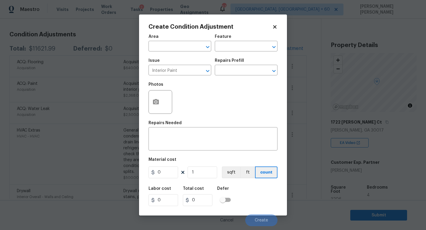
click at [242, 66] on div "Repairs Prefill" at bounding box center [246, 63] width 63 height 8
click at [241, 72] on input "text" at bounding box center [238, 70] width 46 height 9
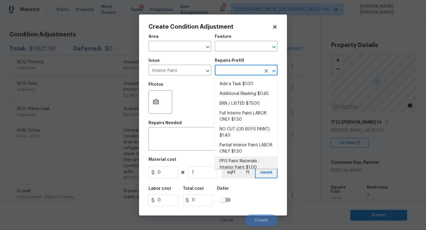
scroll to position [16, 0]
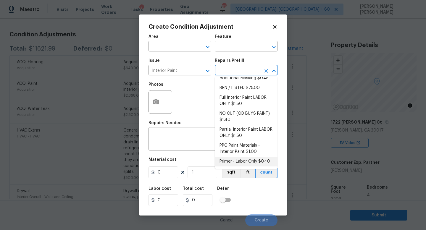
click at [241, 160] on li "Primer - Labor Only $0.40" at bounding box center [246, 162] width 63 height 10
type input "Overall Paint"
type textarea "Interior primer - PRIMER PROVIDED BY OPENDOOR - All nails, screws, drywall anch…"
type input "0.4"
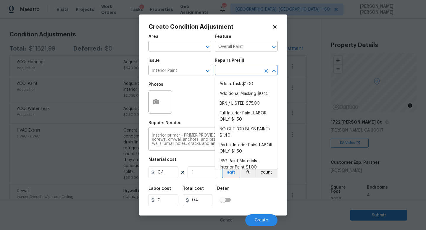
click at [226, 71] on input "text" at bounding box center [238, 70] width 46 height 9
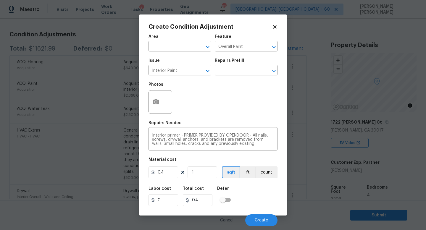
click at [195, 106] on div "Photos" at bounding box center [213, 98] width 129 height 38
click at [197, 176] on input "1" at bounding box center [203, 173] width 30 height 12
type input "0"
type input "2"
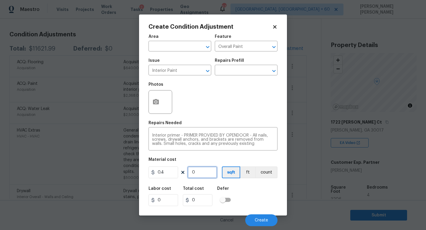
type input "0.8"
type input "20"
type input "8"
type input "200"
type input "80"
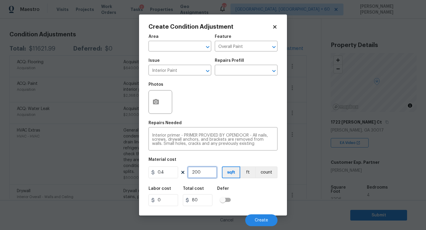
type input "2000"
type input "800"
type input "2000"
click at [263, 222] on span "Create" at bounding box center [261, 220] width 13 height 4
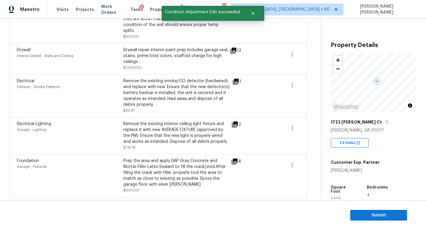
scroll to position [274, 0]
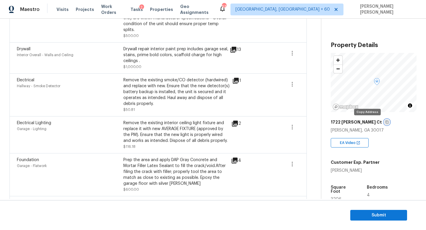
click at [385, 120] on icon "button" at bounding box center [387, 122] width 4 height 4
click at [113, 52] on div "Interior Overall - Walls and Ceiling" at bounding box center [70, 55] width 107 height 6
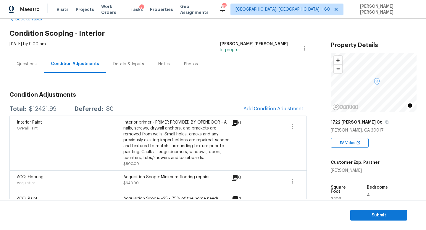
scroll to position [8, 0]
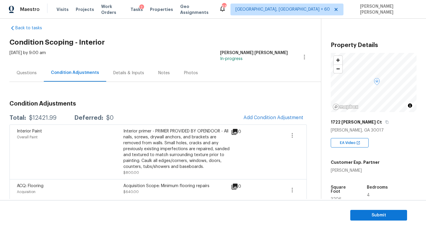
click at [43, 115] on div "$12421.99" at bounding box center [43, 118] width 28 height 6
copy div "$12421.99"
click at [152, 102] on h3 "Condition Adjustments" at bounding box center [157, 104] width 297 height 6
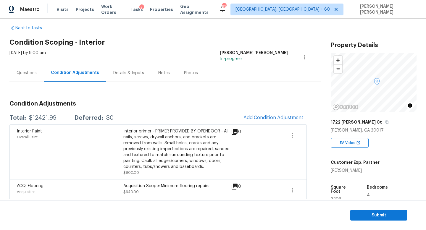
click at [14, 67] on div "Questions" at bounding box center [26, 72] width 34 height 17
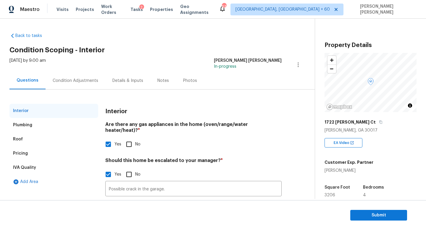
click at [141, 54] on div "Back to tasks Condition Scoping - Interior Wed, Sep 24 2025 by 9:00 am Jishnu M…" at bounding box center [161, 137] width 305 height 218
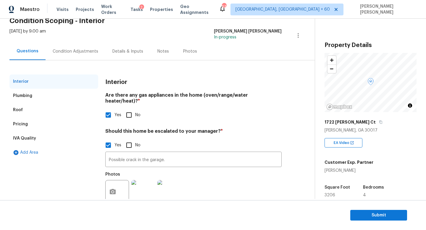
scroll to position [41, 0]
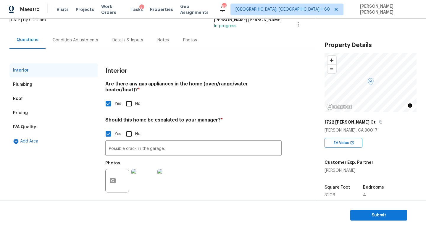
click at [54, 37] on div "Condition Adjustments" at bounding box center [76, 40] width 46 height 6
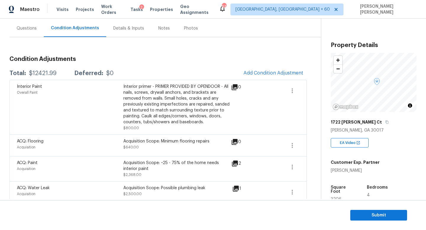
scroll to position [53, 0]
click at [33, 28] on div "Questions" at bounding box center [27, 28] width 20 height 6
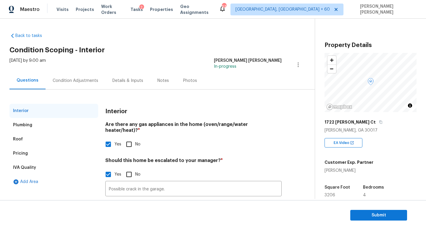
click at [76, 80] on div "Condition Adjustments" at bounding box center [76, 81] width 46 height 6
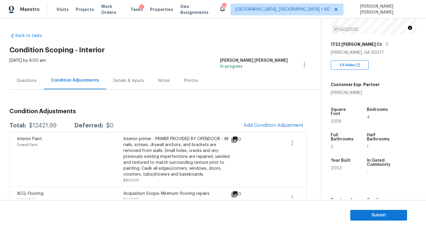
click at [32, 83] on div "Questions" at bounding box center [27, 81] width 20 height 6
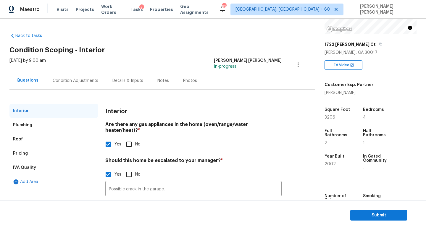
click at [27, 150] on div "Pricing" at bounding box center [53, 153] width 89 height 14
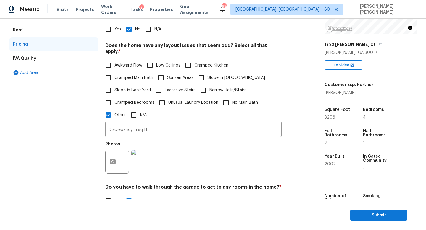
scroll to position [112, 0]
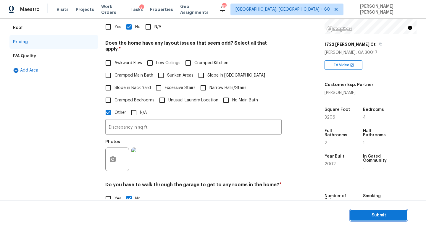
click at [385, 216] on span "Submit" at bounding box center [378, 215] width 47 height 7
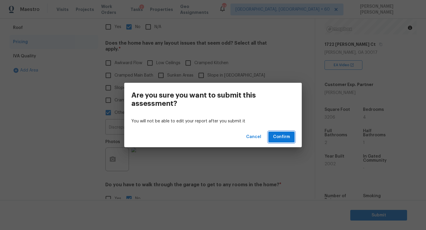
click at [276, 138] on span "Confirm" at bounding box center [281, 136] width 17 height 7
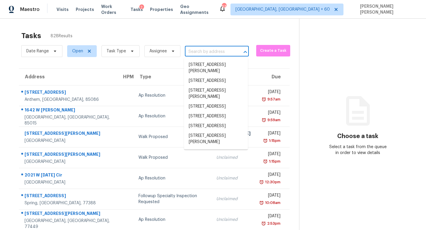
click at [205, 52] on input "text" at bounding box center [208, 51] width 47 height 9
paste input "7525 Muirfield Way, Sacramento, CA 95822"
type input "7525 Muirfield Way, Sacramento, CA 95822"
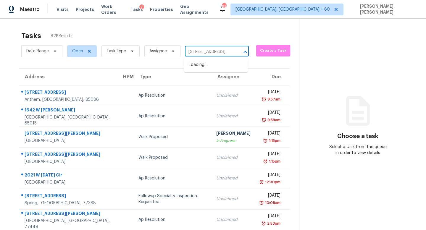
scroll to position [0, 39]
click at [222, 67] on li "7525 Muirfield Way, Sacramento, CA 95822" at bounding box center [216, 65] width 64 height 10
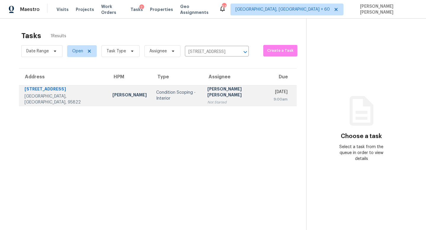
click at [207, 89] on div "[PERSON_NAME] [PERSON_NAME]" at bounding box center [235, 92] width 57 height 13
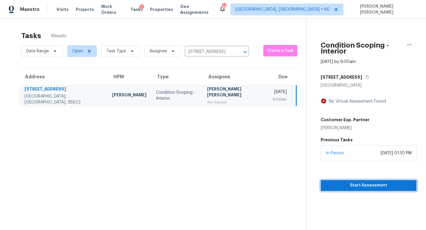
click at [322, 184] on button "Start Assessment" at bounding box center [369, 185] width 96 height 11
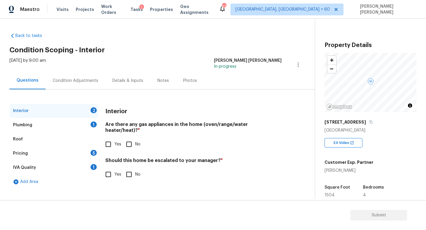
click at [71, 76] on div "Condition Adjustments" at bounding box center [76, 80] width 60 height 17
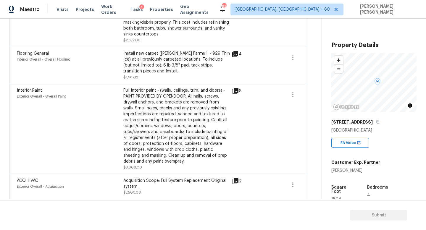
scroll to position [179, 0]
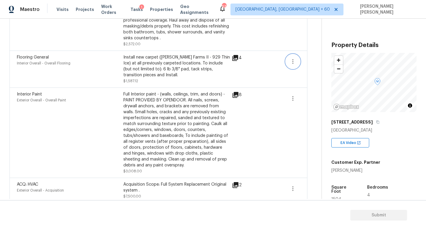
click at [291, 63] on icon "button" at bounding box center [292, 61] width 7 height 7
click at [305, 62] on div "Edit" at bounding box center [326, 61] width 46 height 6
click at [320, 104] on body "Maestro Visits Projects Work Orders Tasks 1 Properties Geo Assignments 632 Knox…" at bounding box center [213, 115] width 426 height 230
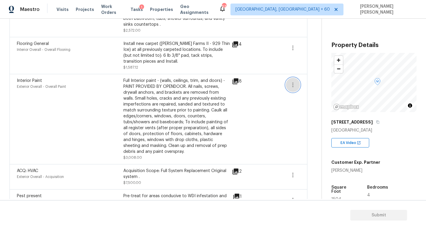
click at [294, 81] on button "button" at bounding box center [293, 85] width 14 height 14
click at [307, 80] on link "Edit" at bounding box center [326, 84] width 50 height 9
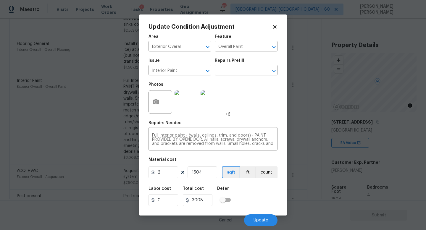
click at [304, 85] on body "Maestro Visits Projects Work Orders Tasks 1 Properties Geo Assignments 632 Knox…" at bounding box center [213, 115] width 426 height 230
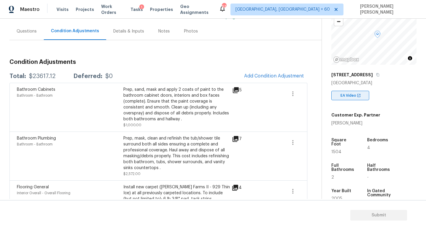
scroll to position [52, 0]
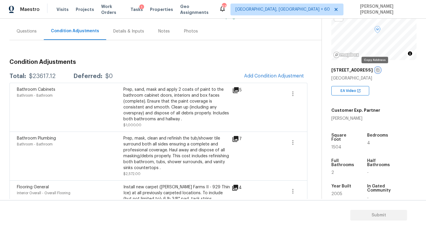
click at [376, 71] on icon "button" at bounding box center [378, 70] width 4 height 4
click at [376, 69] on icon "button" at bounding box center [378, 70] width 4 height 4
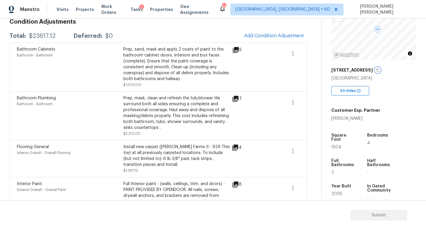
scroll to position [90, 0]
click at [238, 97] on icon at bounding box center [236, 98] width 6 height 6
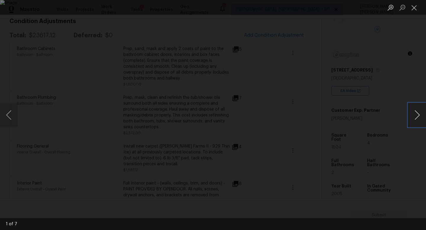
click at [419, 116] on button "Next image" at bounding box center [417, 115] width 18 height 24
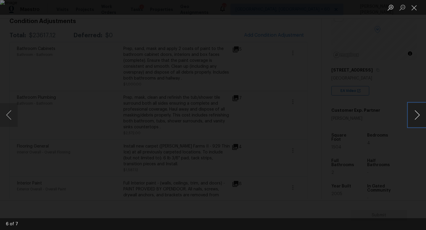
click at [419, 116] on button "Next image" at bounding box center [417, 115] width 18 height 24
click at [415, 122] on button "Next image" at bounding box center [417, 115] width 18 height 24
click at [411, 80] on div "Lightbox" at bounding box center [213, 115] width 426 height 230
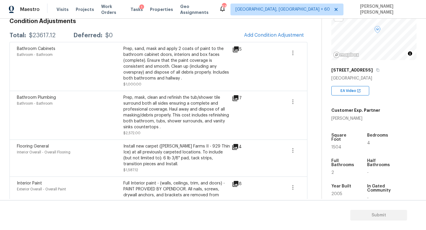
click at [238, 47] on icon at bounding box center [236, 49] width 6 height 6
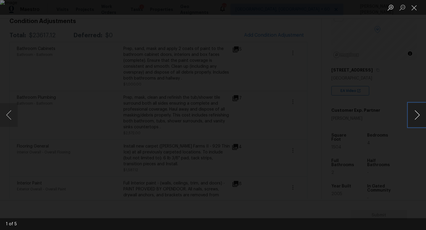
click at [416, 114] on button "Next image" at bounding box center [417, 115] width 18 height 24
click at [387, 64] on div "Lightbox" at bounding box center [213, 115] width 426 height 230
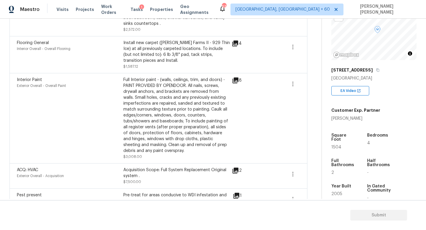
scroll to position [200, 0]
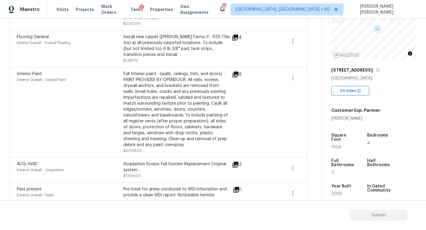
click at [233, 76] on icon at bounding box center [236, 75] width 6 height 6
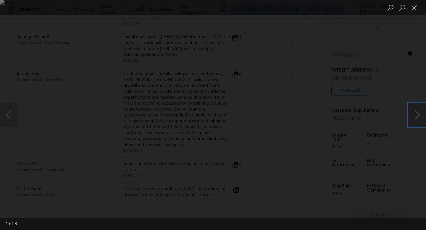
click at [420, 116] on button "Next image" at bounding box center [417, 115] width 18 height 24
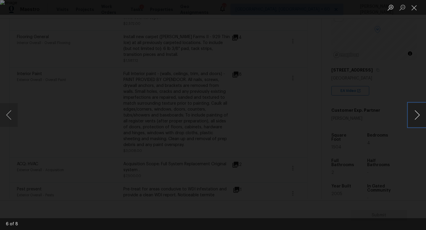
click at [420, 116] on button "Next image" at bounding box center [417, 115] width 18 height 24
click at [397, 91] on div "Lightbox" at bounding box center [213, 115] width 426 height 230
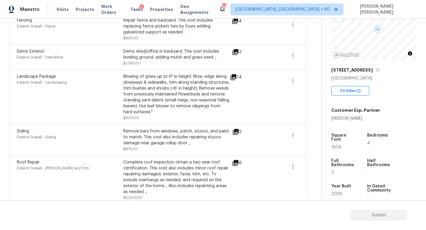
scroll to position [403, 0]
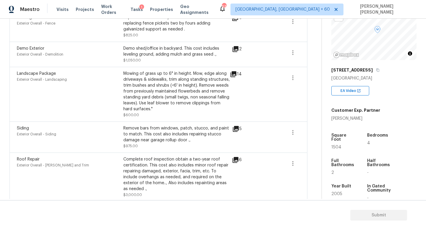
click at [235, 129] on icon at bounding box center [236, 129] width 6 height 6
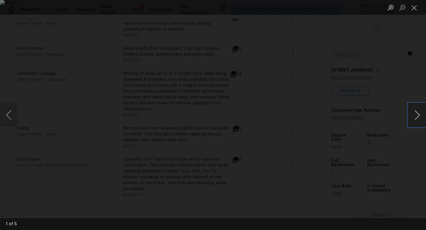
click at [420, 113] on button "Next image" at bounding box center [417, 115] width 18 height 24
click at [407, 62] on div "Lightbox" at bounding box center [213, 115] width 426 height 230
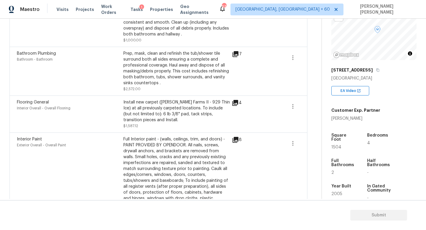
scroll to position [0, 0]
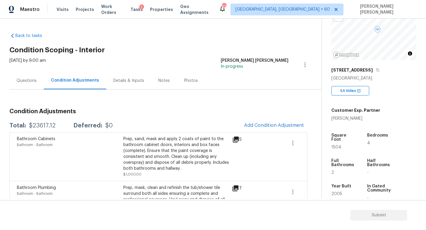
click at [17, 79] on div "Questions" at bounding box center [27, 81] width 20 height 6
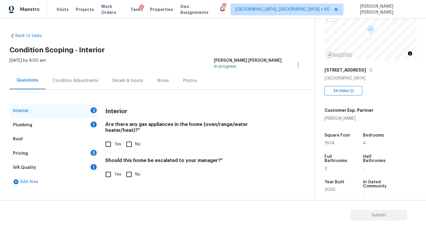
click at [71, 76] on div "Condition Adjustments" at bounding box center [76, 80] width 60 height 17
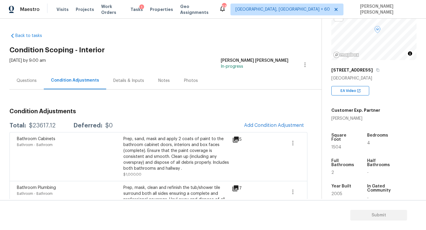
click at [32, 79] on div "Questions" at bounding box center [27, 81] width 20 height 6
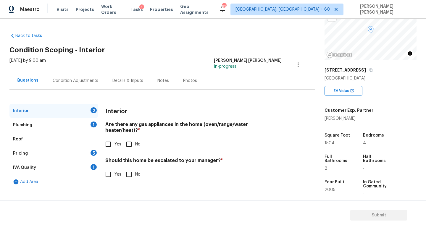
click at [106, 139] on input "Yes" at bounding box center [108, 144] width 12 height 12
checkbox input "true"
click at [86, 118] on div "Interior 1" at bounding box center [53, 111] width 89 height 14
click at [82, 126] on div "Plumbing 1" at bounding box center [53, 125] width 89 height 14
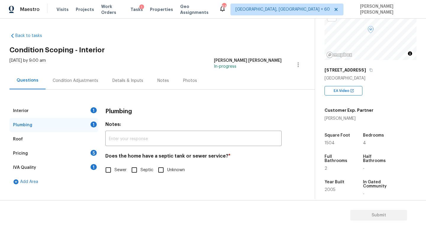
click at [111, 167] on input "Sewer" at bounding box center [108, 170] width 12 height 12
checkbox input "true"
click at [89, 153] on div "Pricing 5" at bounding box center [53, 153] width 89 height 14
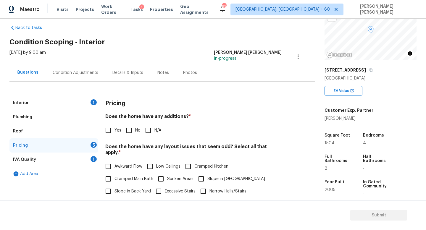
click at [127, 131] on input "No" at bounding box center [129, 130] width 12 height 12
checkbox input "true"
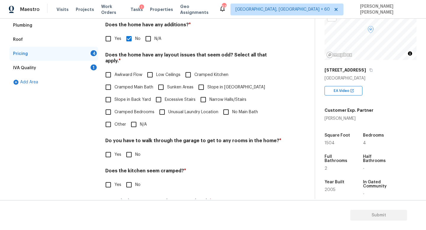
scroll to position [107, 0]
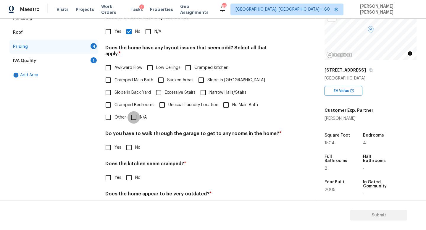
click at [131, 114] on input "N/A" at bounding box center [134, 117] width 12 height 12
checkbox input "true"
click at [128, 146] on input "No" at bounding box center [129, 148] width 12 height 12
checkbox input "true"
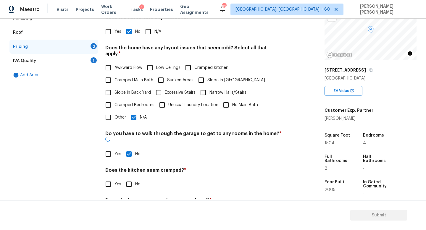
click at [133, 181] on div "Pricing Does the home have any additions? * Yes No N/A Does the home have any l…" at bounding box center [193, 112] width 176 height 231
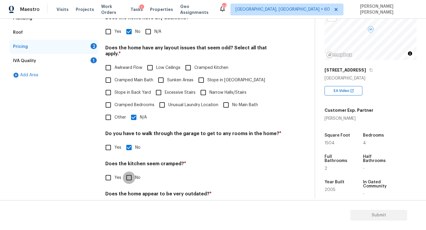
click at [133, 172] on input "No" at bounding box center [129, 178] width 12 height 12
checkbox input "true"
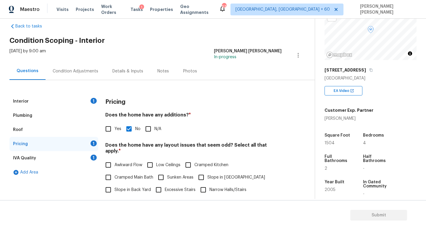
scroll to position [0, 0]
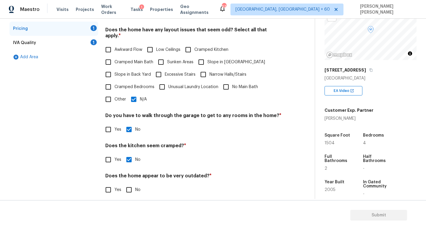
click at [126, 184] on input "No" at bounding box center [129, 190] width 12 height 12
checkbox input "true"
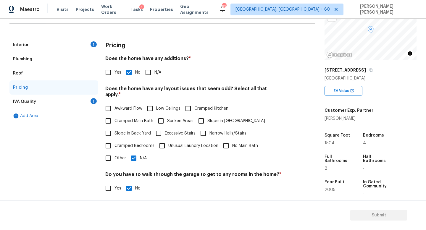
scroll to position [7, 0]
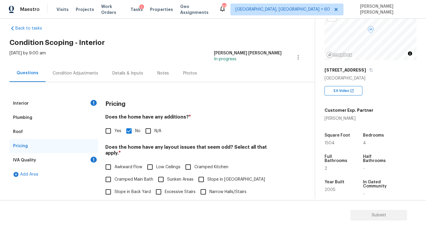
click at [88, 160] on div "IVA Quality 1" at bounding box center [53, 160] width 89 height 14
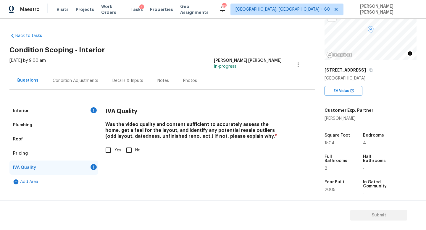
click at [108, 147] on input "Yes" at bounding box center [108, 150] width 12 height 12
checkbox input "true"
click at [46, 71] on div "[DATE] by 9:00 am" at bounding box center [27, 65] width 36 height 14
click at [69, 76] on div "Condition Adjustments" at bounding box center [76, 80] width 60 height 17
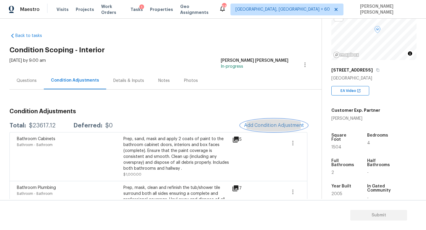
click at [272, 128] on span "Add Condition Adjustment" at bounding box center [274, 125] width 60 height 5
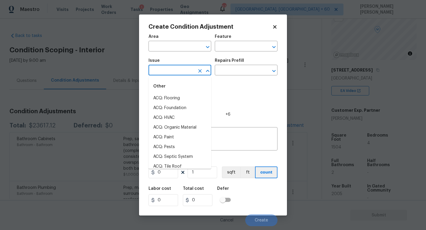
click at [179, 71] on input "text" at bounding box center [172, 70] width 46 height 9
type input "int"
click at [176, 50] on input "text" at bounding box center [172, 46] width 46 height 9
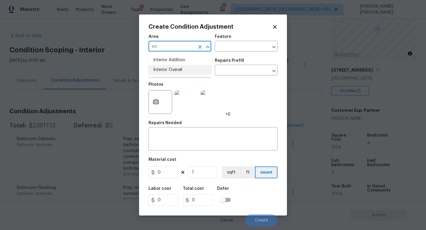
click at [176, 72] on li "Interior Overall" at bounding box center [180, 70] width 63 height 10
type input "Interior Overall"
click at [166, 141] on textarea at bounding box center [213, 139] width 122 height 12
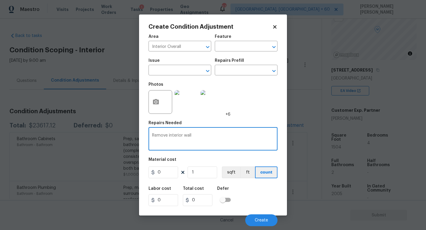
drag, startPoint x: 205, startPoint y: 137, endPoint x: 135, endPoint y: 132, distance: 70.3
click at [136, 132] on div "Create Condition Adjustment Area Interior Overall ​ Feature ​ Issue ​ Repairs P…" at bounding box center [213, 115] width 426 height 230
paste textarea "aux grass wall"
click at [151, 137] on div "Faux grass wall x ​" at bounding box center [213, 140] width 129 height 22
click at [151, 136] on div "Faux grass wall x ​" at bounding box center [213, 140] width 129 height 22
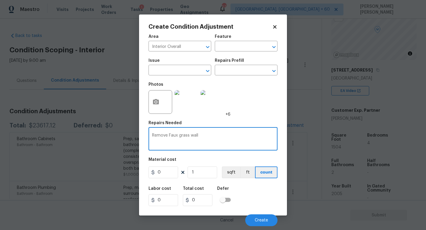
type textarea "Remove Faux grass wall"
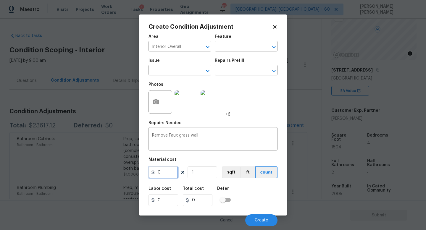
drag, startPoint x: 165, startPoint y: 173, endPoint x: 27, endPoint y: 172, distance: 138.2
click at [27, 172] on div "Create Condition Adjustment Area Interior Overall ​ Feature ​ Issue ​ Repairs P…" at bounding box center [213, 115] width 426 height 230
type input "200"
click at [160, 97] on button "button" at bounding box center [156, 102] width 14 height 23
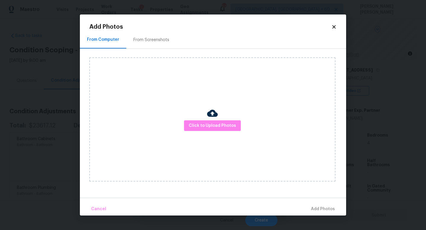
click at [221, 118] on div "Click to Upload Photos" at bounding box center [212, 119] width 246 height 124
click at [223, 127] on span "Click to Upload Photos" at bounding box center [212, 125] width 47 height 7
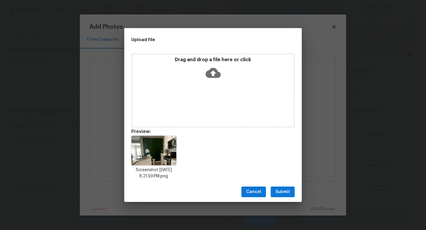
click at [284, 189] on span "Submit" at bounding box center [283, 192] width 15 height 7
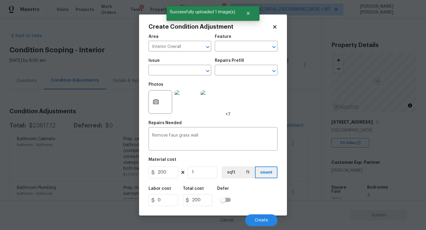
scroll to position [52, 0]
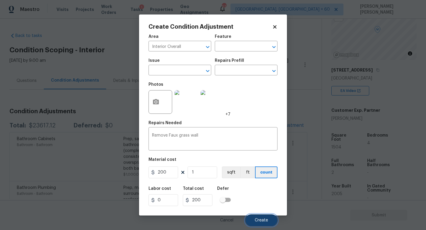
click at [269, 218] on button "Create" at bounding box center [261, 221] width 32 height 12
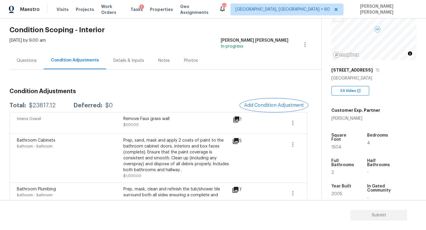
scroll to position [23, 0]
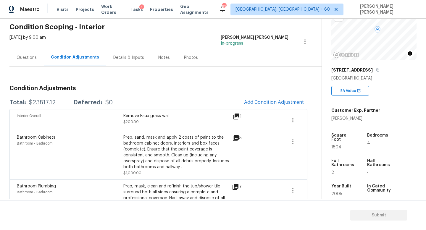
click at [39, 105] on div "$23817.12" at bounding box center [42, 103] width 27 height 6
copy div "$23817.12"
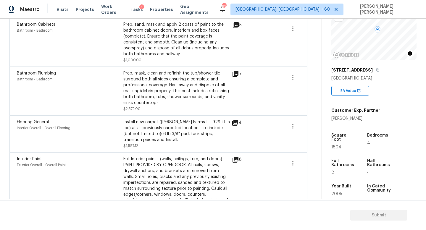
scroll to position [0, 0]
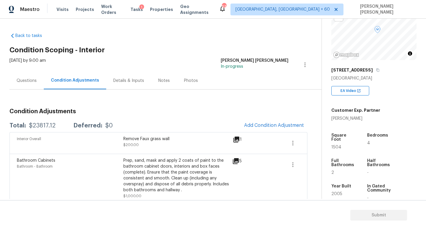
click at [26, 78] on div "Questions" at bounding box center [27, 81] width 20 height 6
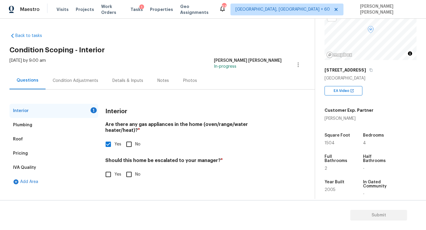
click at [134, 172] on input "No" at bounding box center [129, 174] width 12 height 12
checkbox input "true"
click at [192, 53] on div "Back to tasks Condition Scoping - Interior [DATE] by 9:00 am [PERSON_NAME] [PER…" at bounding box center [161, 109] width 305 height 163
click at [388, 214] on span "Submit" at bounding box center [378, 215] width 47 height 7
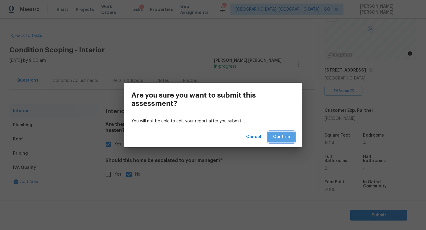
click at [288, 137] on span "Confirm" at bounding box center [281, 136] width 17 height 7
